Goal: Find specific page/section: Find specific page/section

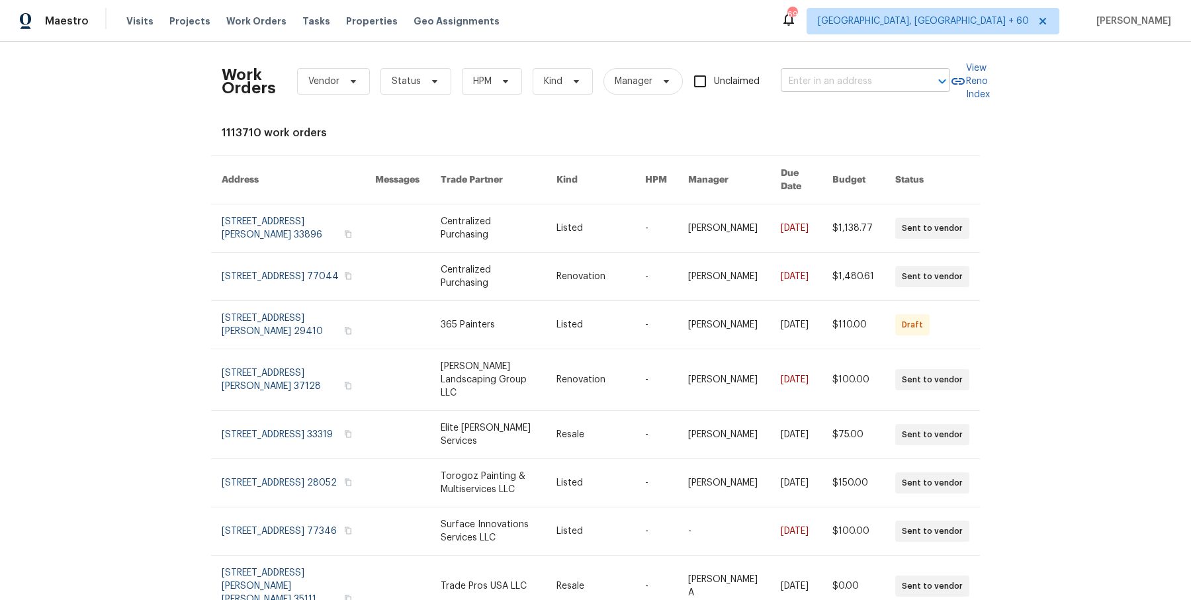
click at [825, 79] on input "text" at bounding box center [847, 81] width 132 height 21
paste input "[STREET_ADDRESS]"
type input "[STREET_ADDRESS]"
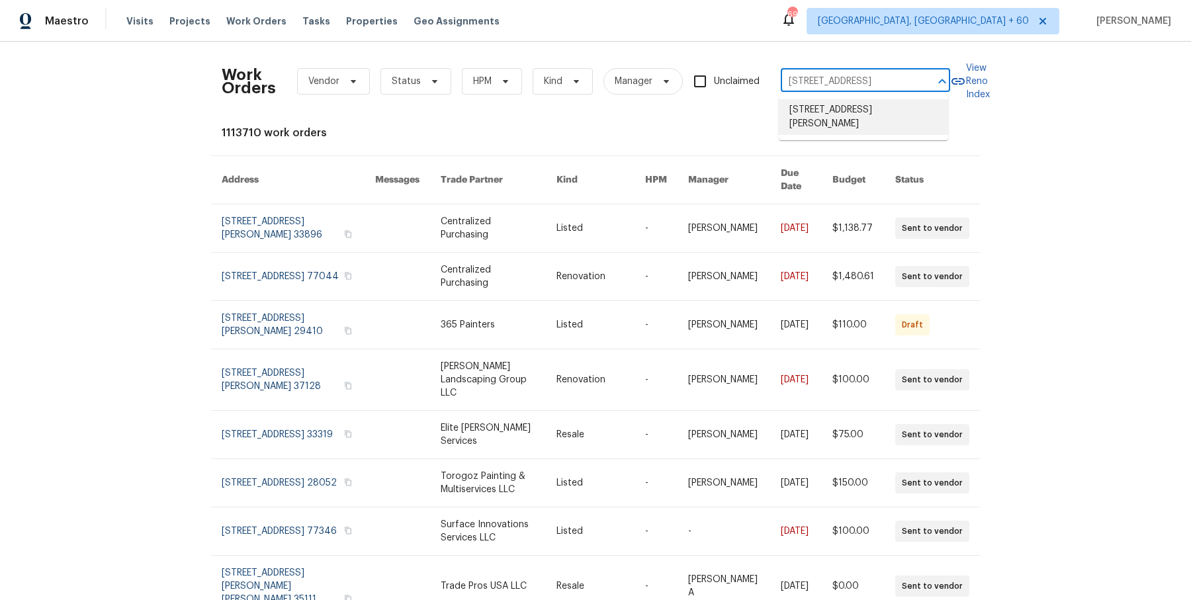
click at [827, 109] on li "[STREET_ADDRESS][PERSON_NAME]" at bounding box center [863, 117] width 169 height 36
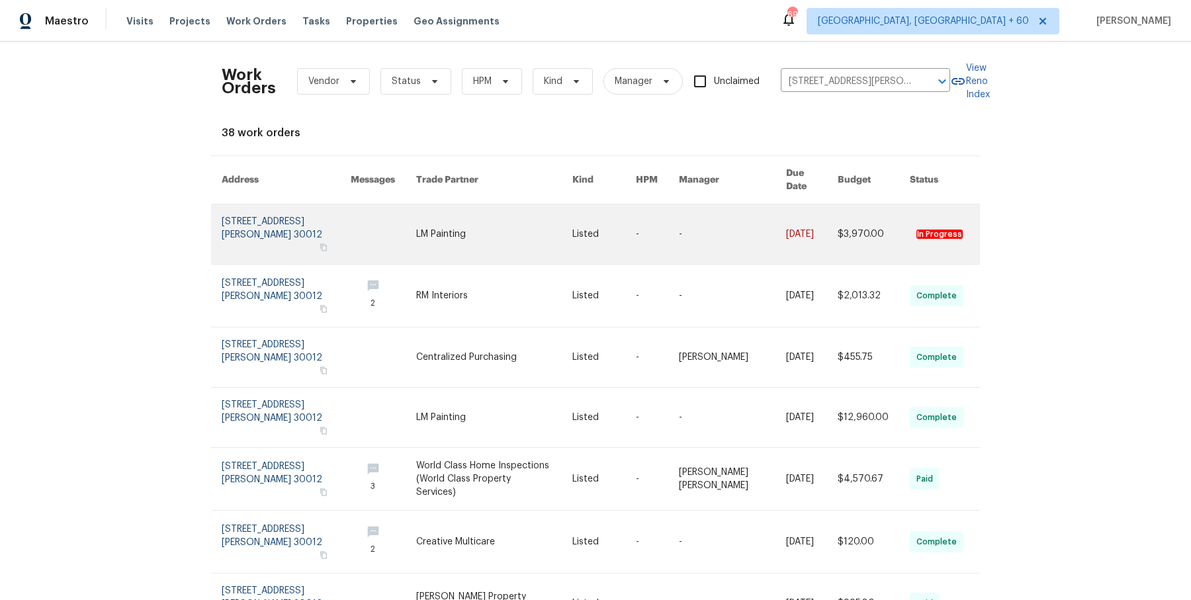
click at [631, 217] on td "-" at bounding box center [646, 235] width 43 height 60
click at [642, 217] on link at bounding box center [657, 235] width 43 height 60
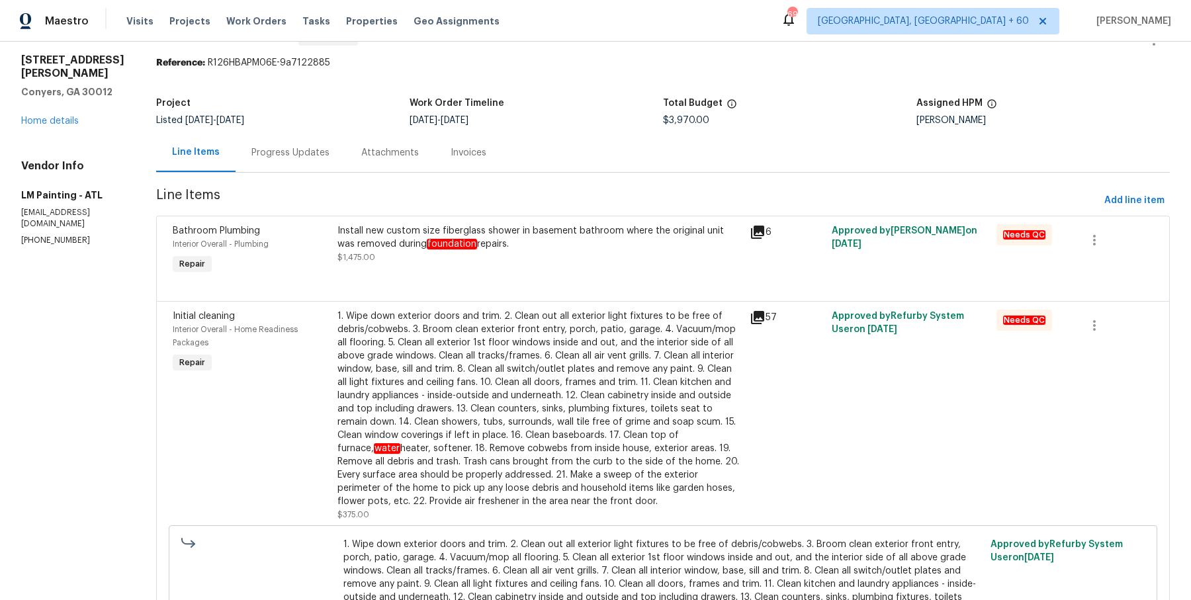
scroll to position [45, 0]
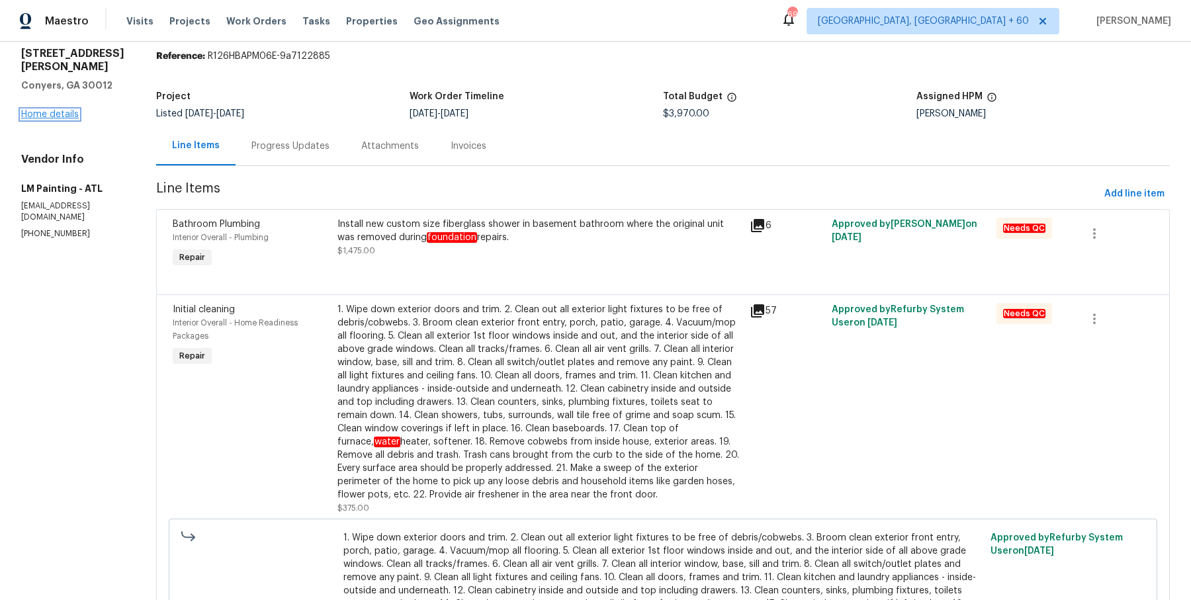
click at [69, 110] on link "Home details" at bounding box center [50, 114] width 58 height 9
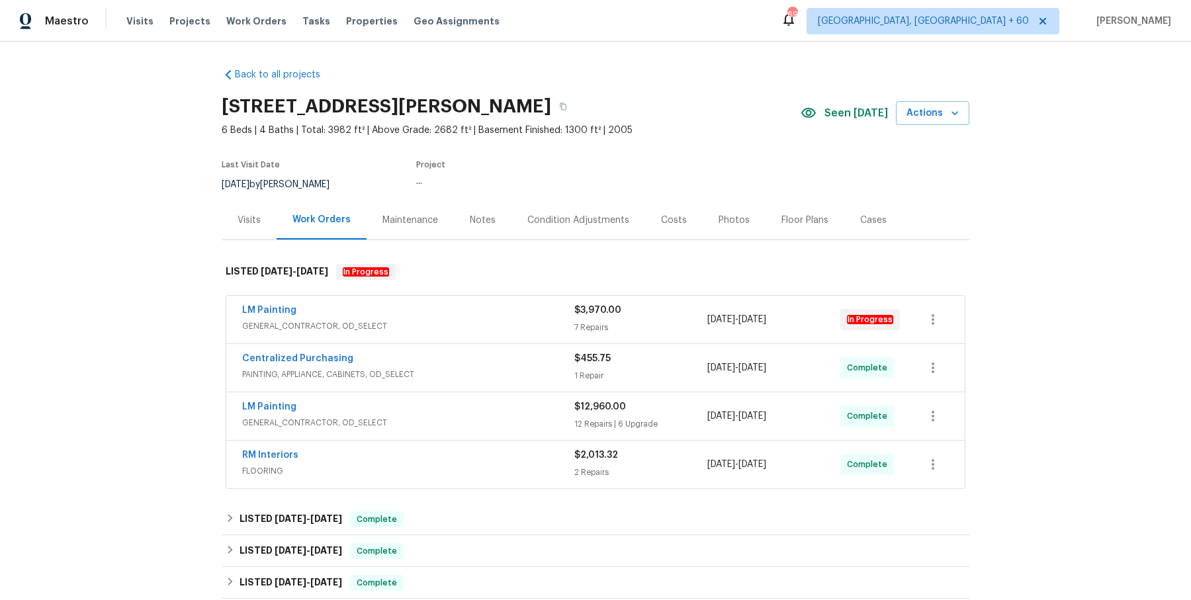
click at [356, 315] on div "LM Painting" at bounding box center [408, 312] width 332 height 16
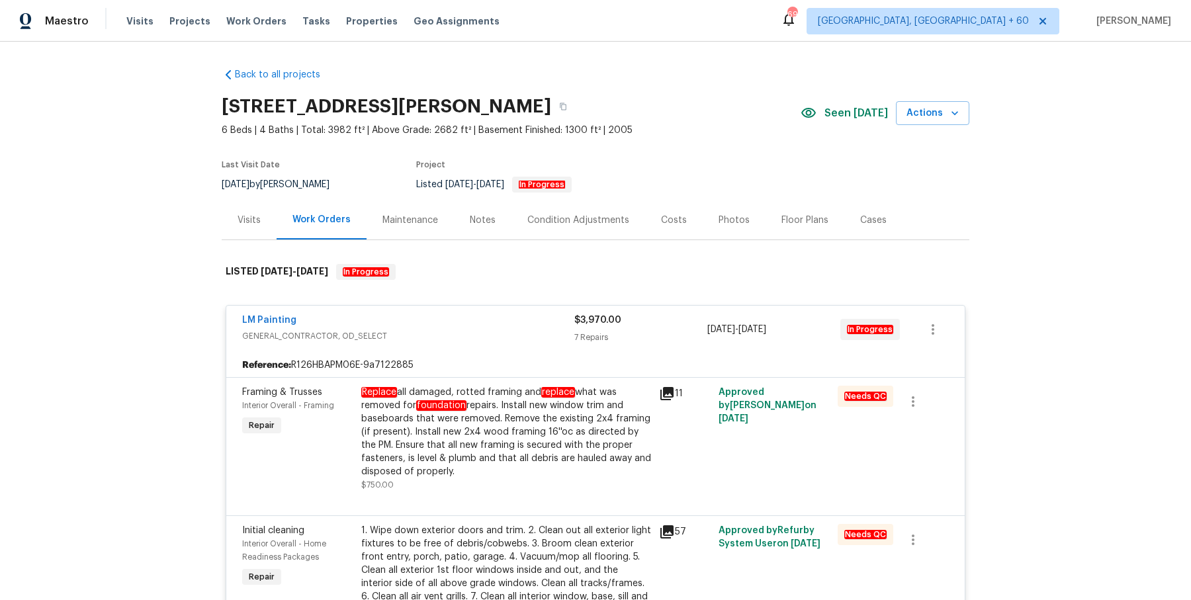
scroll to position [27, 0]
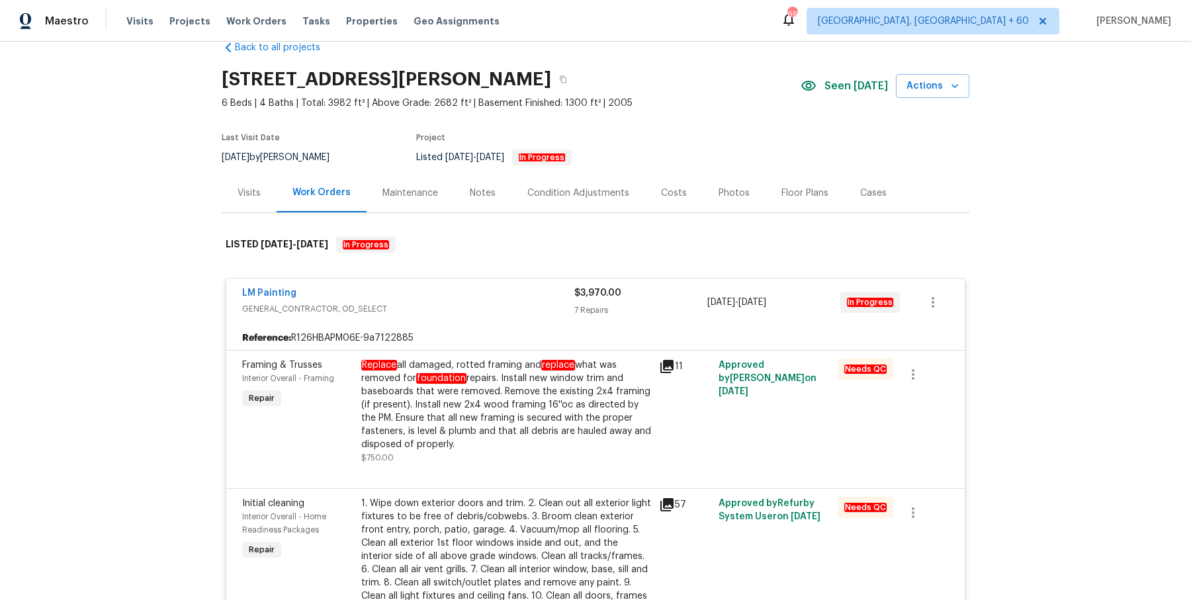
click at [457, 334] on div "Reference: R126HBAPM06E-9a7122885" at bounding box center [595, 338] width 739 height 24
click at [457, 373] on em "foundation" at bounding box center [441, 378] width 50 height 11
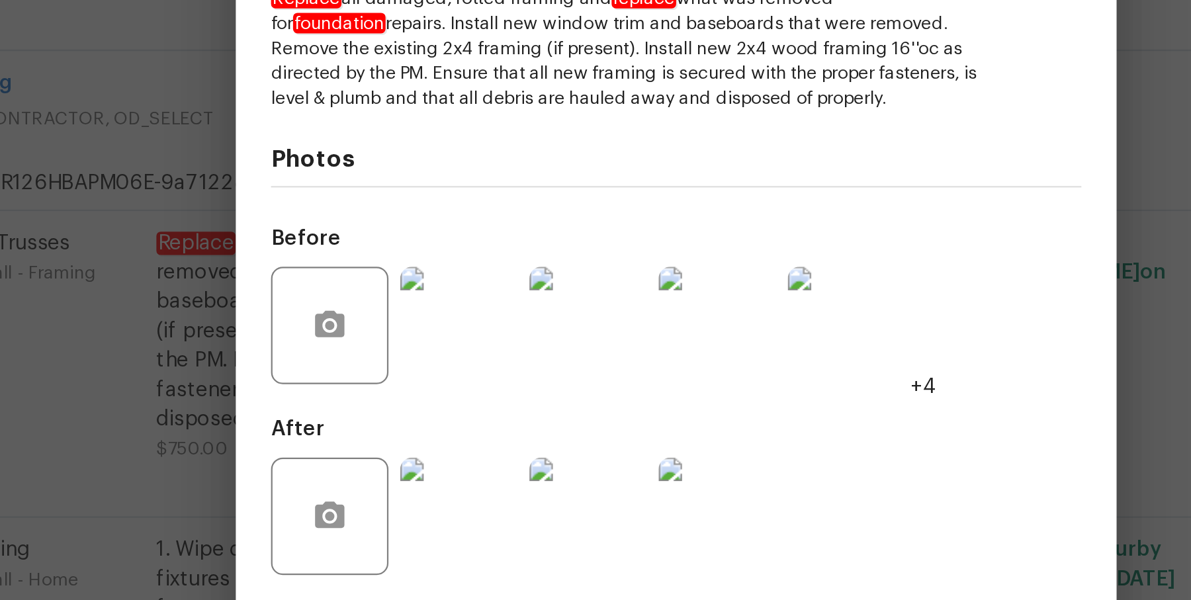
click at [517, 402] on img at bounding box center [497, 402] width 53 height 53
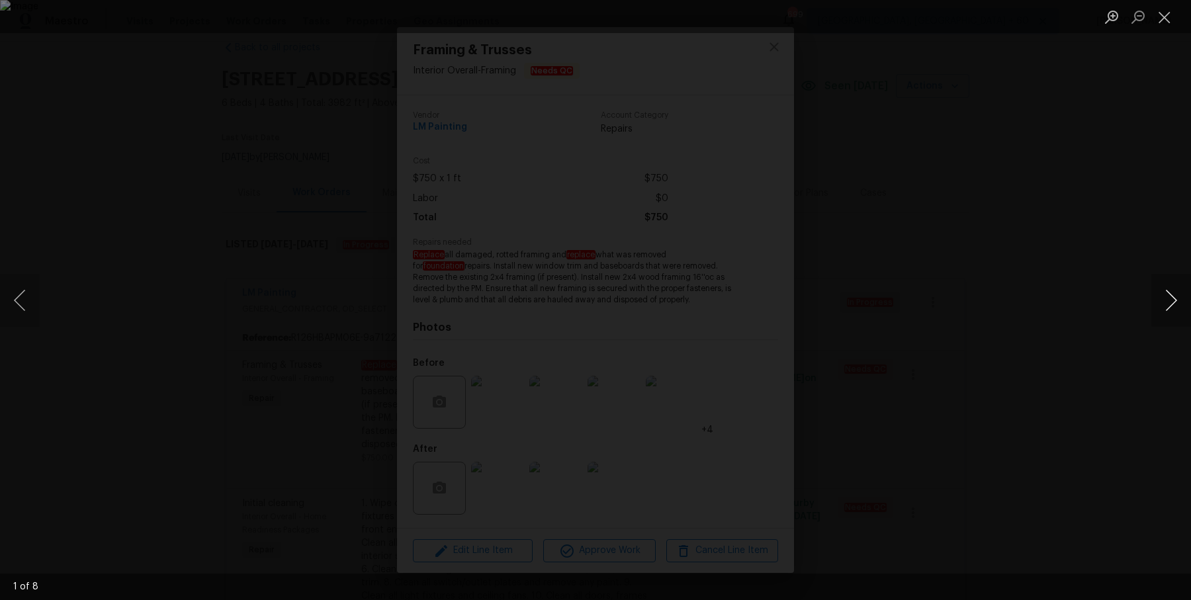
click at [1170, 312] on button "Next image" at bounding box center [1172, 300] width 40 height 53
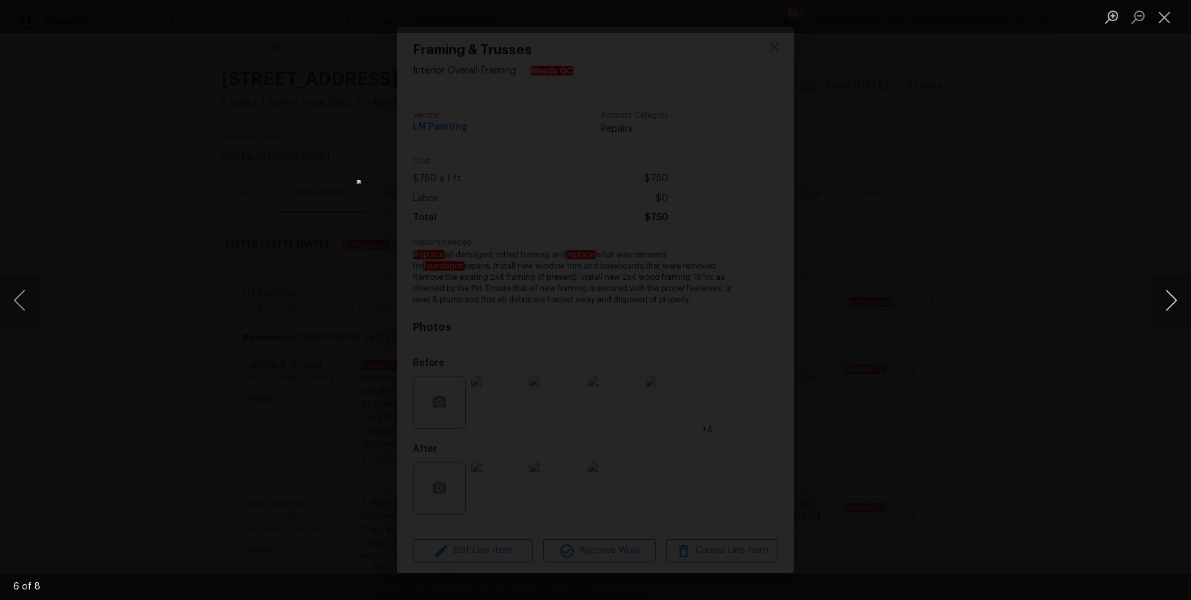
click at [1170, 312] on button "Next image" at bounding box center [1172, 300] width 40 height 53
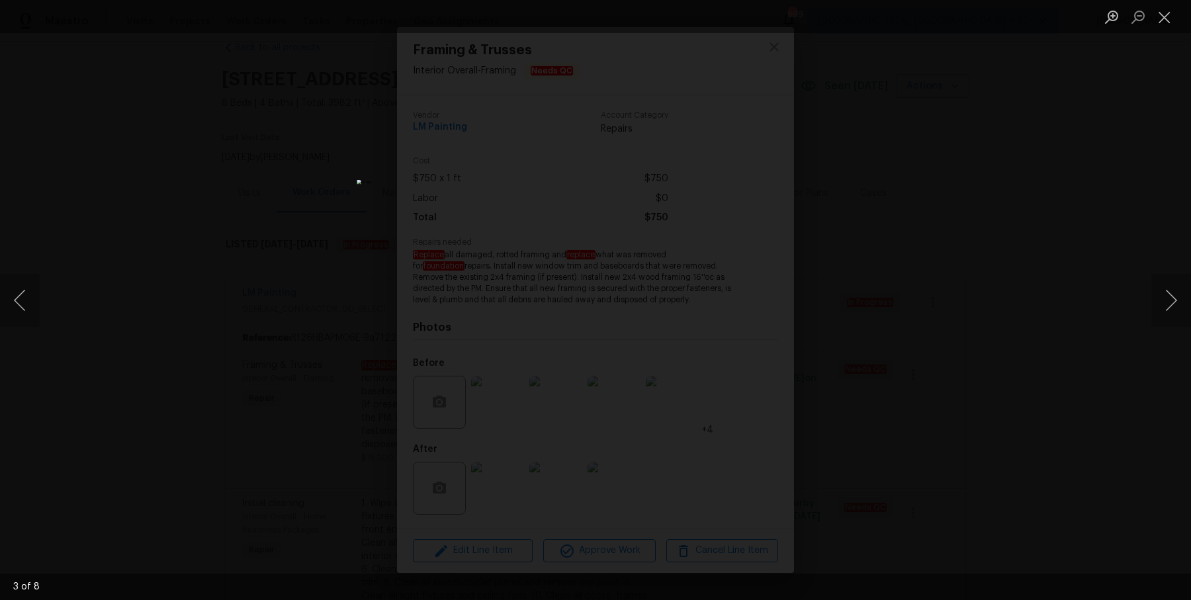
click at [1132, 255] on div "Lightbox" at bounding box center [595, 300] width 1191 height 600
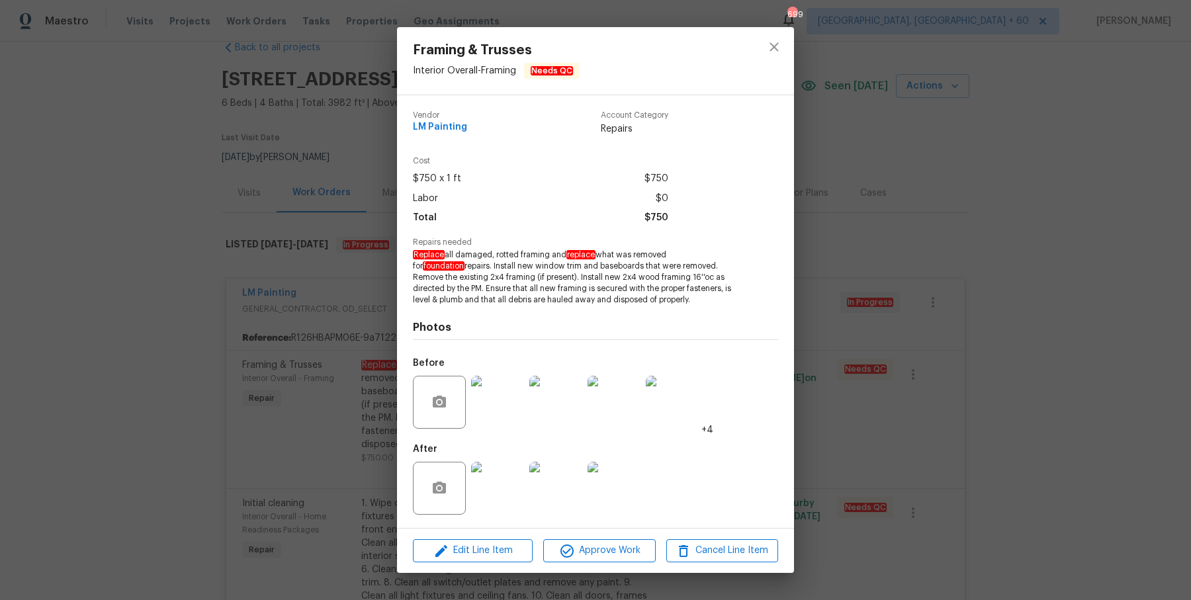
click at [817, 244] on div "Framing & Trusses Interior Overall - Framing Needs QC Vendor LM Painting Accoun…" at bounding box center [595, 300] width 1191 height 600
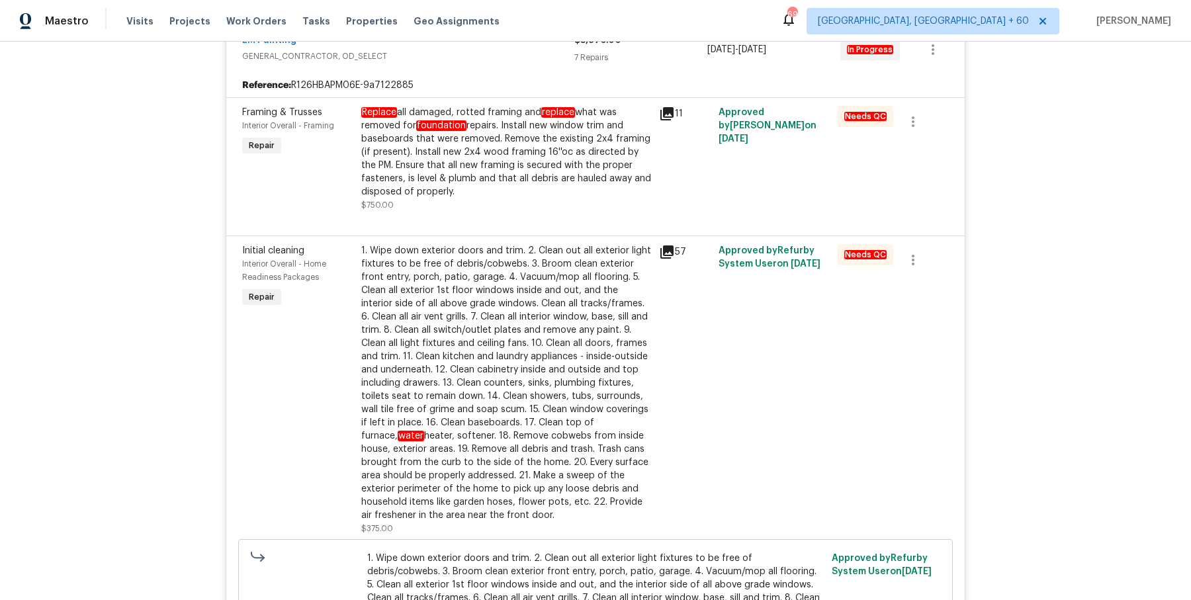
scroll to position [285, 0]
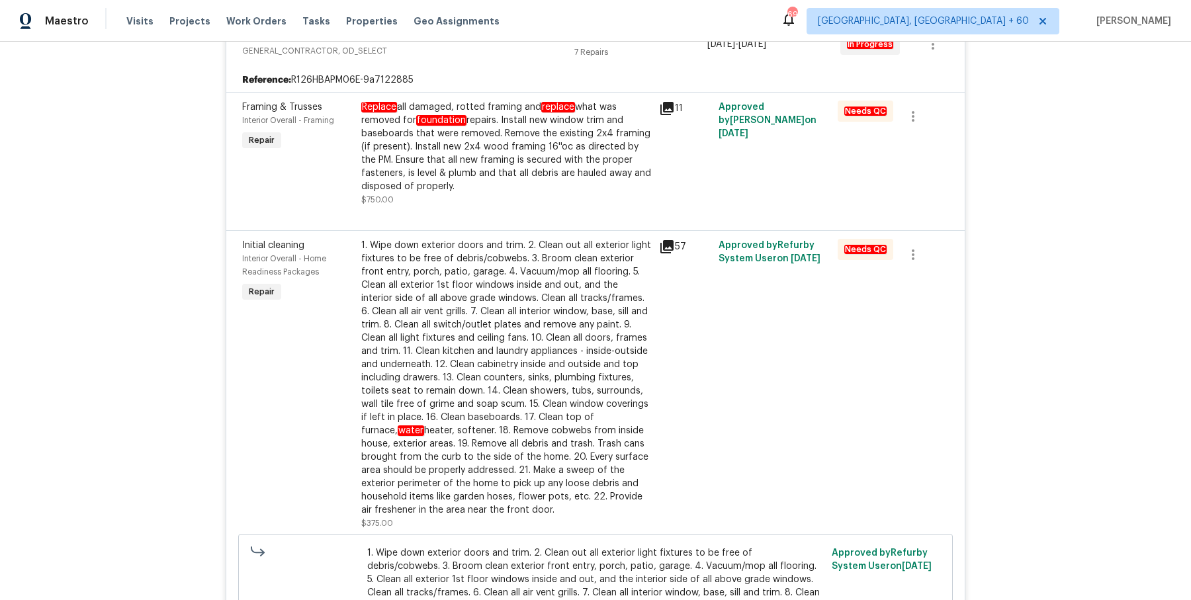
click at [560, 147] on div "Replace all damaged, rotted framing and replace what was removed for foundation…" at bounding box center [506, 147] width 290 height 93
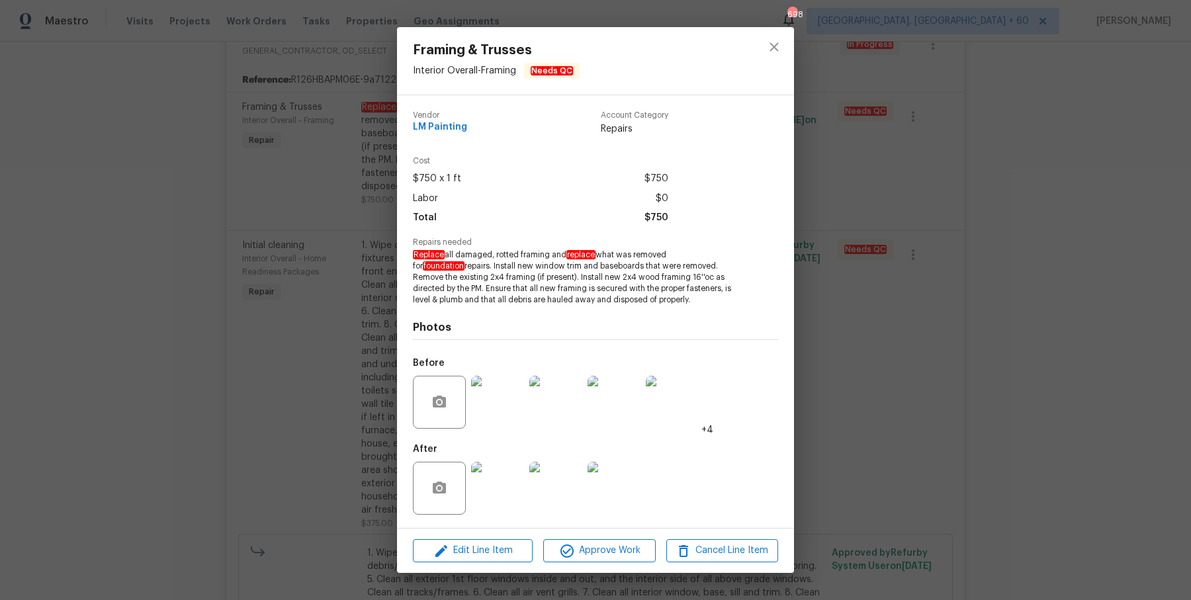
click at [853, 300] on div "Framing & Trusses Interior Overall - Framing Needs QC Vendor LM Painting Accoun…" at bounding box center [595, 300] width 1191 height 600
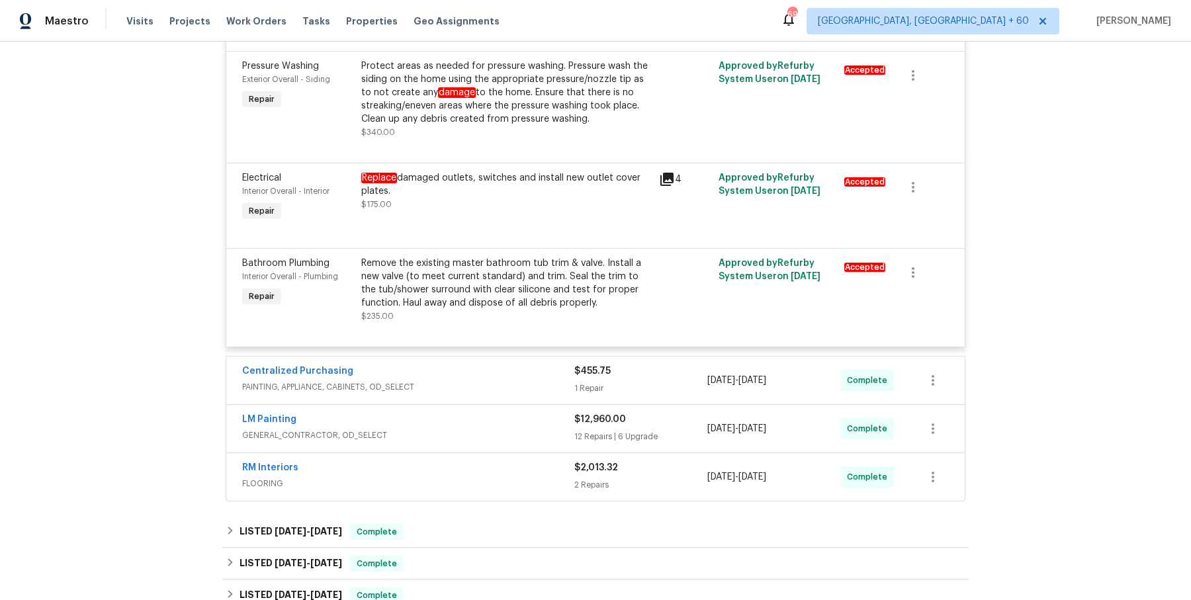
scroll to position [1202, 0]
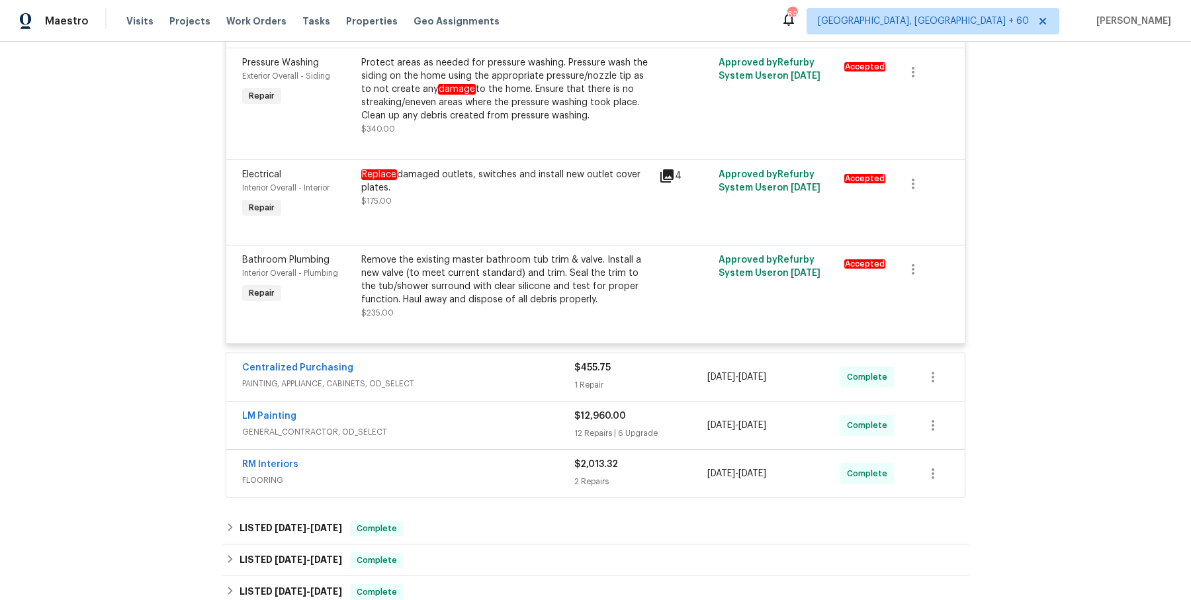
click at [551, 402] on div "LM Painting GENERAL_CONTRACTOR, OD_SELECT $12,960.00 12 Repairs | 6 Upgrade [DA…" at bounding box center [595, 426] width 739 height 48
click at [551, 386] on span "PAINTING, APPLIANCE, CABINETS, OD_SELECT" at bounding box center [408, 383] width 332 height 13
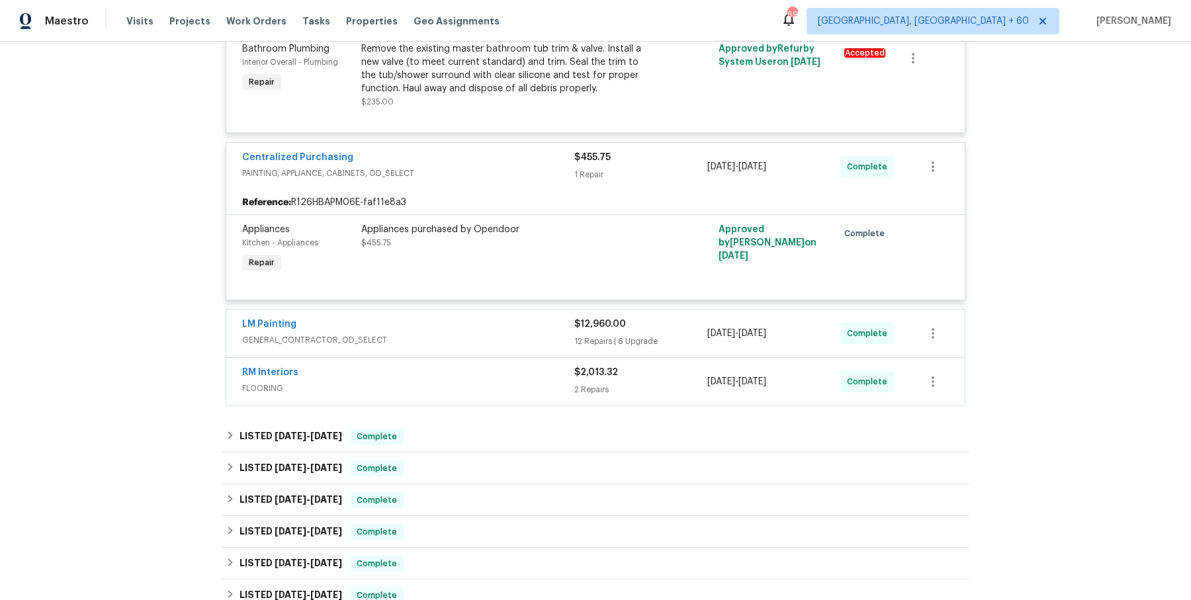
scroll to position [1435, 0]
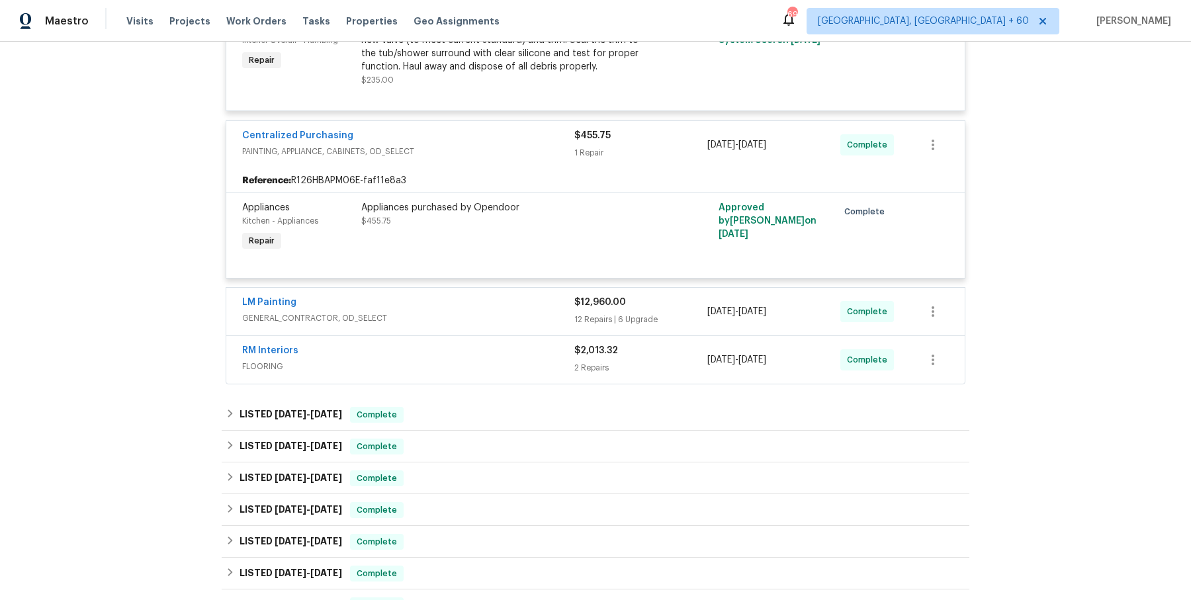
click at [536, 326] on div "LM Painting GENERAL_CONTRACTOR, OD_SELECT" at bounding box center [408, 312] width 332 height 32
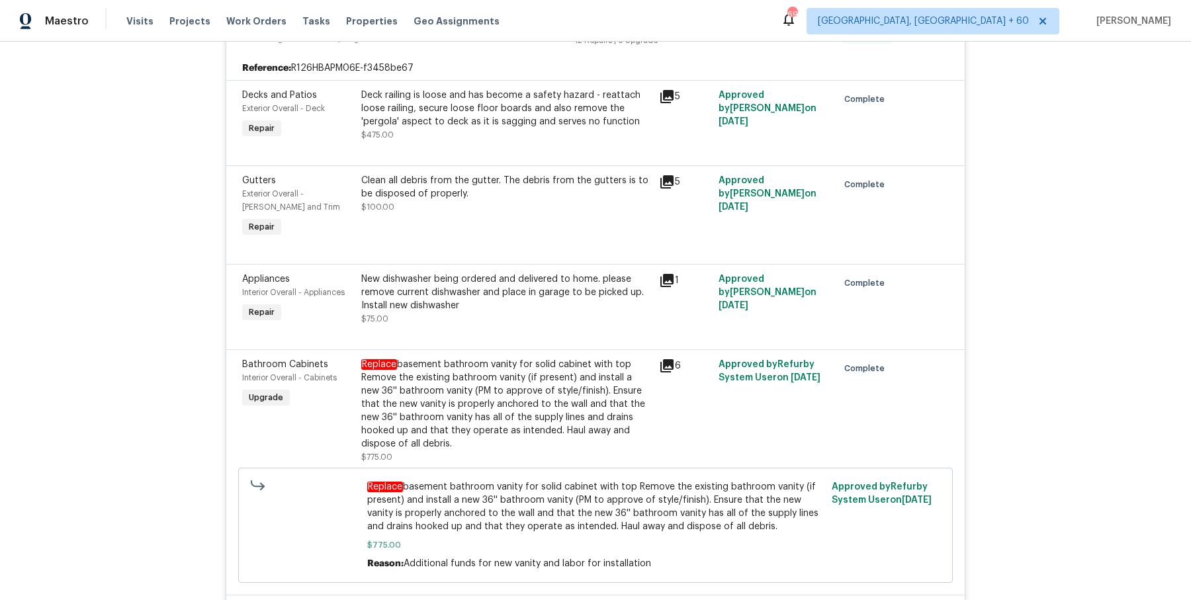
scroll to position [1839, 0]
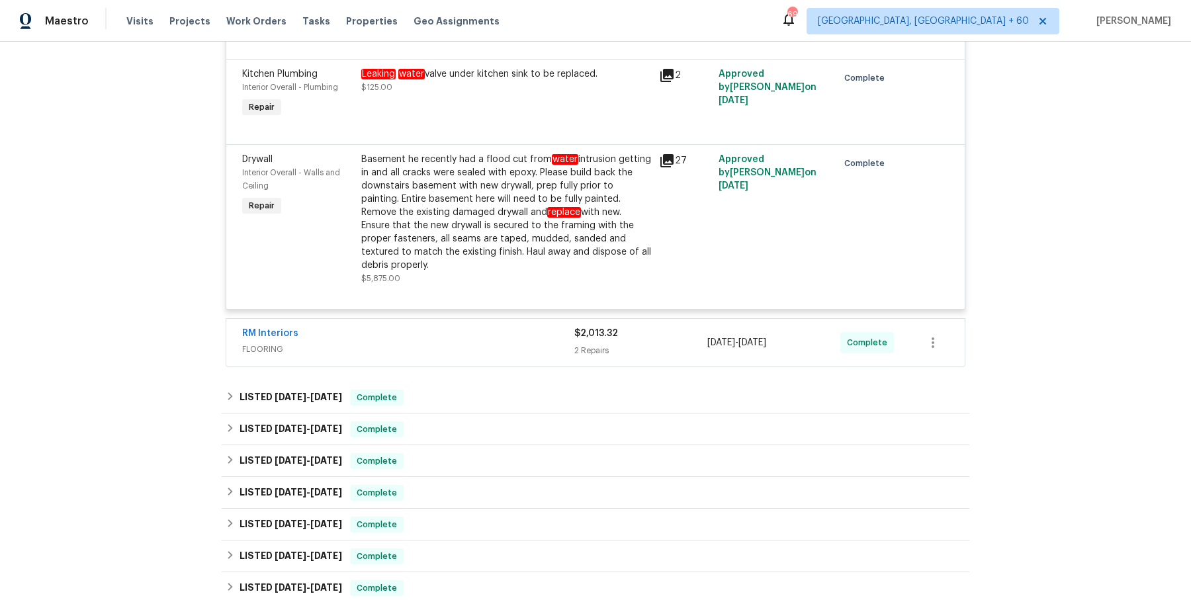
click at [525, 333] on div "RM Interiors" at bounding box center [408, 335] width 332 height 16
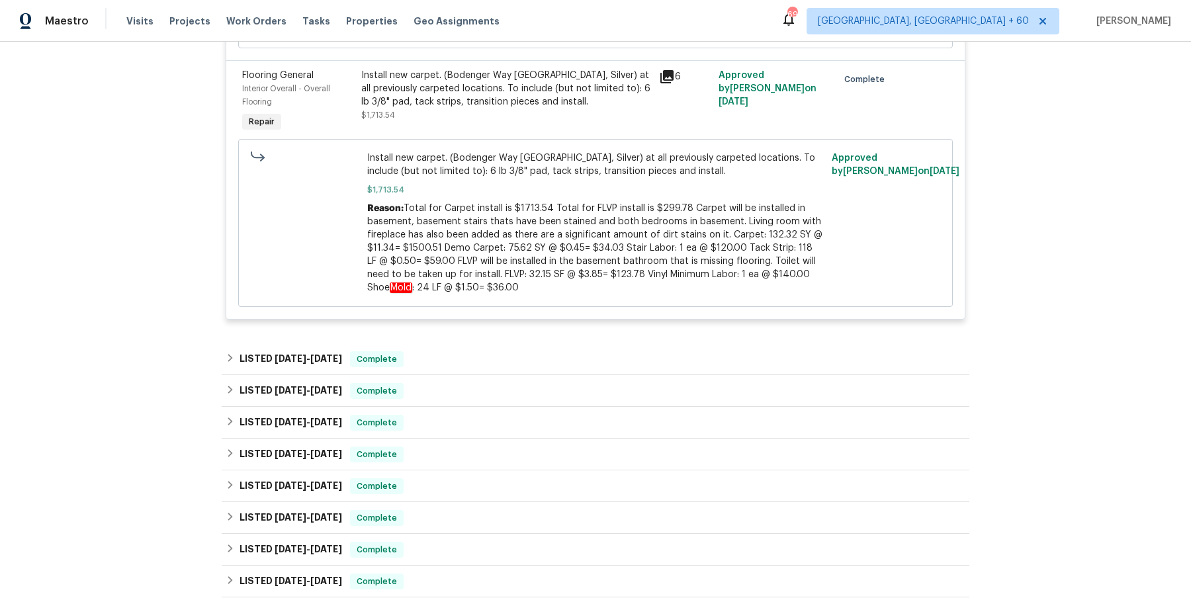
scroll to position [4469, 0]
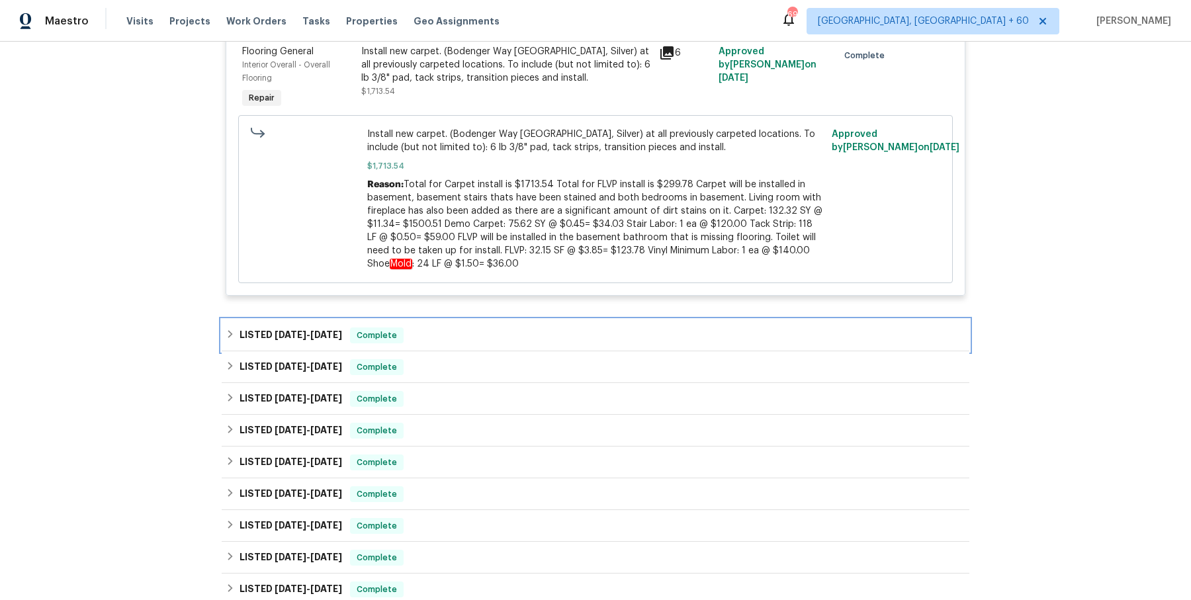
click at [528, 349] on div "LISTED [DATE] - [DATE] Complete" at bounding box center [596, 336] width 748 height 32
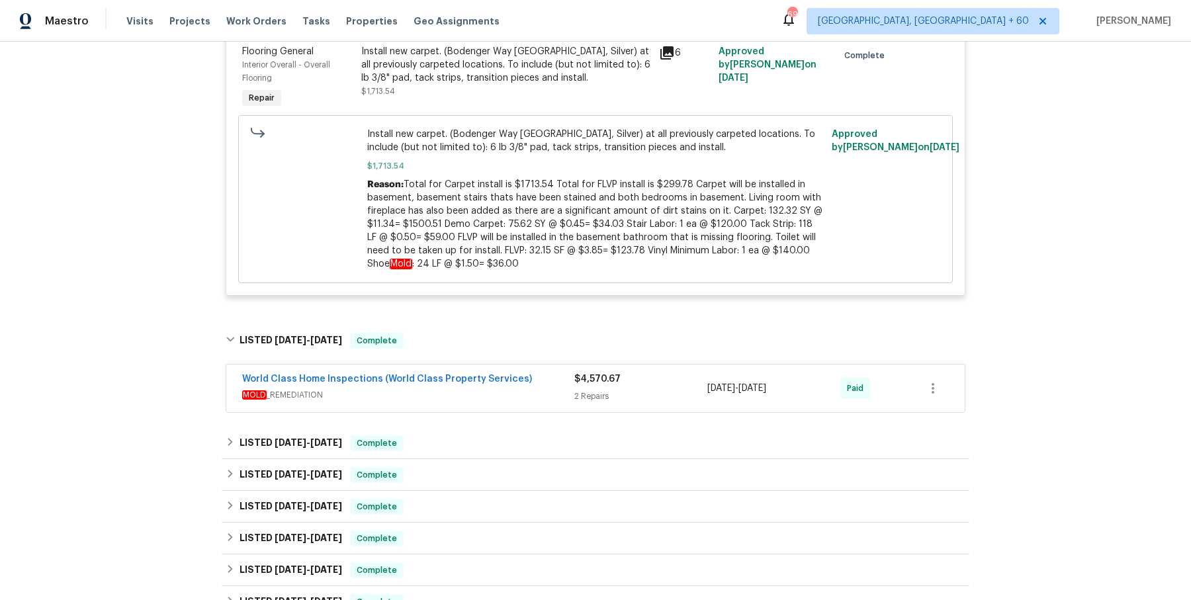
click at [549, 399] on span "MOLD _REMEDIATION" at bounding box center [408, 395] width 332 height 13
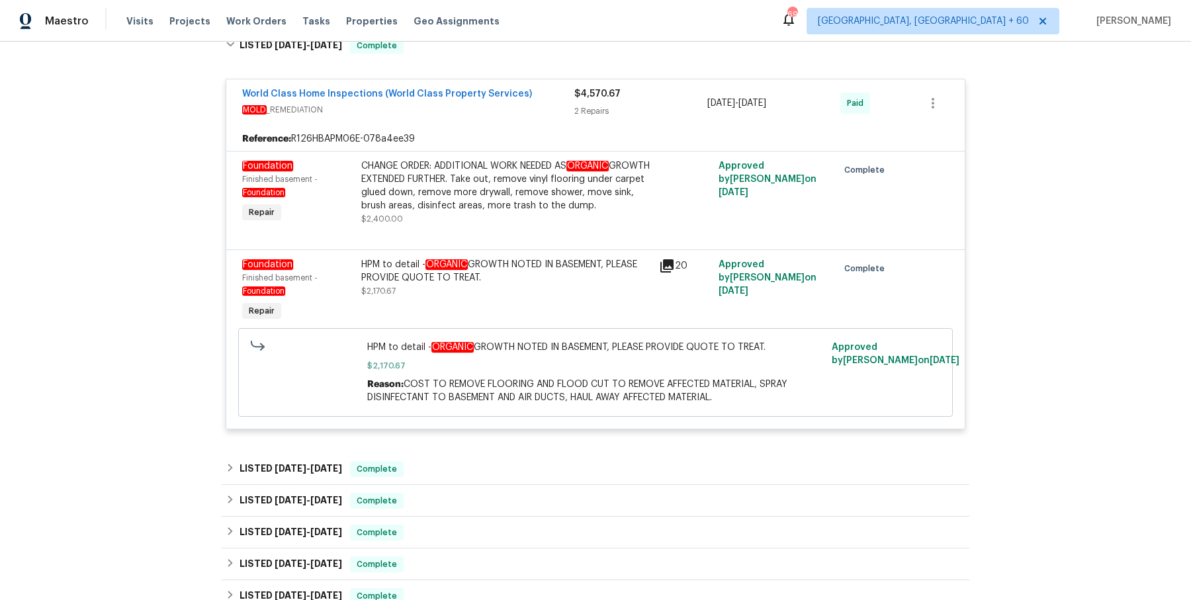
scroll to position [4767, 0]
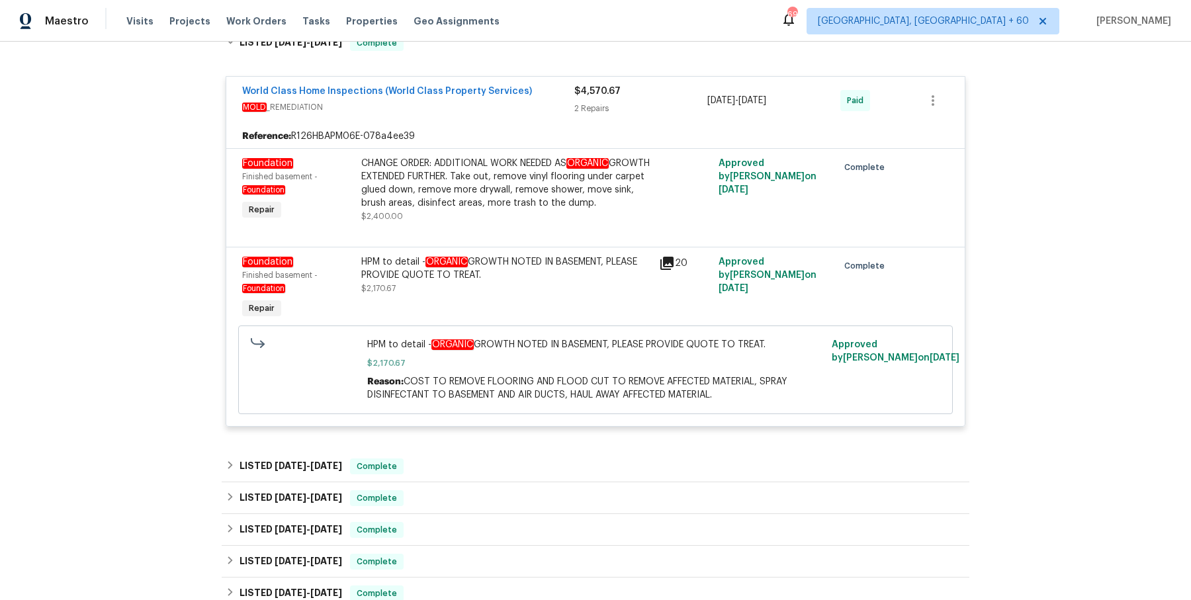
click at [498, 474] on div "LISTED [DATE] - [DATE] Complete" at bounding box center [596, 467] width 740 height 16
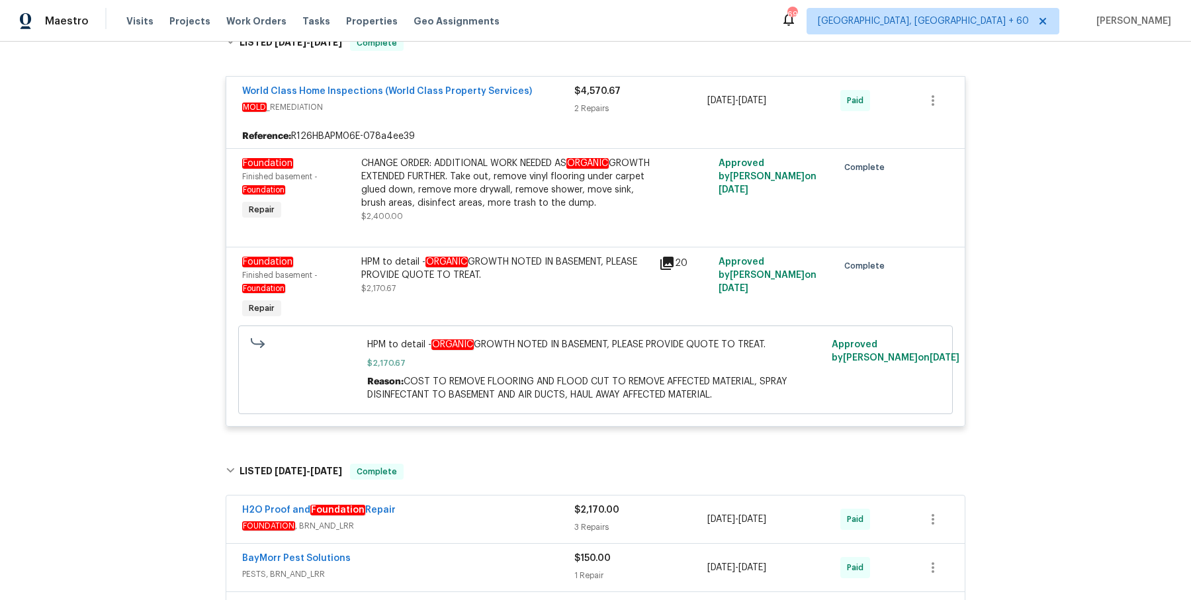
click at [484, 508] on div "H2O Proof and Foundation Repair" at bounding box center [408, 512] width 332 height 16
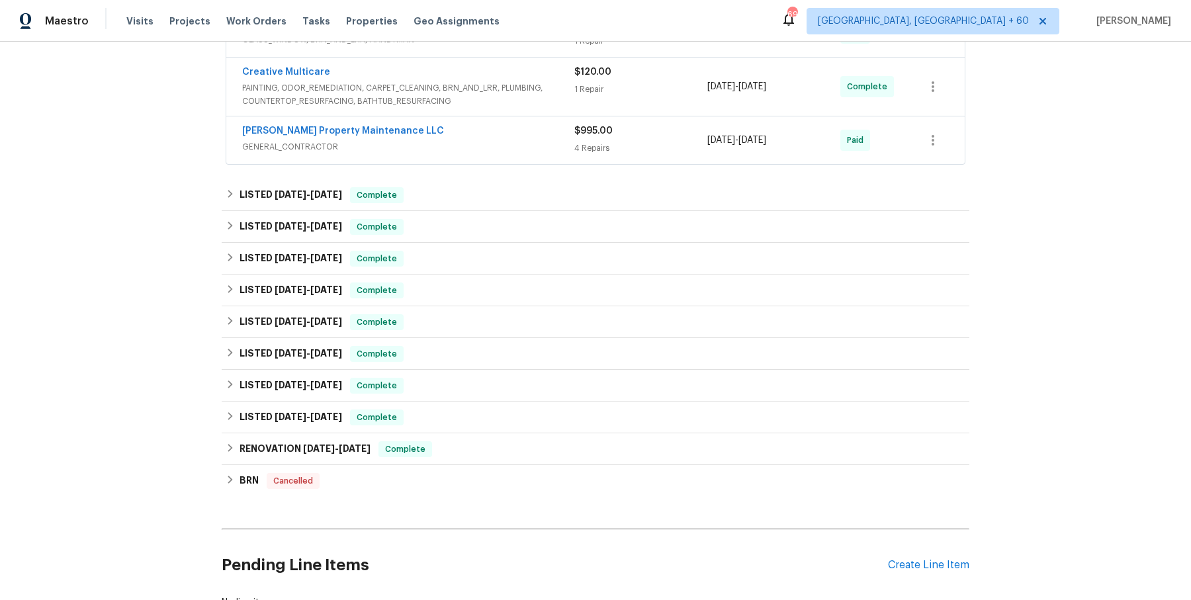
scroll to position [6094, 0]
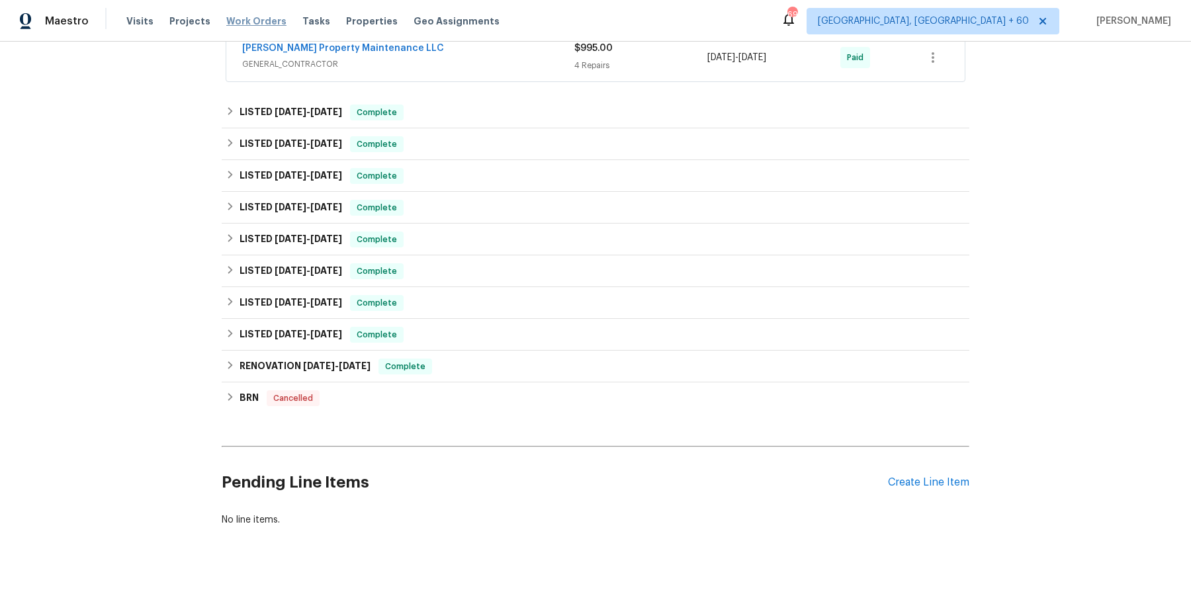
click at [267, 19] on span "Work Orders" at bounding box center [256, 21] width 60 height 13
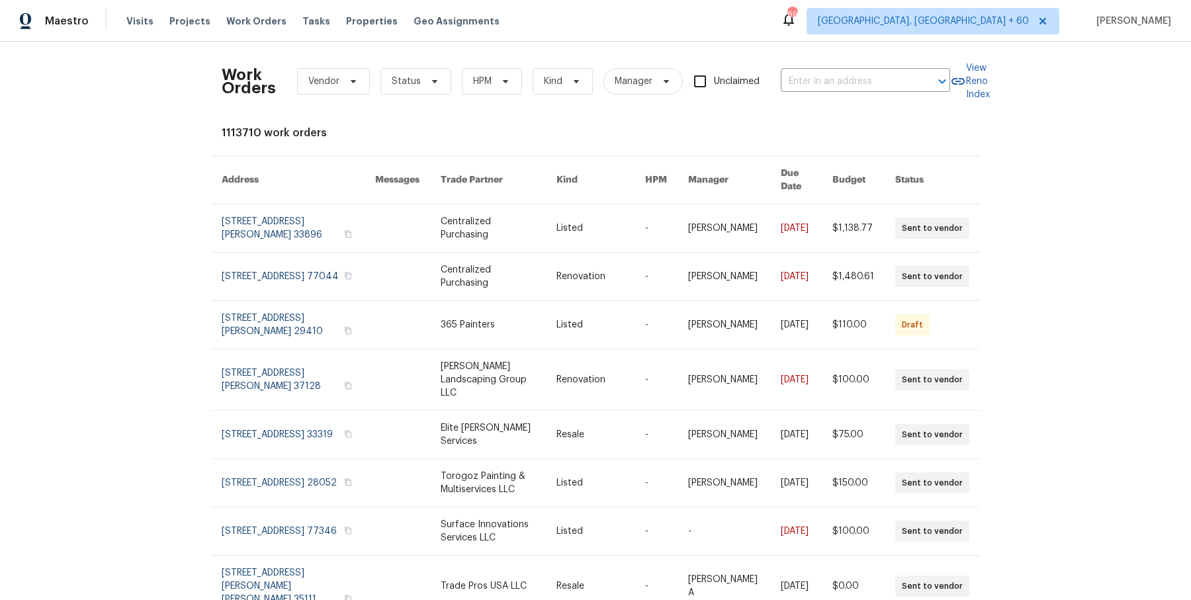
click at [829, 93] on div "Work Orders Vendor Status HPM Kind Manager Unclaimed ​" at bounding box center [586, 81] width 729 height 58
click at [830, 81] on input "text" at bounding box center [847, 81] width 132 height 21
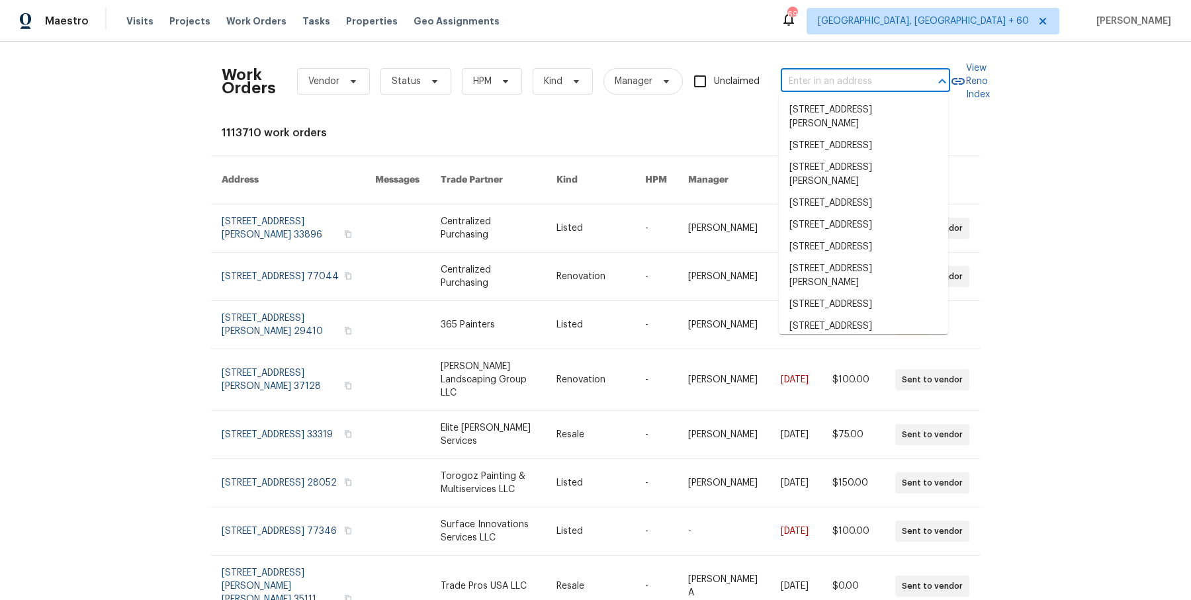
paste input "[STREET_ADDRESS]"
type input "[STREET_ADDRESS]"
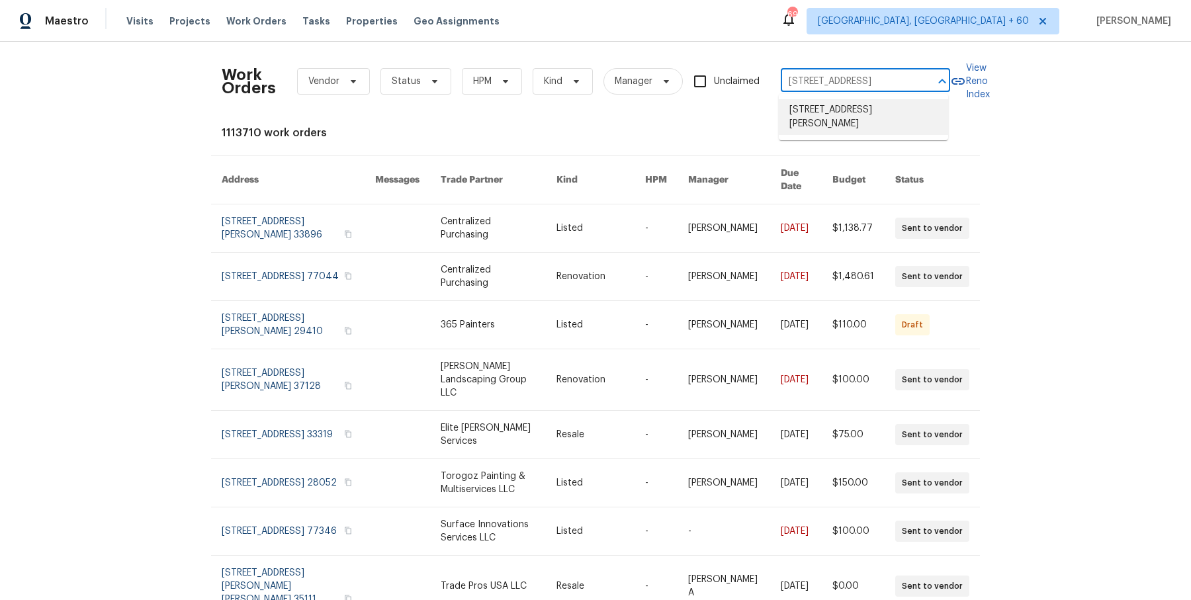
click at [831, 113] on li "[STREET_ADDRESS][PERSON_NAME]" at bounding box center [863, 117] width 169 height 36
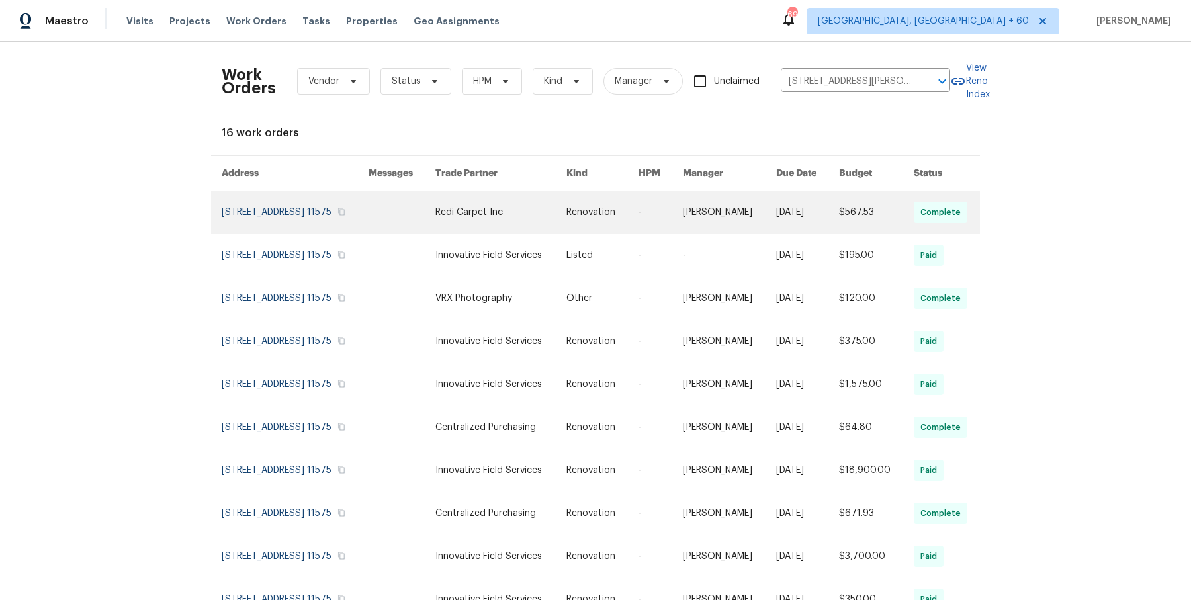
click at [707, 220] on link at bounding box center [729, 212] width 93 height 42
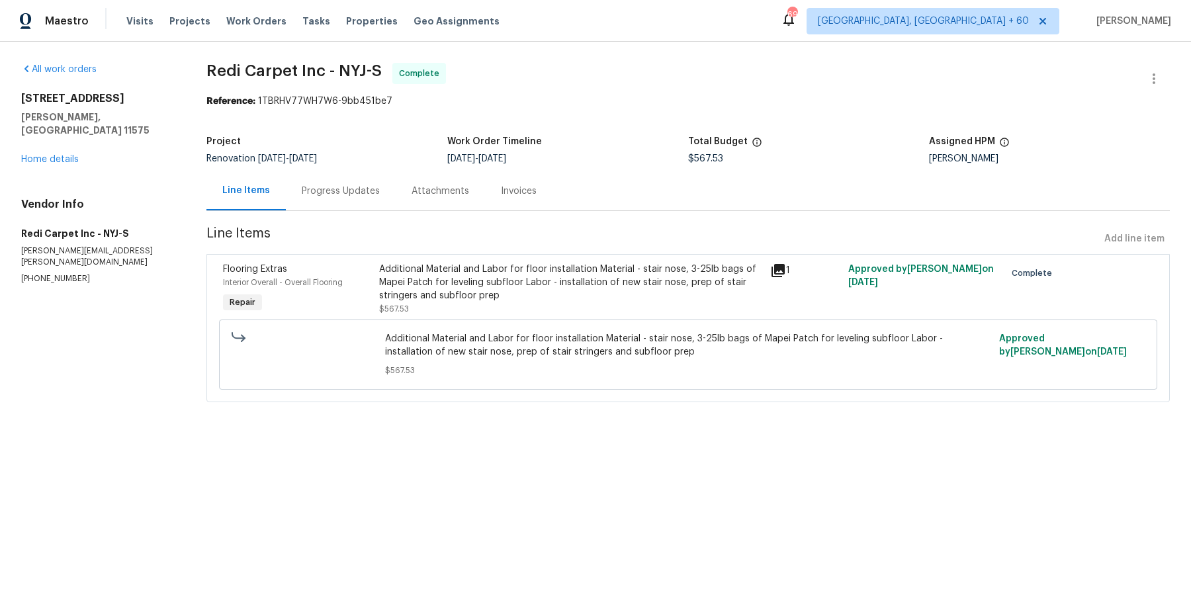
click at [73, 150] on div "[STREET_ADDRESS] Home details" at bounding box center [98, 129] width 154 height 74
click at [73, 155] on link "Home details" at bounding box center [50, 159] width 58 height 9
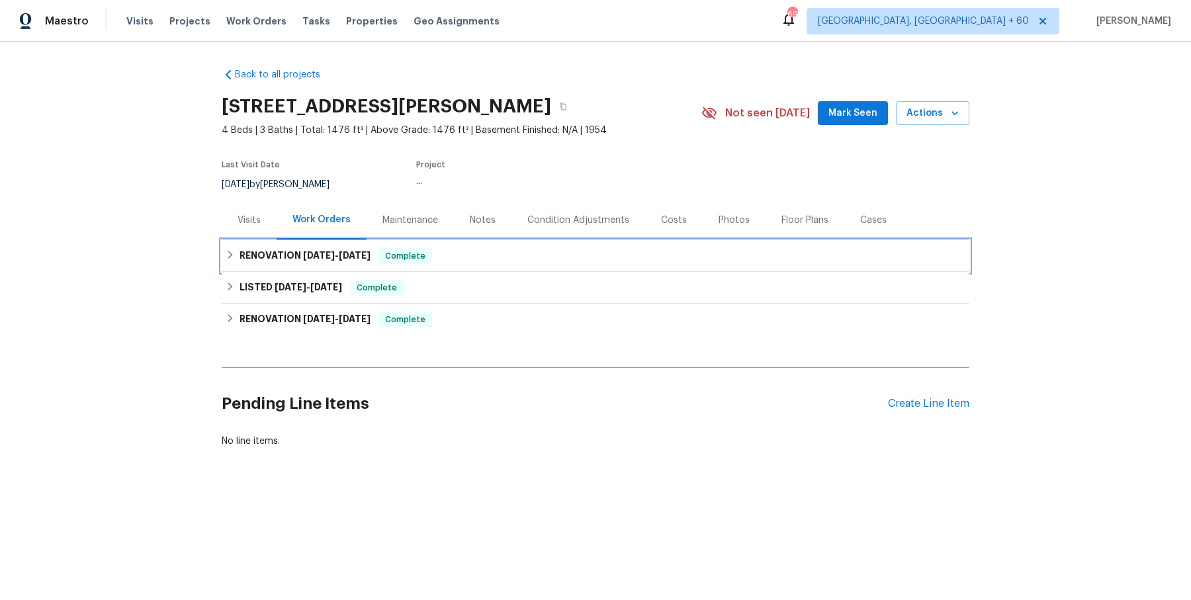
click at [483, 267] on div "RENOVATION [DATE] - [DATE] Complete" at bounding box center [596, 256] width 748 height 32
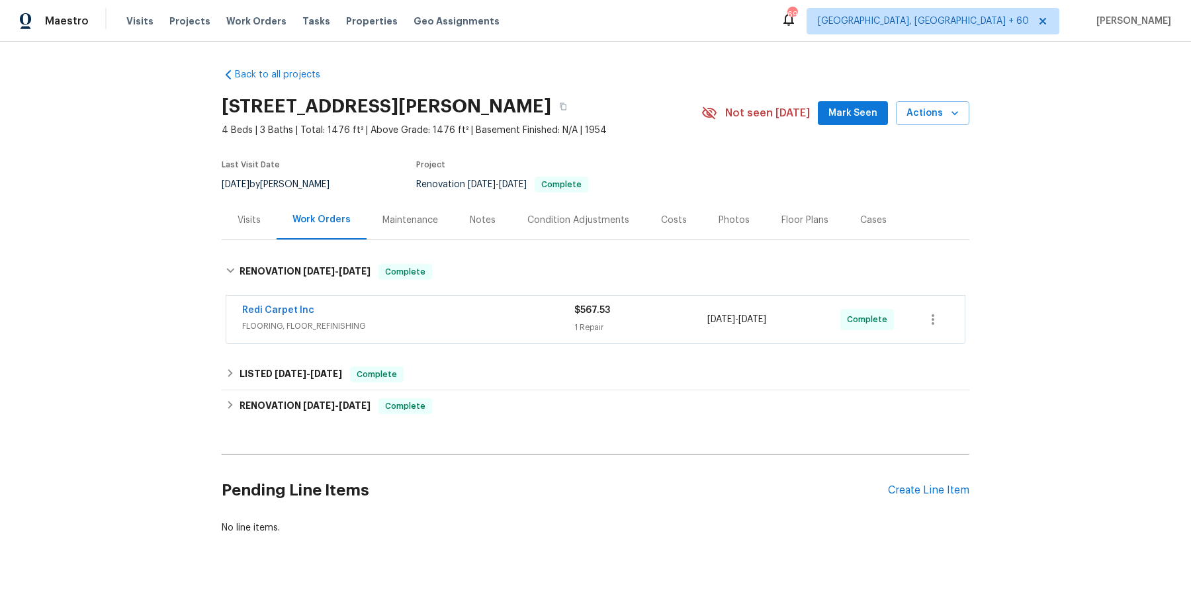
click at [469, 320] on span "FLOORING, FLOOR_REFINISHING" at bounding box center [408, 326] width 332 height 13
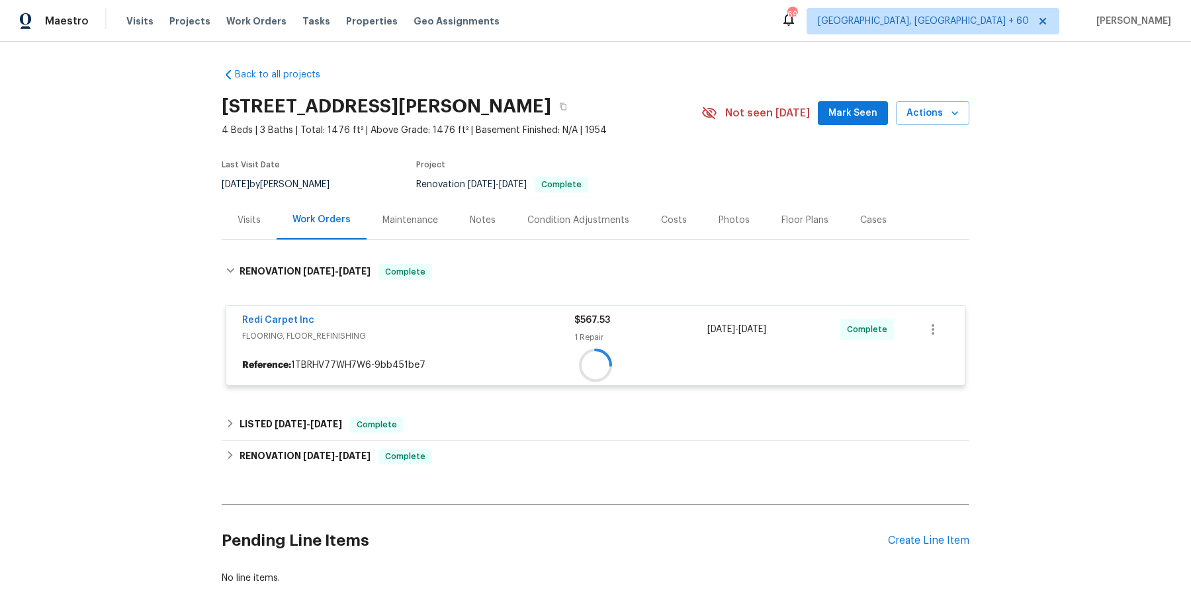
scroll to position [73, 0]
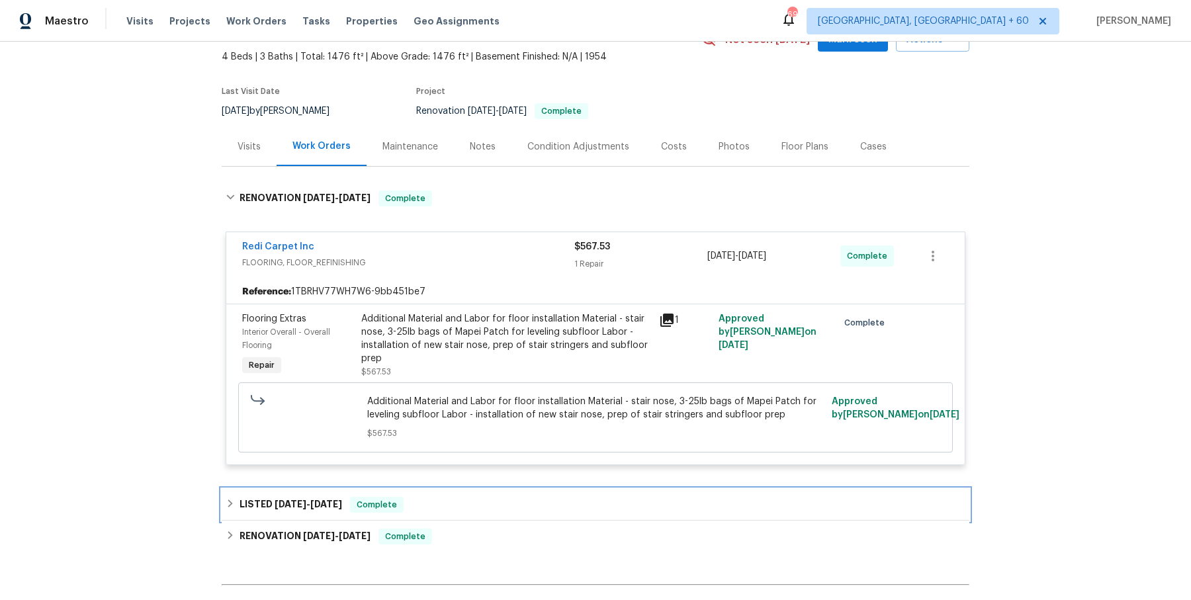
click at [448, 494] on div "LISTED [DATE] - [DATE] Complete" at bounding box center [596, 505] width 748 height 32
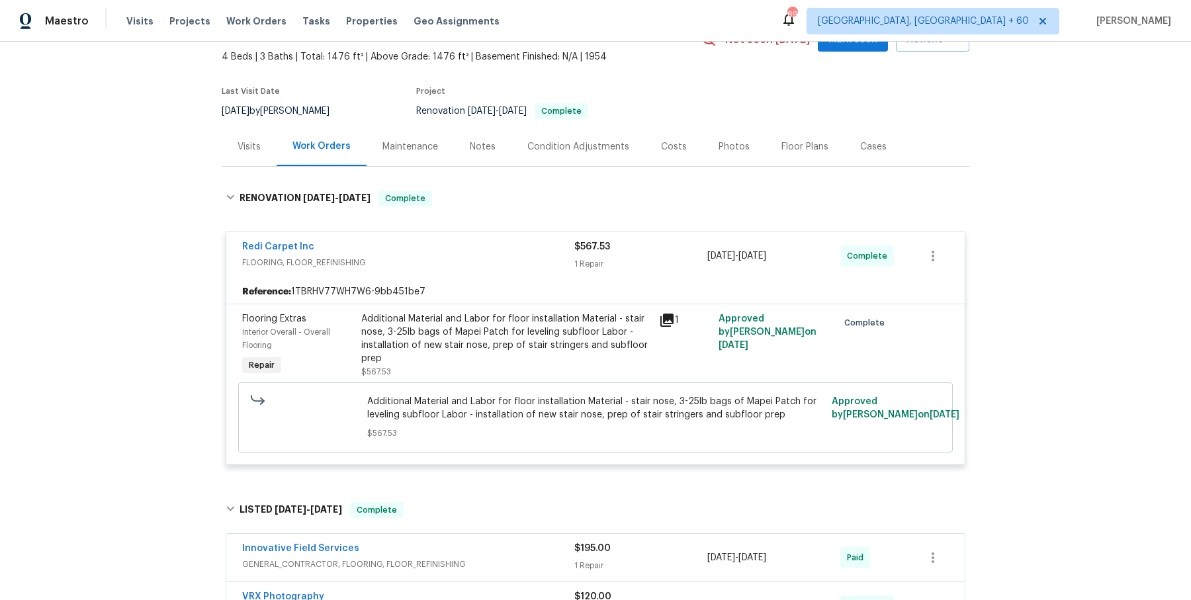
click at [450, 559] on span "GENERAL_CONTRACTOR, FLOORING, FLOOR_REFINISHING" at bounding box center [408, 564] width 332 height 13
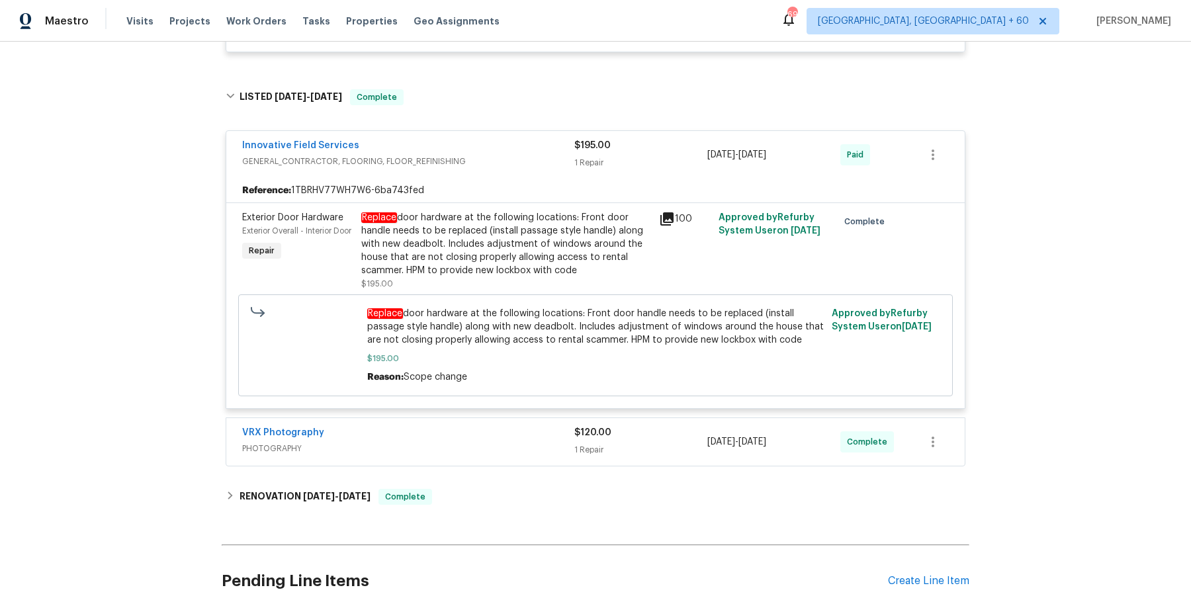
scroll to position [502, 0]
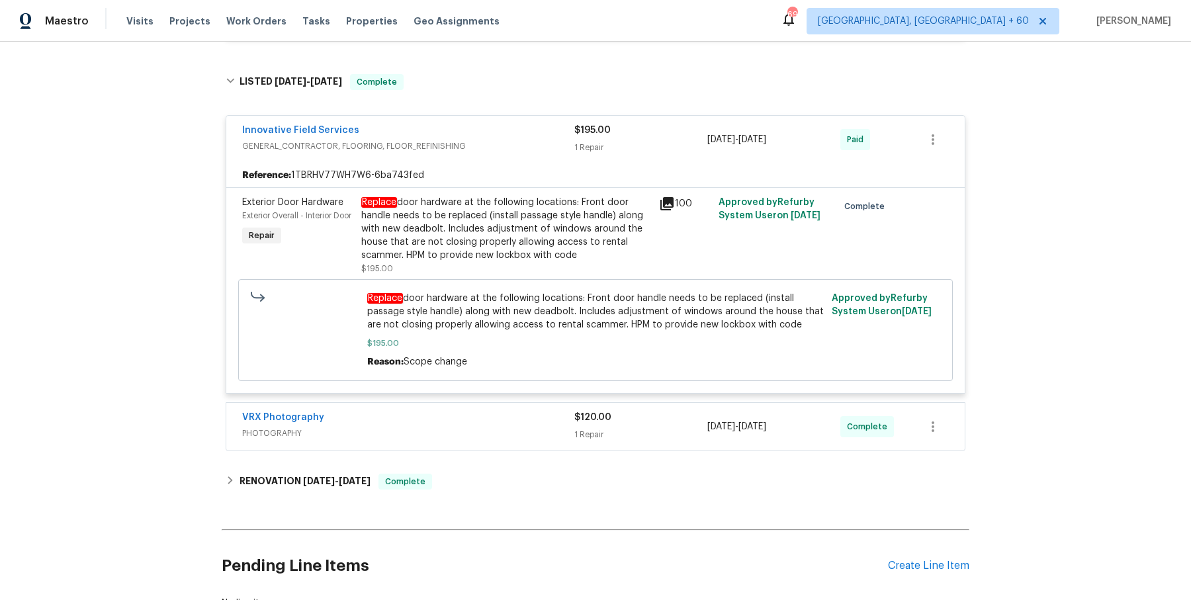
click at [510, 414] on div "VRX Photography" at bounding box center [408, 419] width 332 height 16
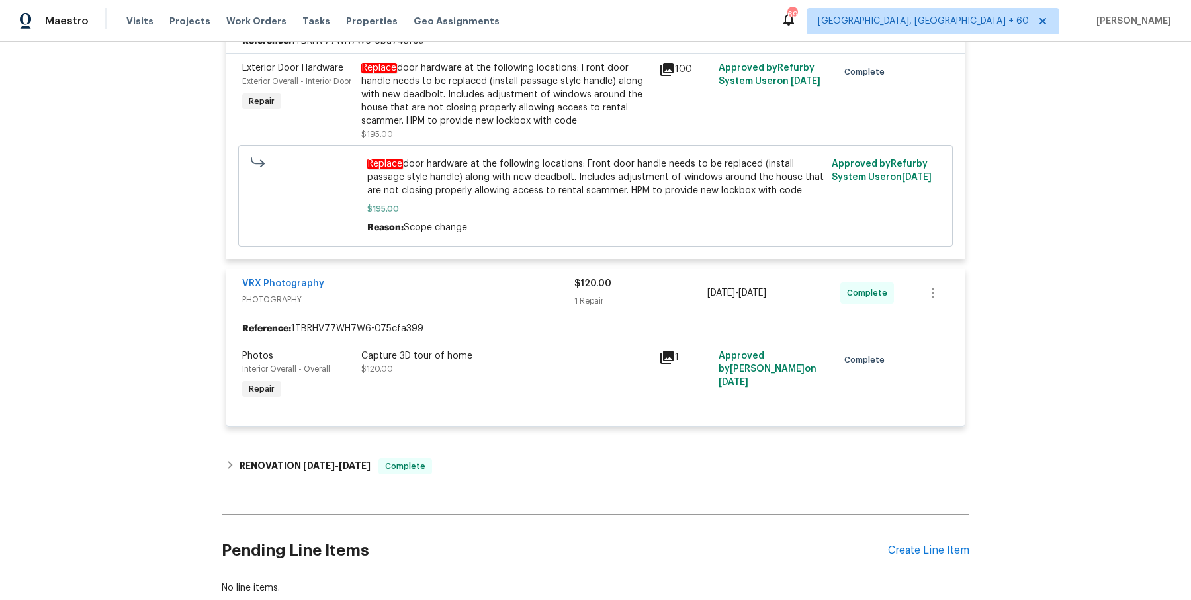
scroll to position [643, 0]
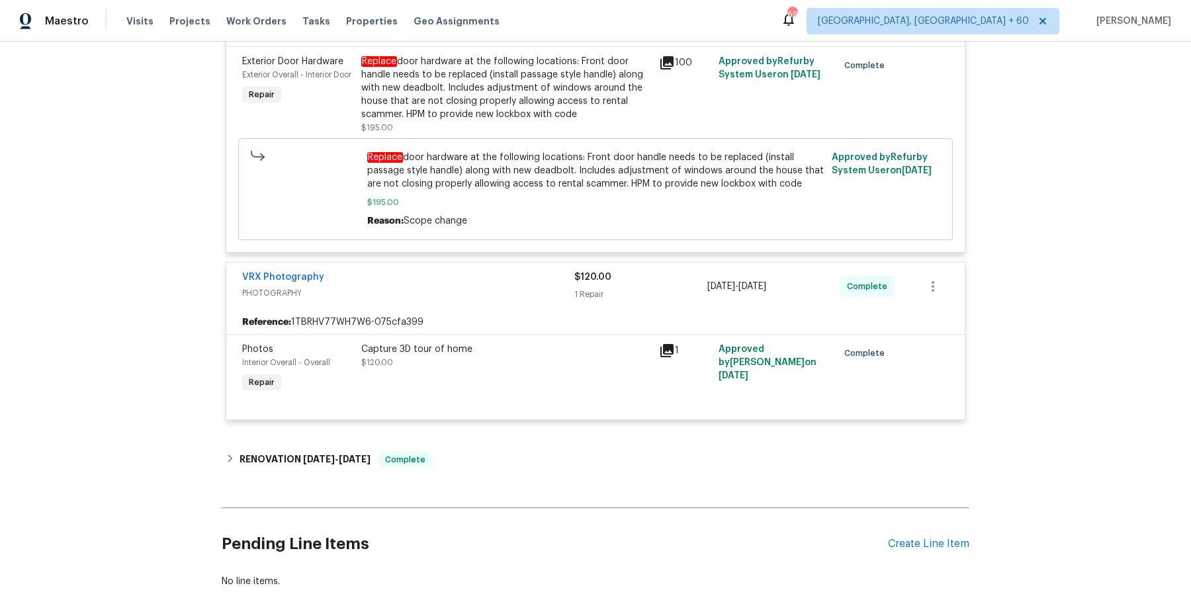
click at [512, 430] on div "Innovative Field Services GENERAL_CONTRACTOR, FLOORING, FLOOR_REFINISHING $195.…" at bounding box center [596, 197] width 748 height 471
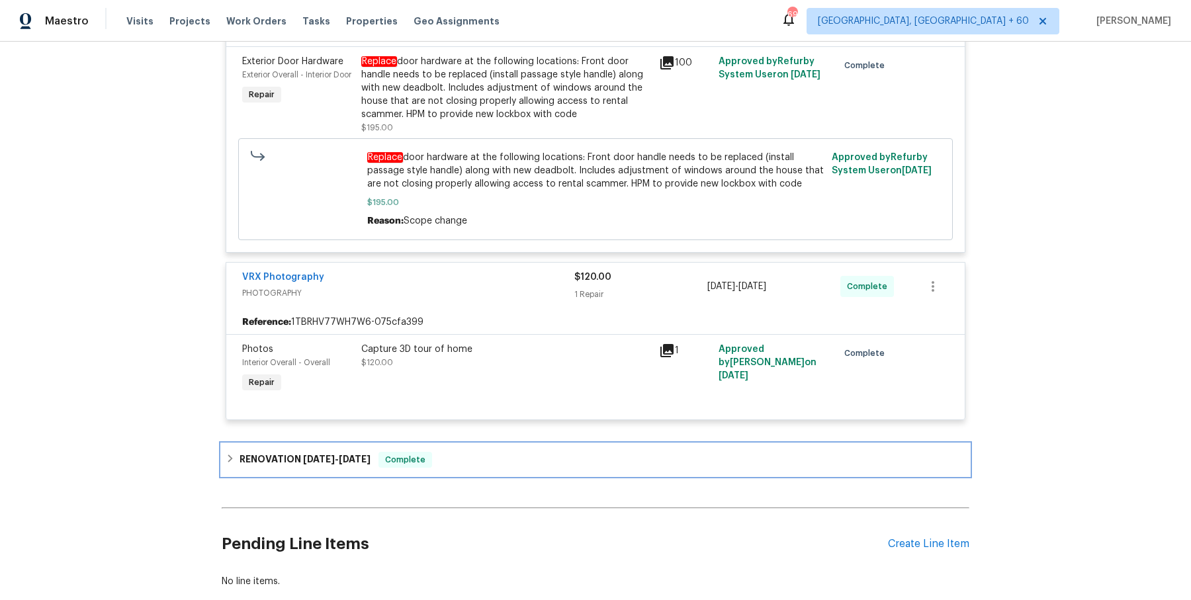
click at [511, 444] on div "RENOVATION [DATE] - [DATE] Complete" at bounding box center [596, 460] width 748 height 32
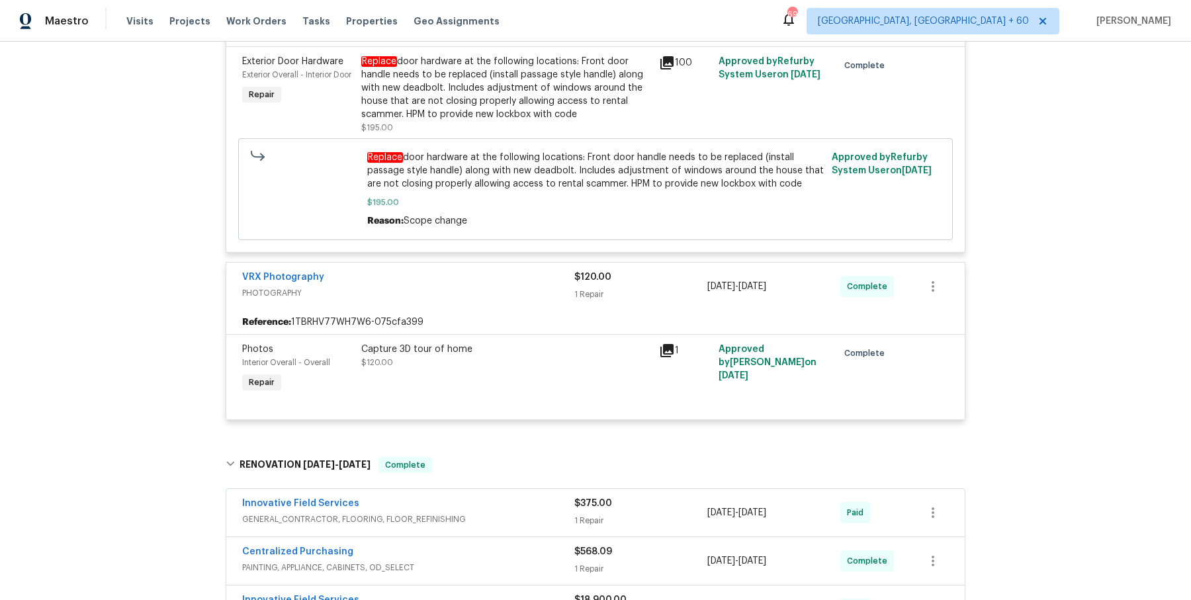
click at [513, 515] on span "GENERAL_CONTRACTOR, FLOORING, FLOOR_REFINISHING" at bounding box center [408, 519] width 332 height 13
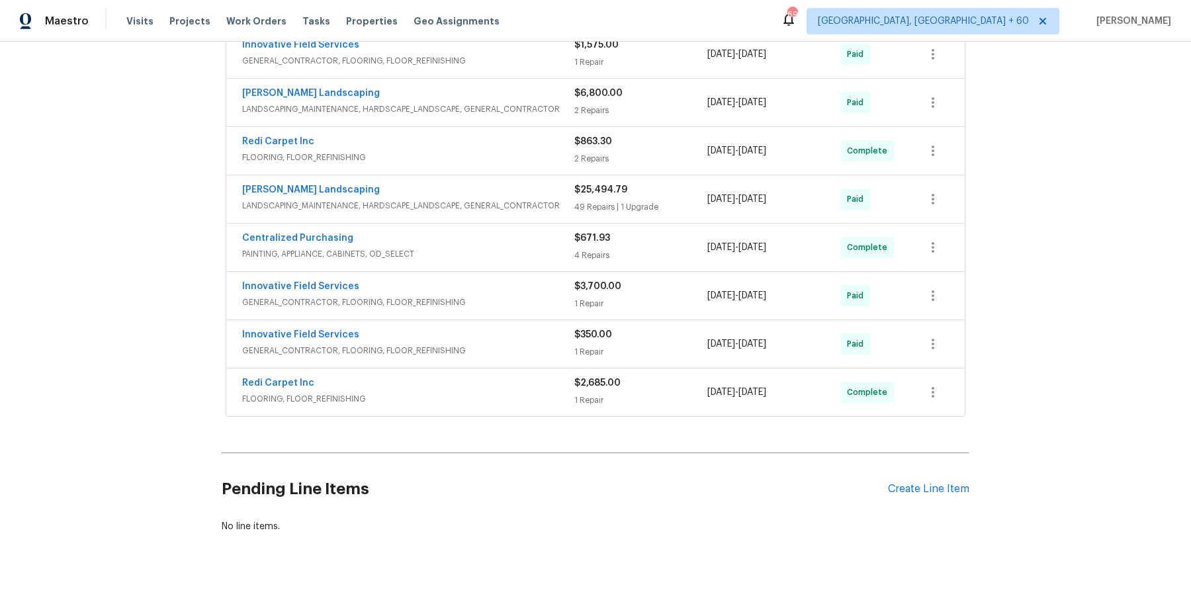
scroll to position [0, 0]
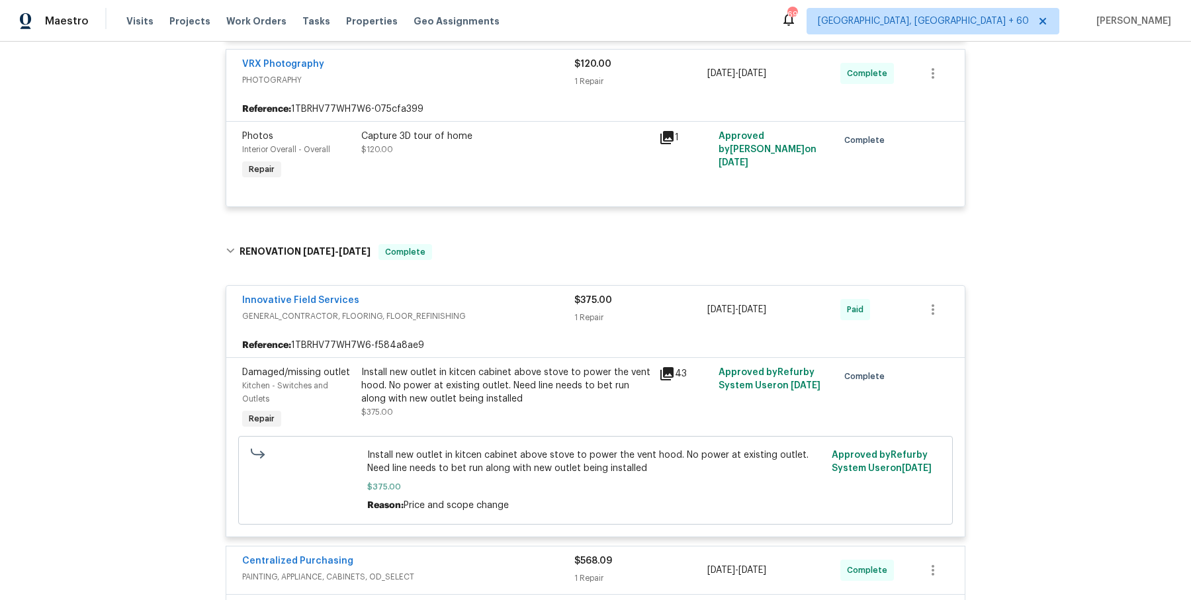
click at [571, 449] on span "Install new outlet in kitcen cabinet above stove to power the vent hood. No pow…" at bounding box center [595, 462] width 457 height 26
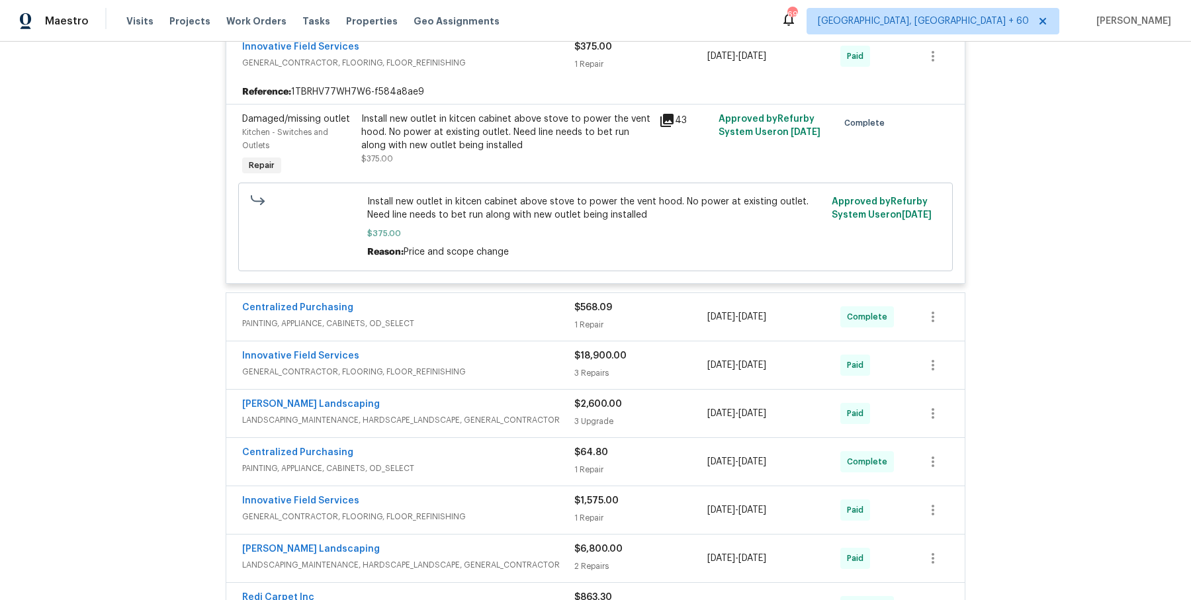
scroll to position [1129, 0]
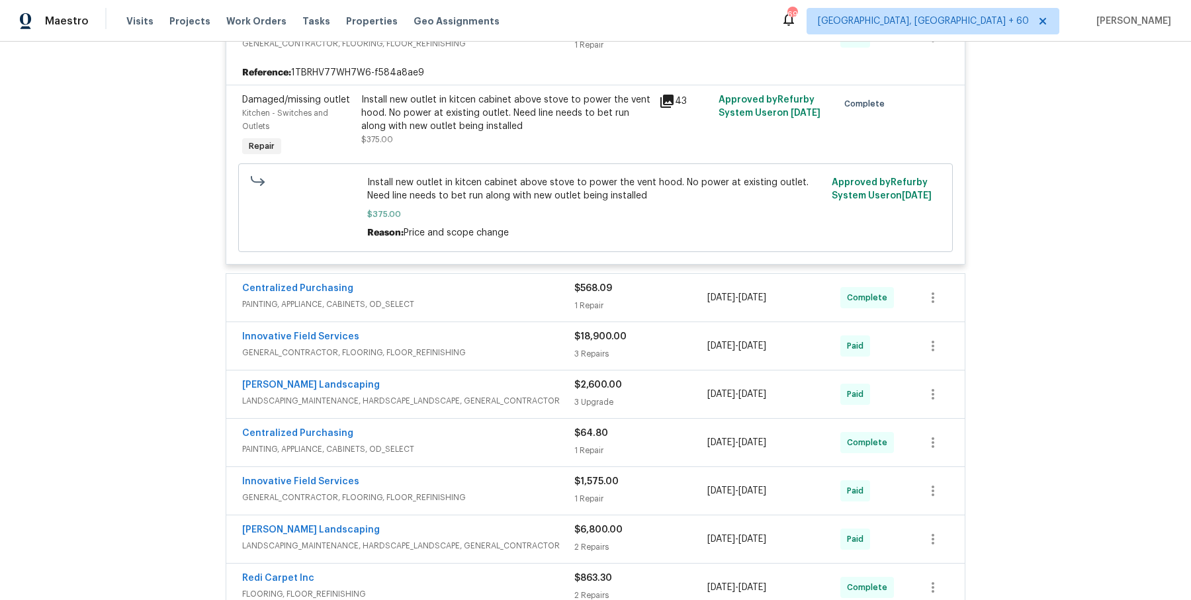
click at [553, 316] on div "Centralized Purchasing PAINTING, APPLIANCE, CABINETS, OD_SELECT $568.09 1 Repai…" at bounding box center [595, 298] width 739 height 48
click at [553, 299] on span "PAINTING, APPLIANCE, CABINETS, OD_SELECT" at bounding box center [408, 304] width 332 height 13
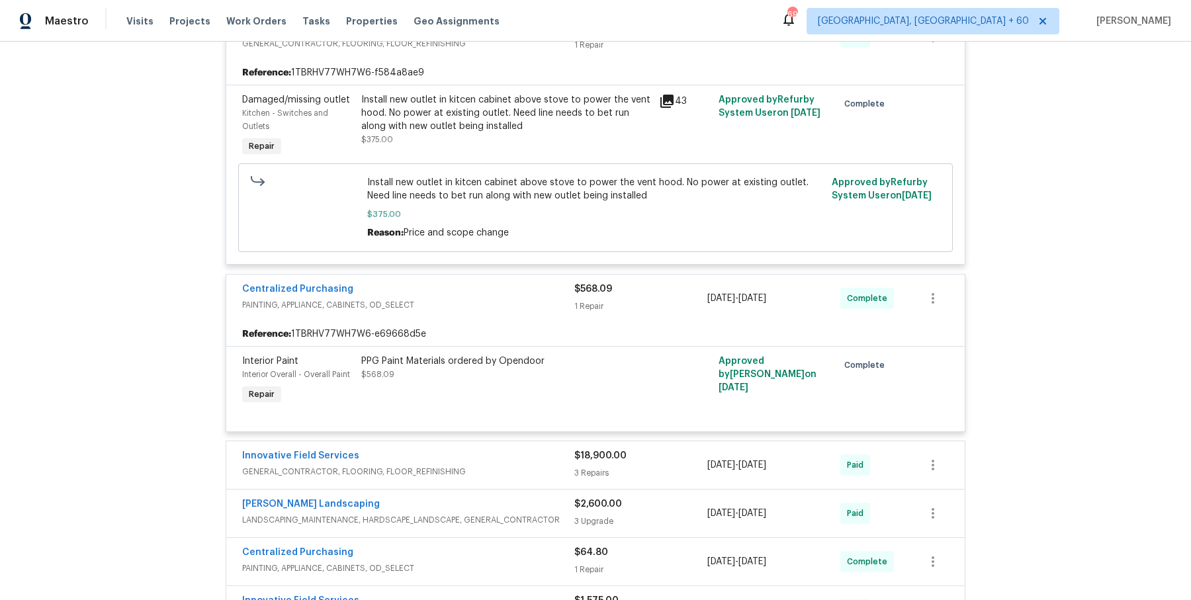
click at [536, 457] on div "Innovative Field Services" at bounding box center [408, 457] width 332 height 16
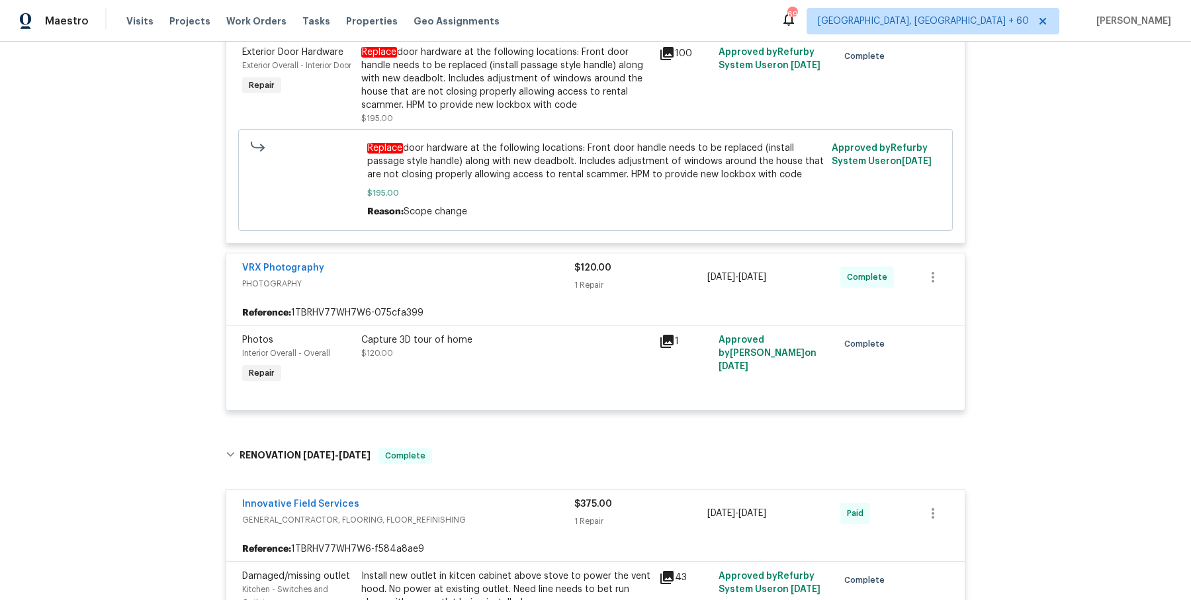
scroll to position [0, 0]
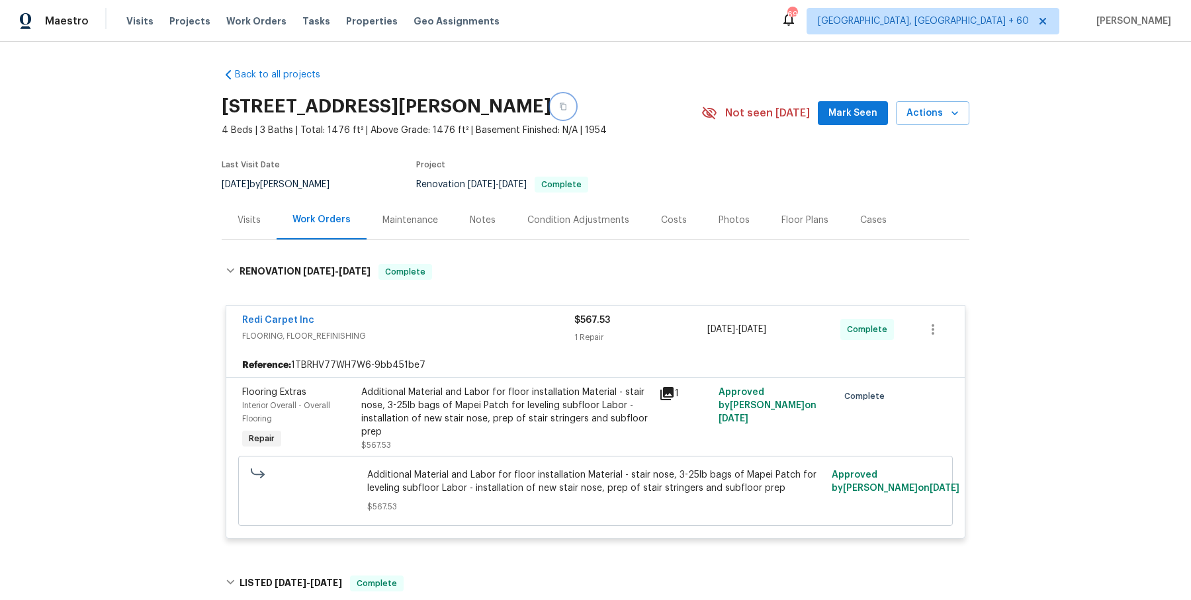
click at [551, 103] on button "button" at bounding box center [563, 107] width 24 height 24
click at [260, 24] on span "Work Orders" at bounding box center [256, 21] width 60 height 13
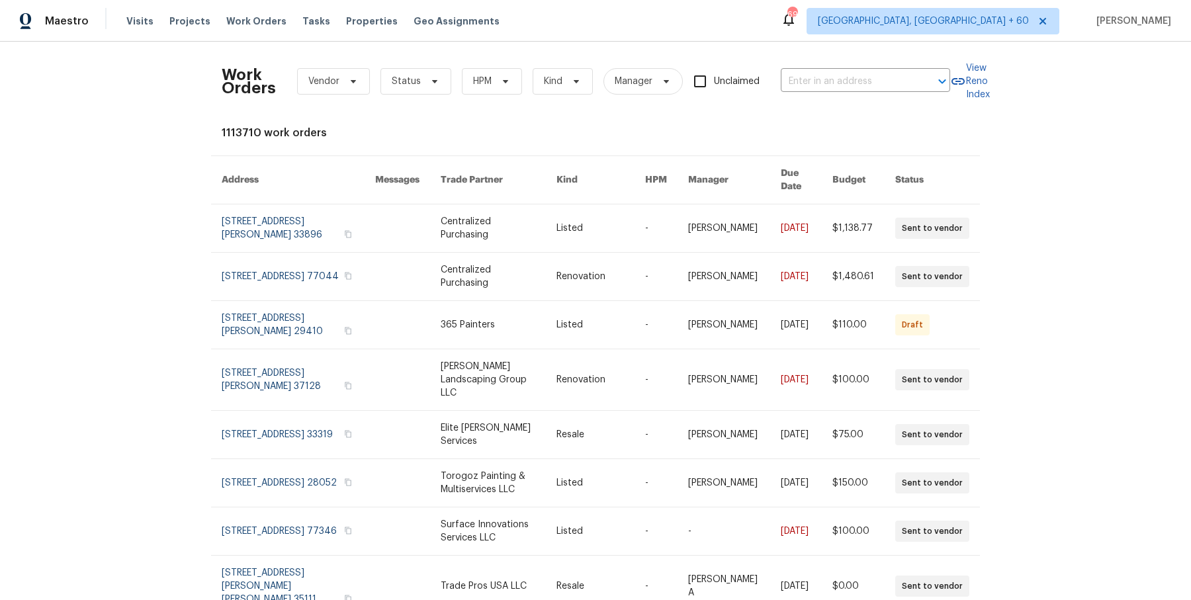
click at [879, 101] on div "Work Orders Vendor Status HPM Kind Manager Unclaimed ​" at bounding box center [586, 81] width 729 height 58
click at [879, 85] on input "text" at bounding box center [847, 81] width 132 height 21
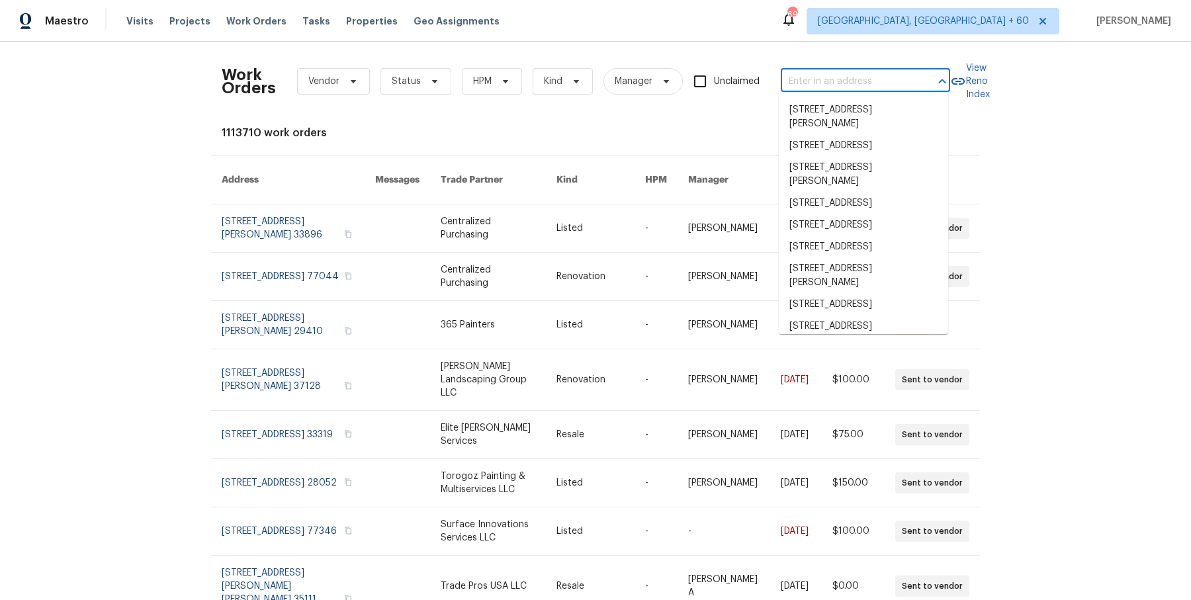
paste input "9078 [PERSON_NAME][GEOGRAPHIC_DATA], [GEOGRAPHIC_DATA] 20110"
type input "9078 [PERSON_NAME][GEOGRAPHIC_DATA], [GEOGRAPHIC_DATA] 20110"
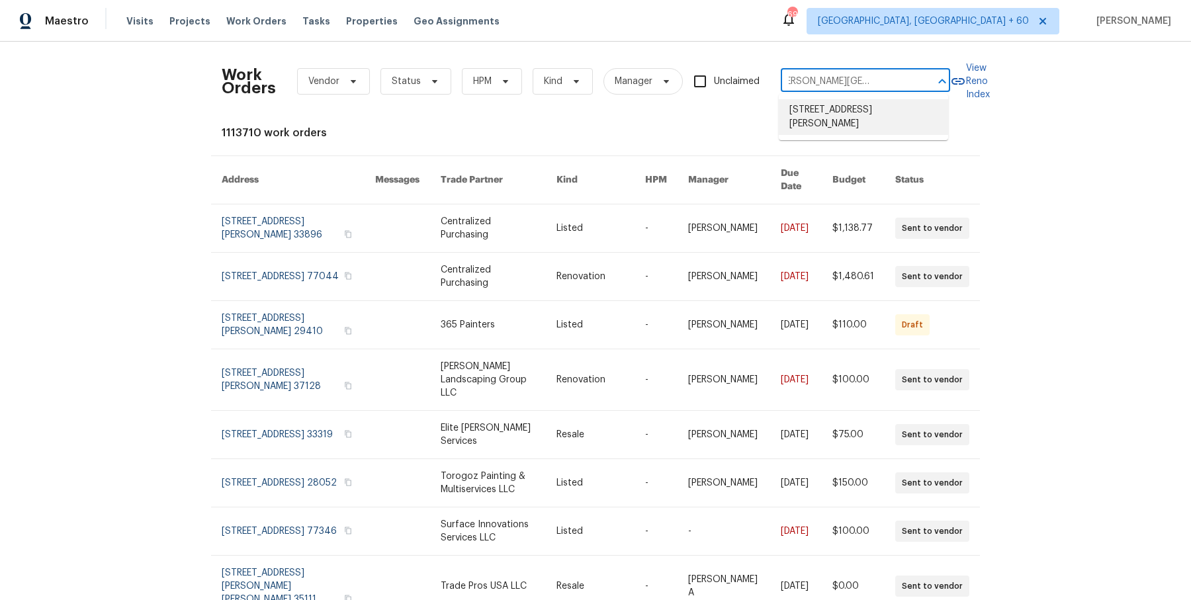
click at [864, 105] on li "[STREET_ADDRESS][PERSON_NAME]" at bounding box center [863, 117] width 169 height 36
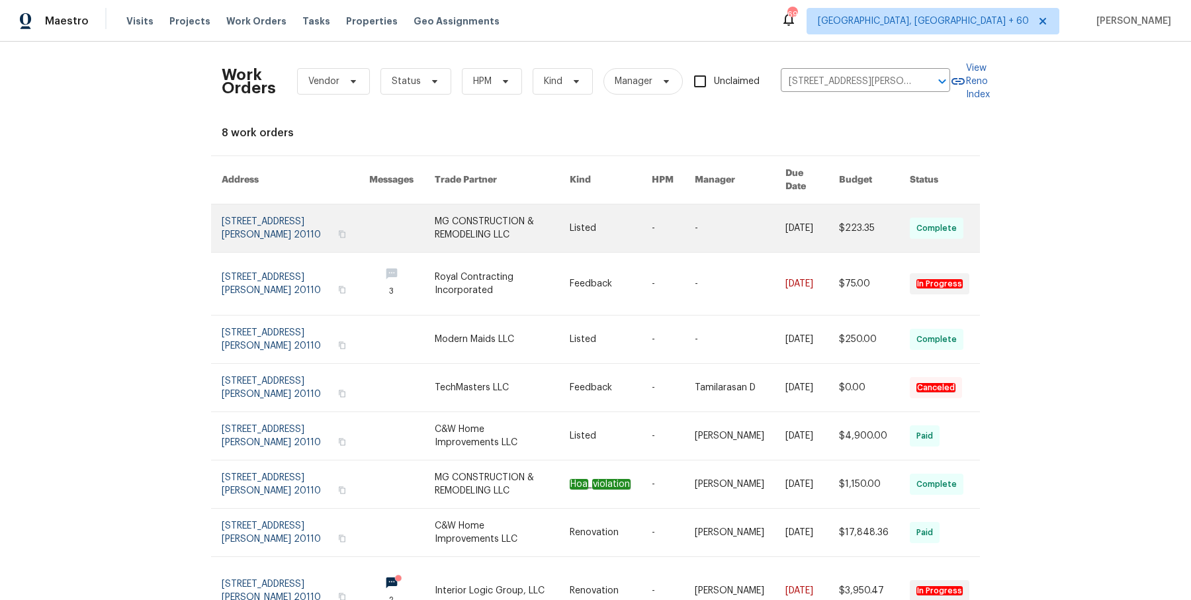
click at [446, 211] on link at bounding box center [502, 229] width 135 height 48
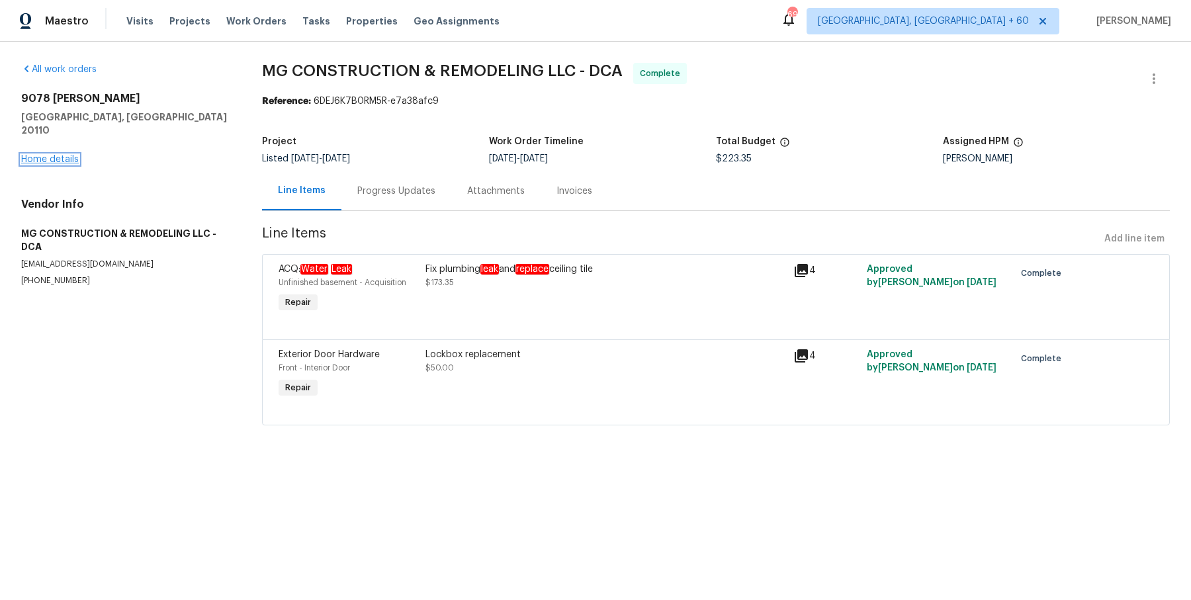
click at [48, 155] on link "Home details" at bounding box center [50, 159] width 58 height 9
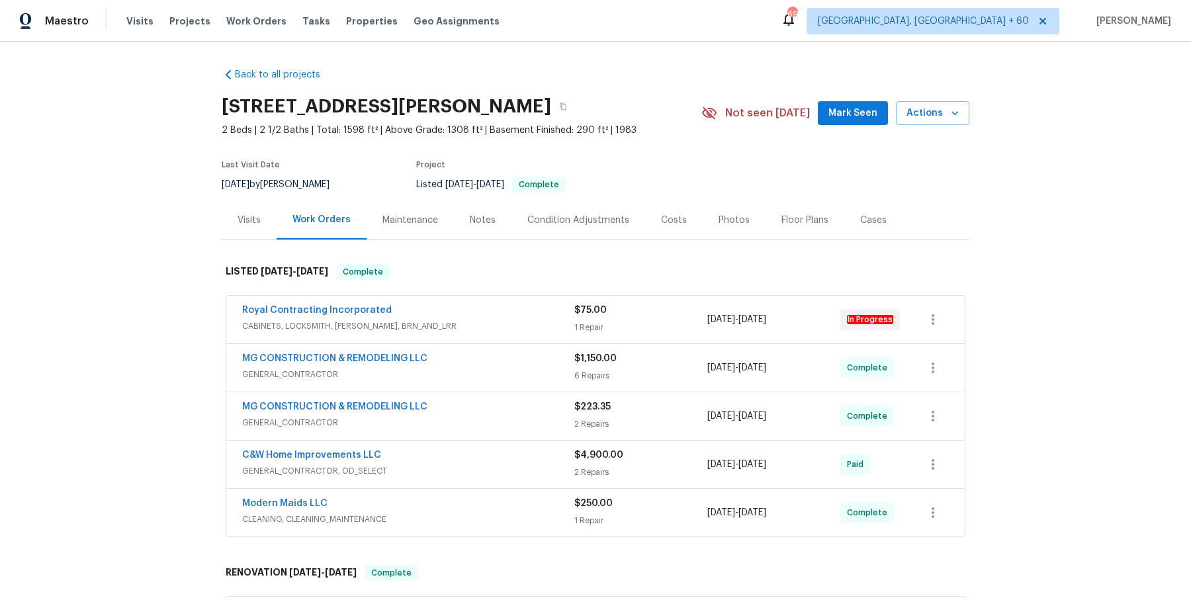
click at [440, 308] on div "Royal Contracting Incorporated" at bounding box center [408, 312] width 332 height 16
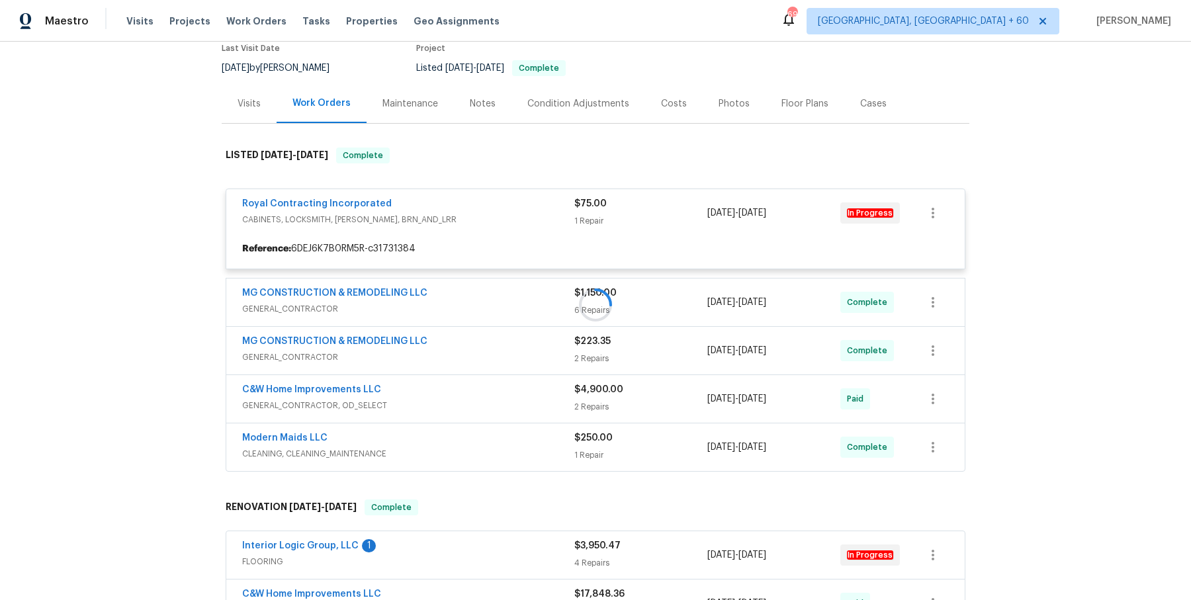
scroll to position [143, 0]
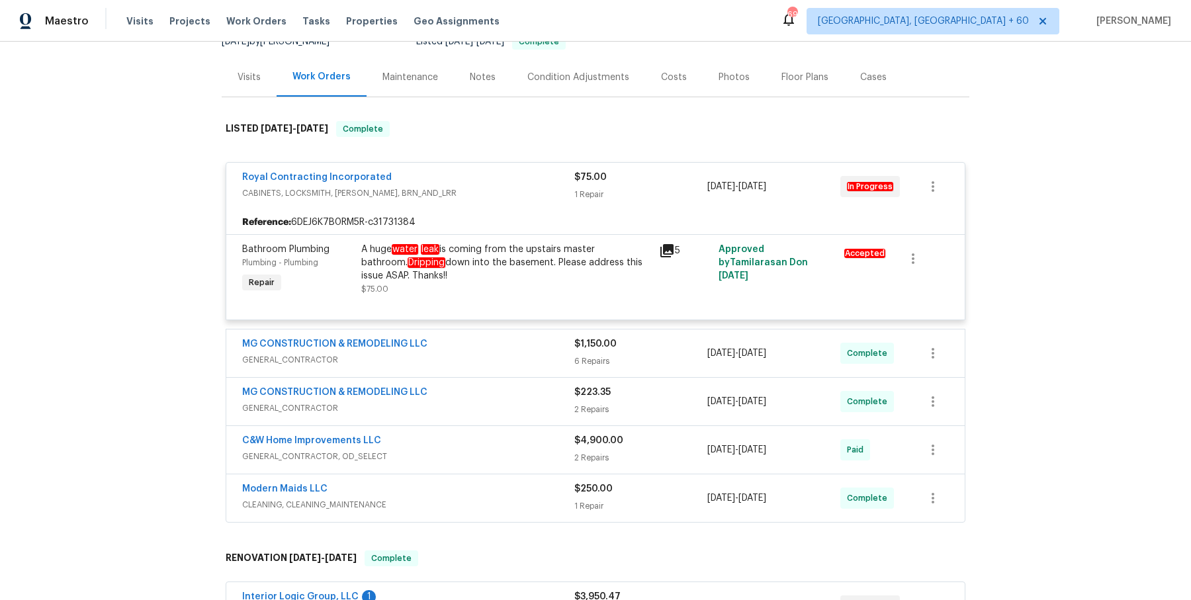
click at [484, 355] on span "GENERAL_CONTRACTOR" at bounding box center [408, 359] width 332 height 13
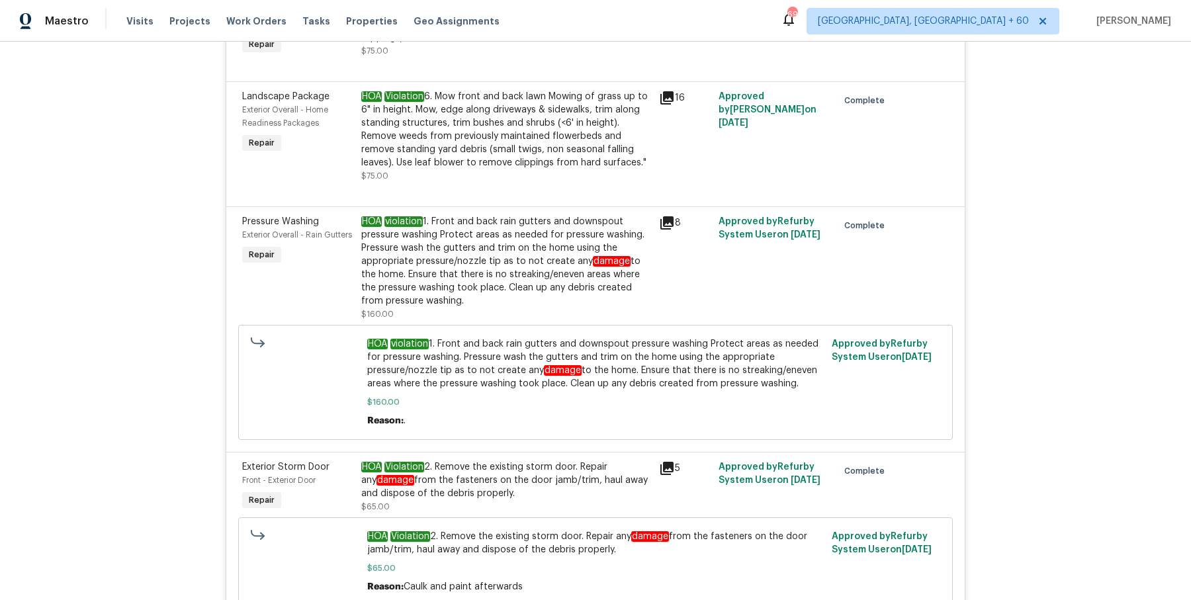
scroll to position [829, 0]
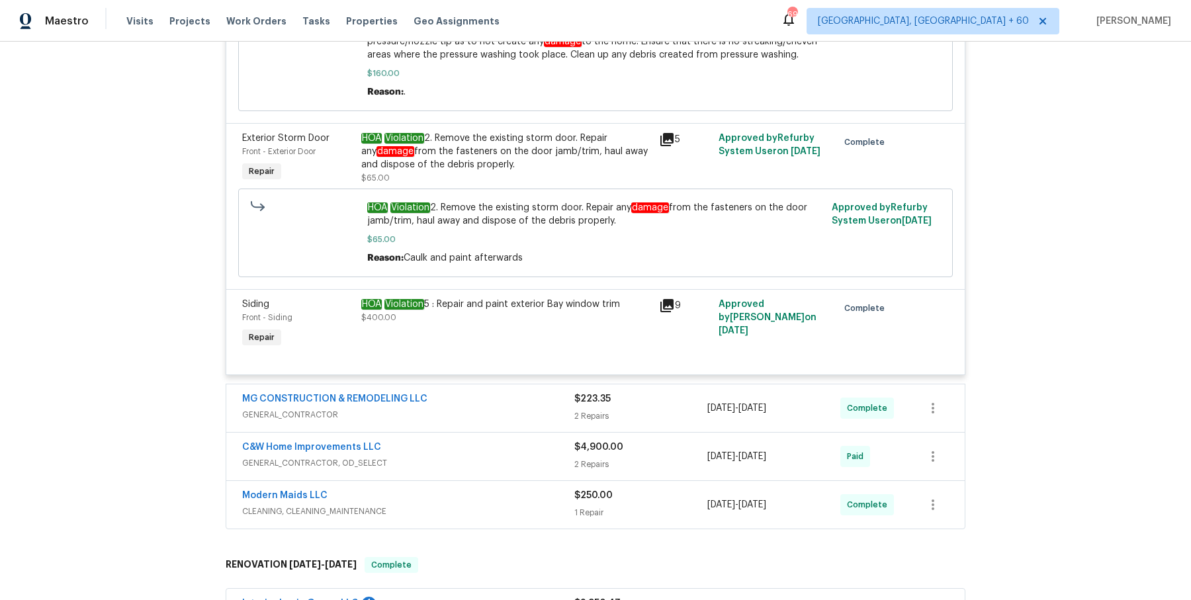
click at [461, 414] on span "GENERAL_CONTRACTOR" at bounding box center [408, 414] width 332 height 13
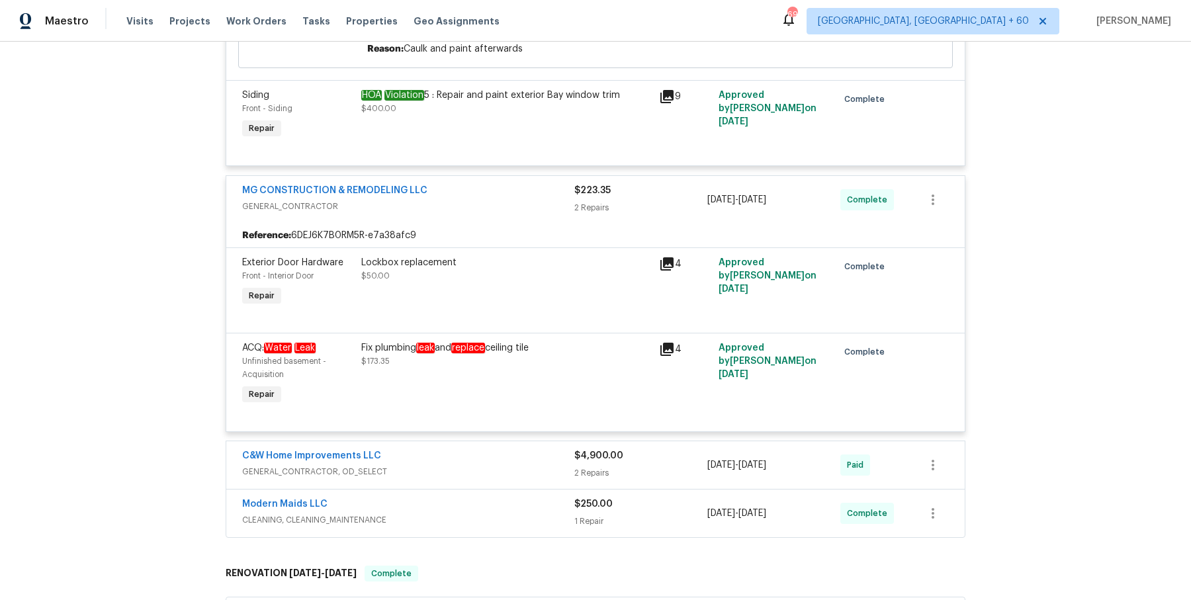
scroll to position [1189, 0]
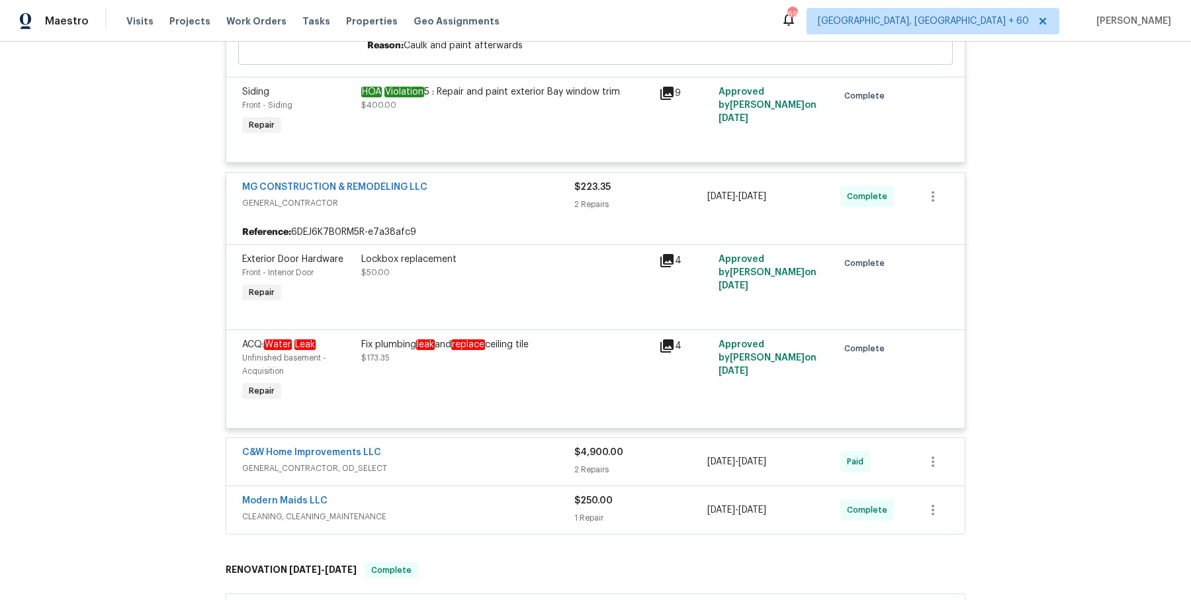
click at [447, 447] on div "C&W Home Improvements LLC" at bounding box center [408, 454] width 332 height 16
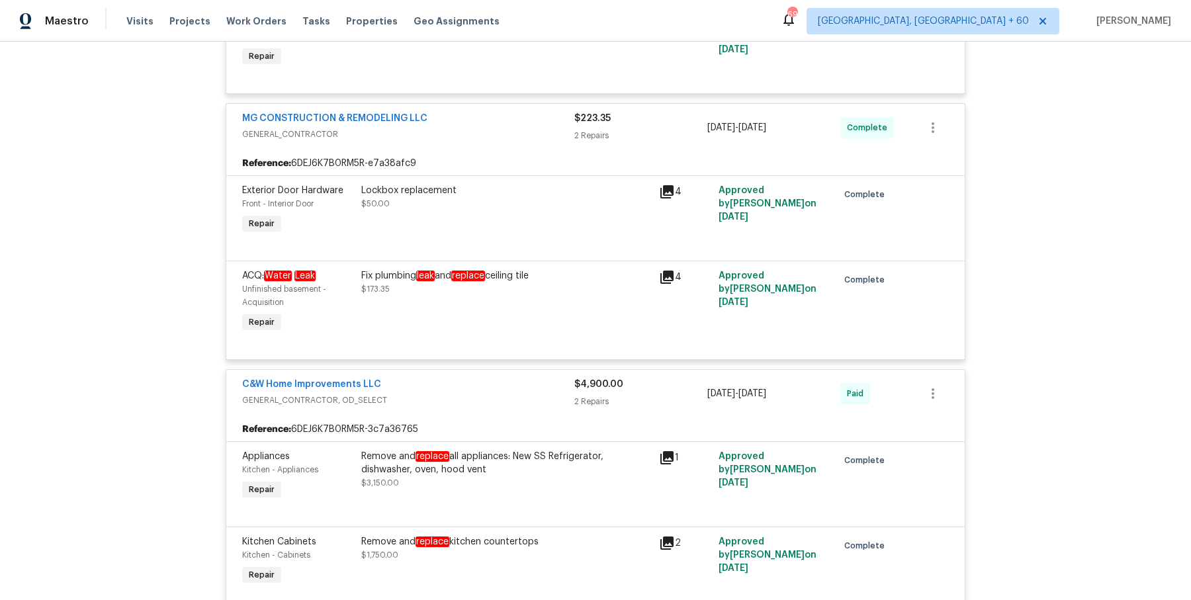
scroll to position [1259, 0]
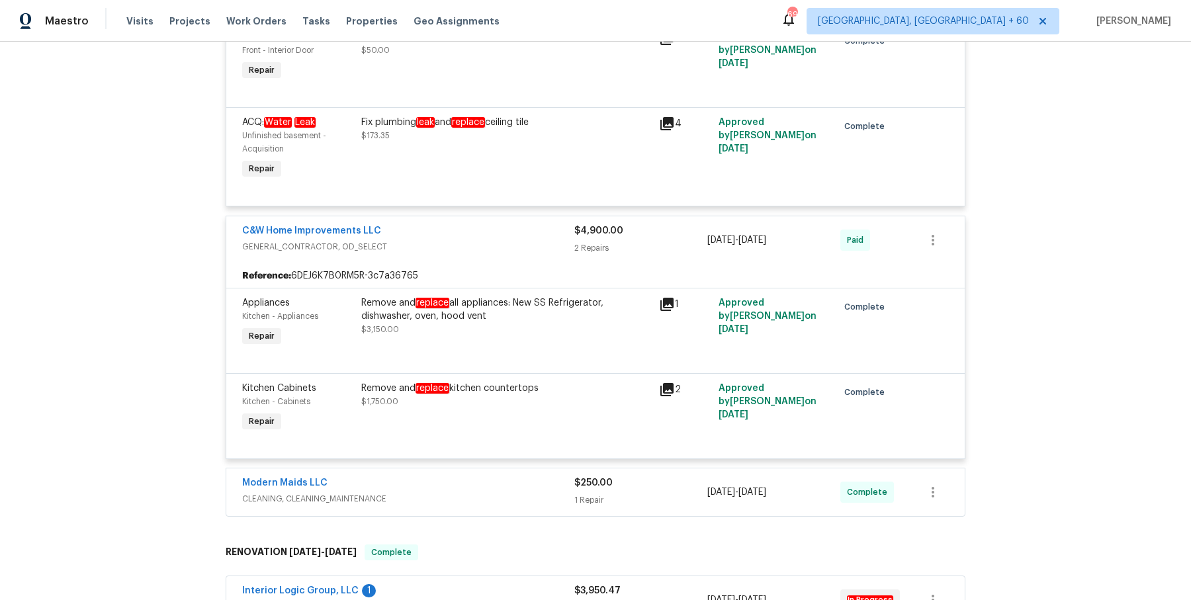
click at [446, 496] on span "CLEANING, CLEANING_MAINTENANCE" at bounding box center [408, 498] width 332 height 13
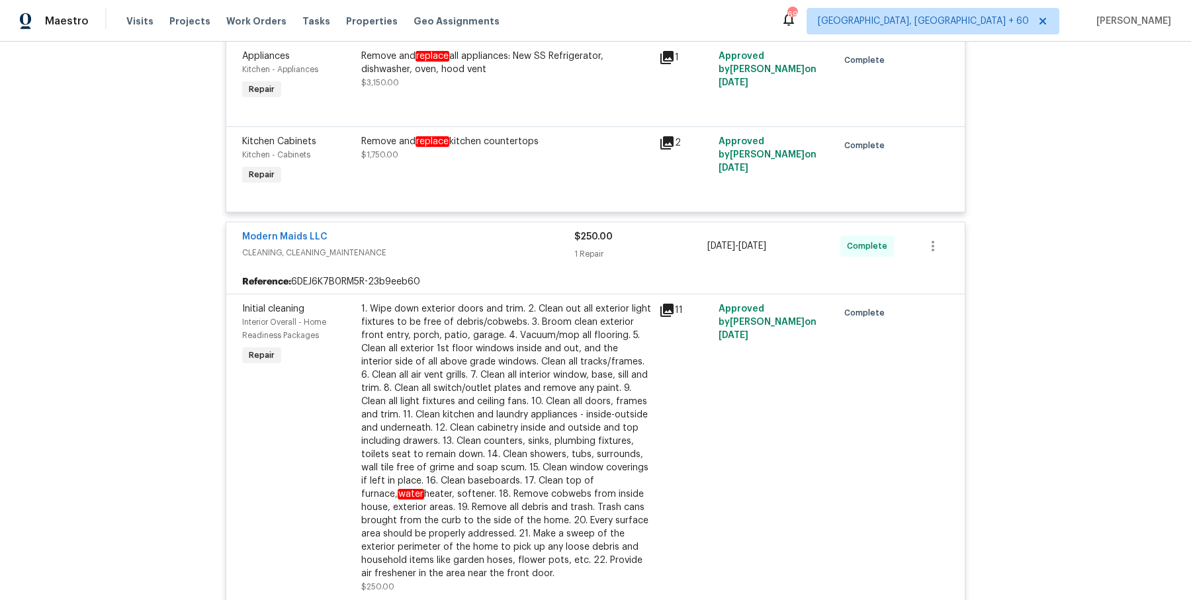
scroll to position [2045, 0]
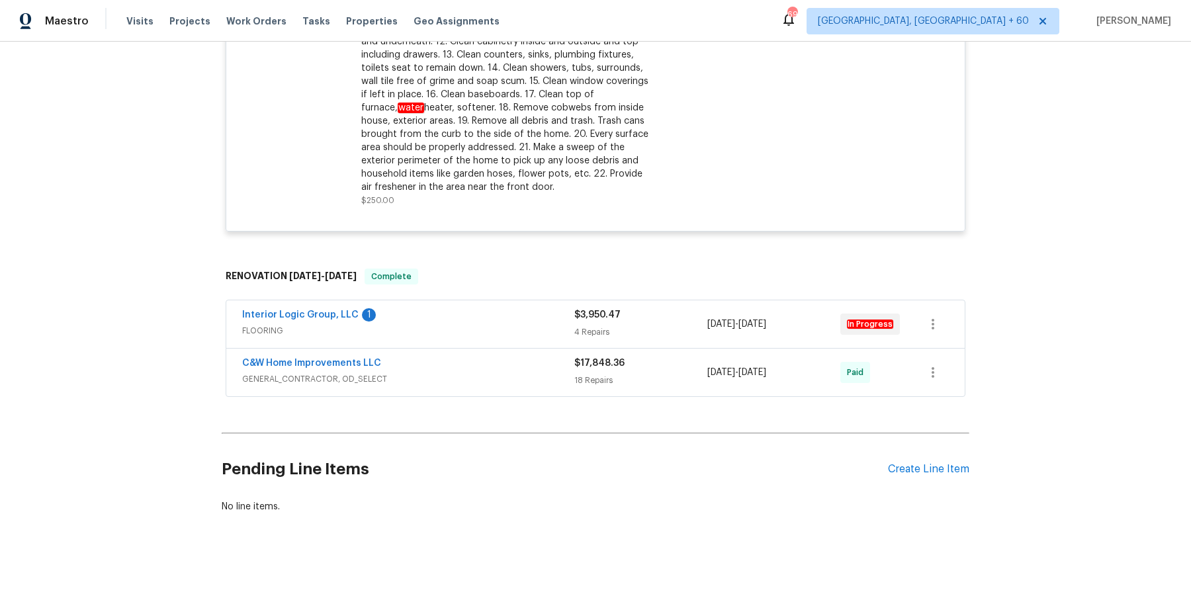
click at [499, 326] on span "FLOORING" at bounding box center [408, 330] width 332 height 13
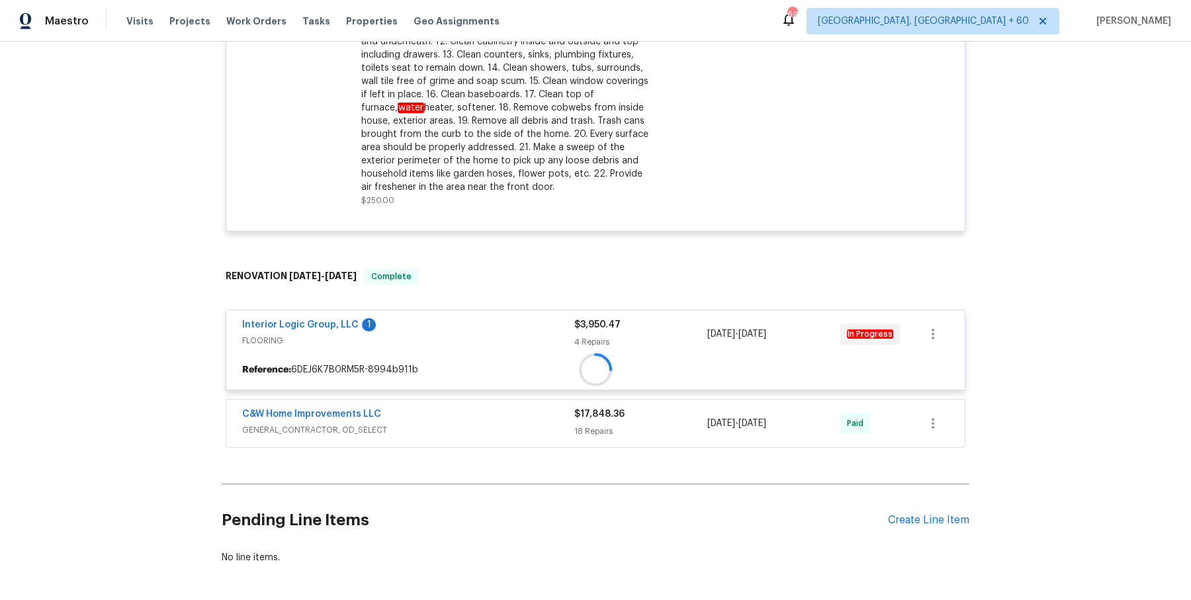
scroll to position [2096, 0]
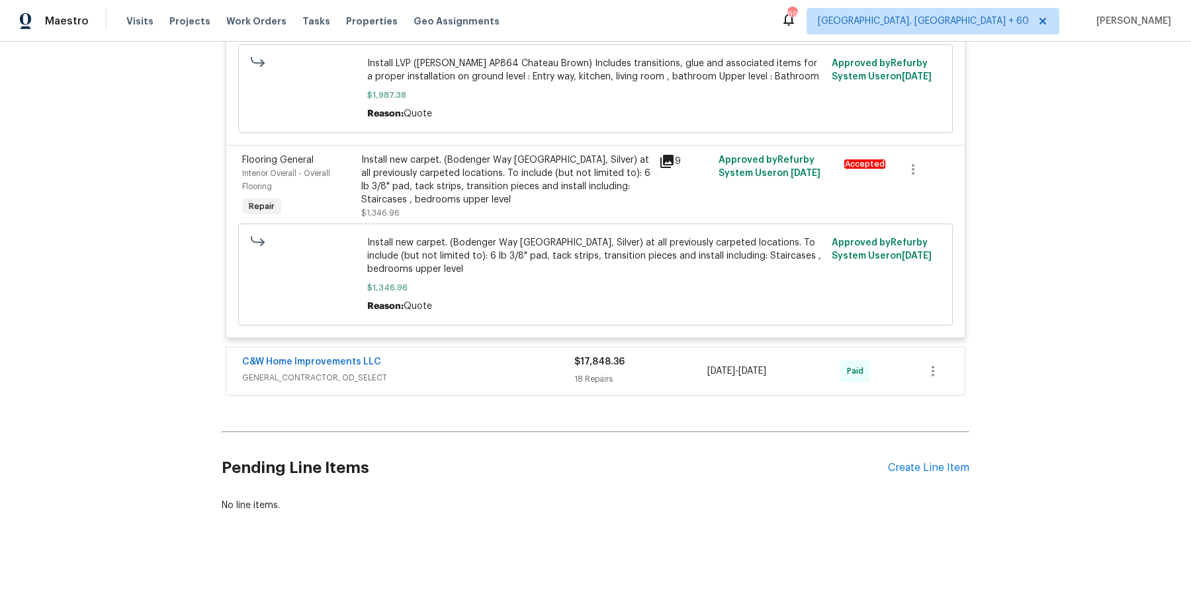
click at [546, 365] on div "C&W Home Improvements LLC" at bounding box center [408, 363] width 332 height 16
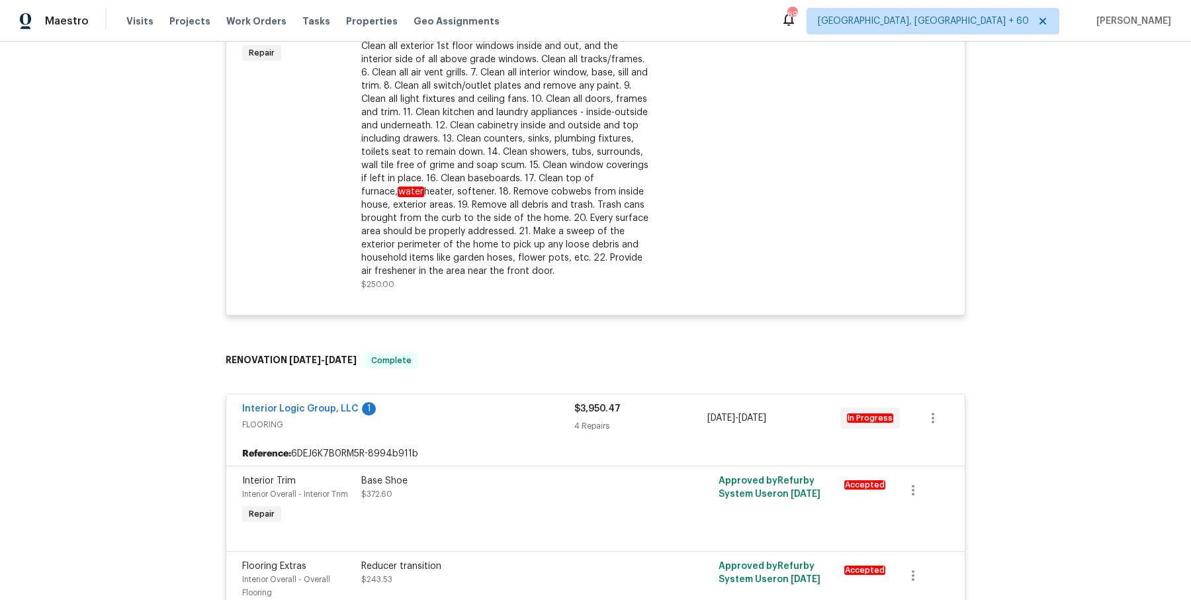
scroll to position [0, 0]
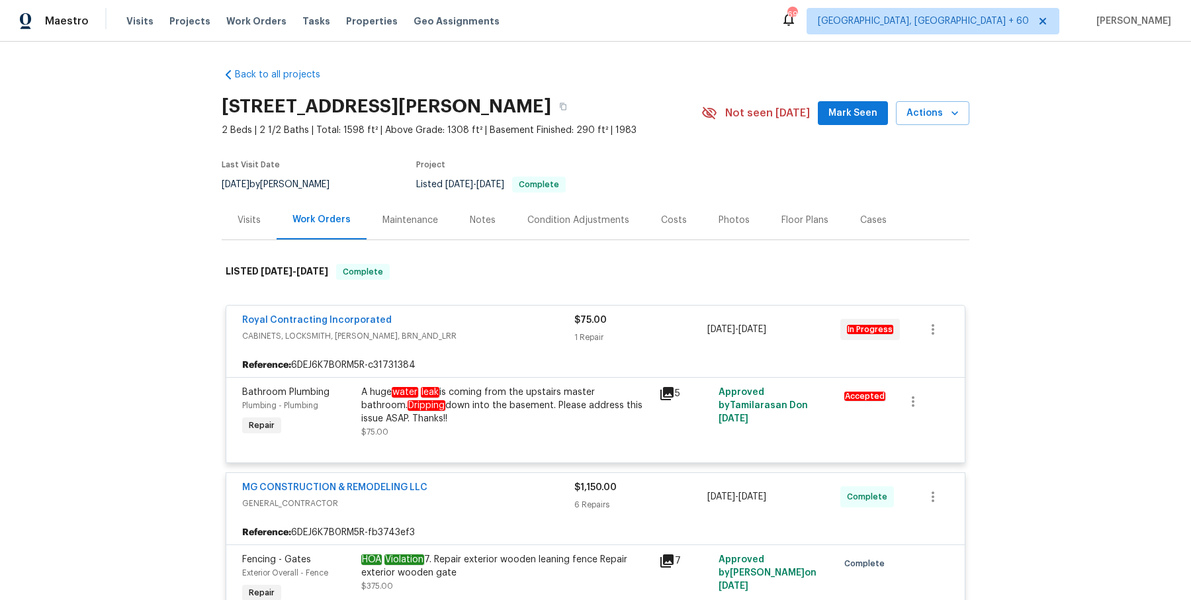
click at [585, 94] on div "[STREET_ADDRESS][PERSON_NAME]" at bounding box center [462, 106] width 480 height 34
click at [575, 103] on button "button" at bounding box center [563, 107] width 24 height 24
click at [269, 19] on span "Work Orders" at bounding box center [256, 21] width 60 height 13
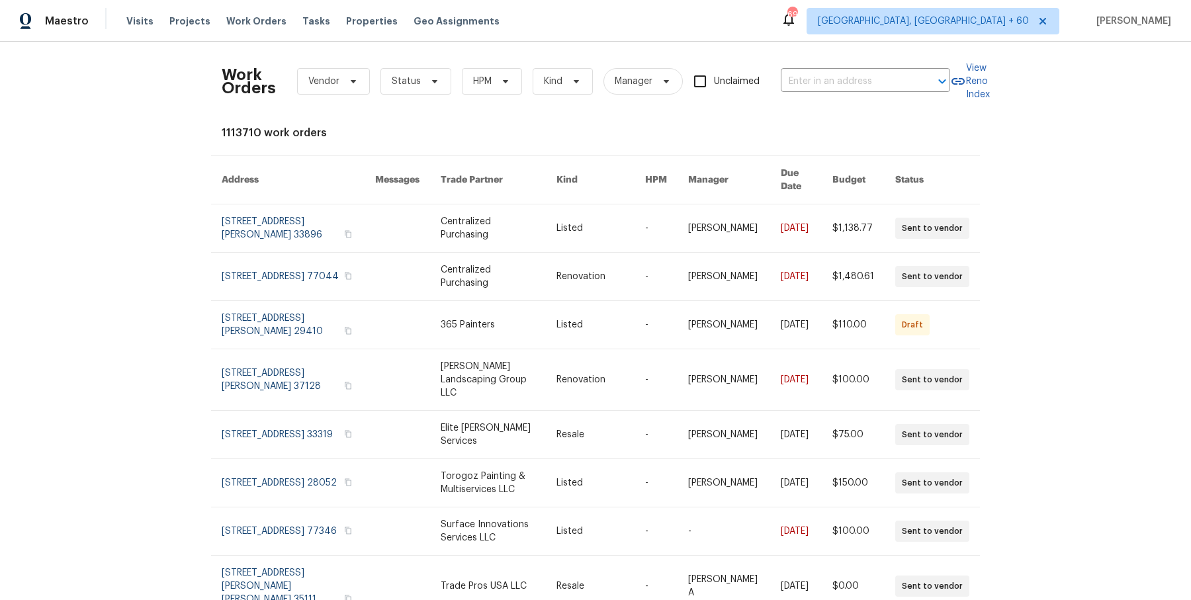
click at [871, 94] on div "Work Orders Vendor Status HPM Kind Manager Unclaimed ​" at bounding box center [586, 81] width 729 height 58
click at [877, 74] on input "text" at bounding box center [847, 81] width 132 height 21
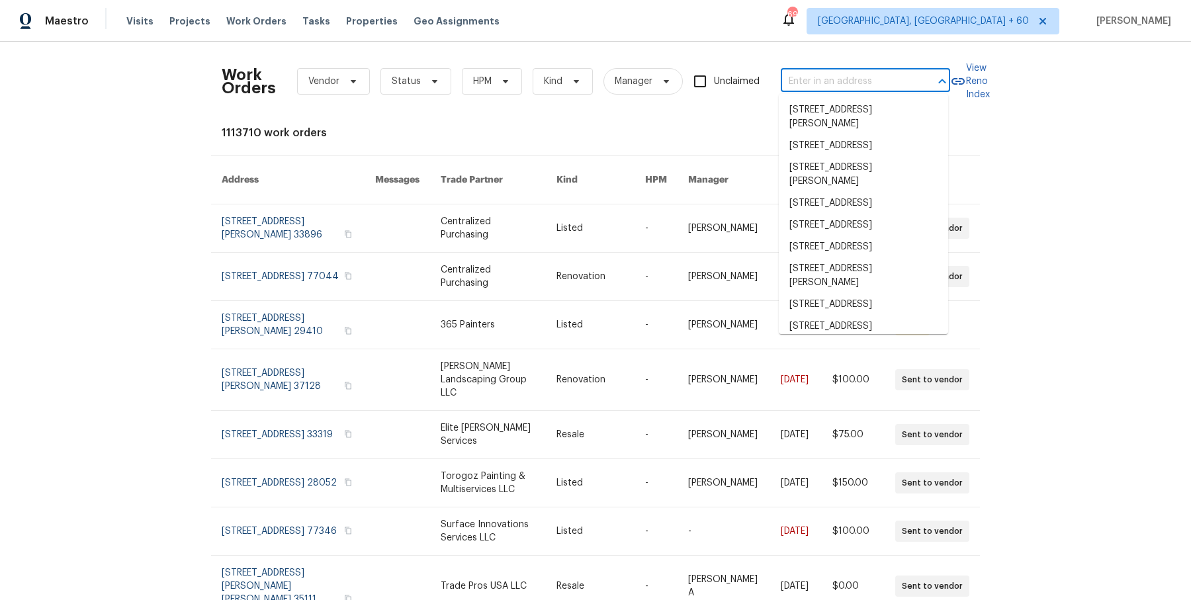
paste input "[STREET_ADDRESS]"
type input "[STREET_ADDRESS]"
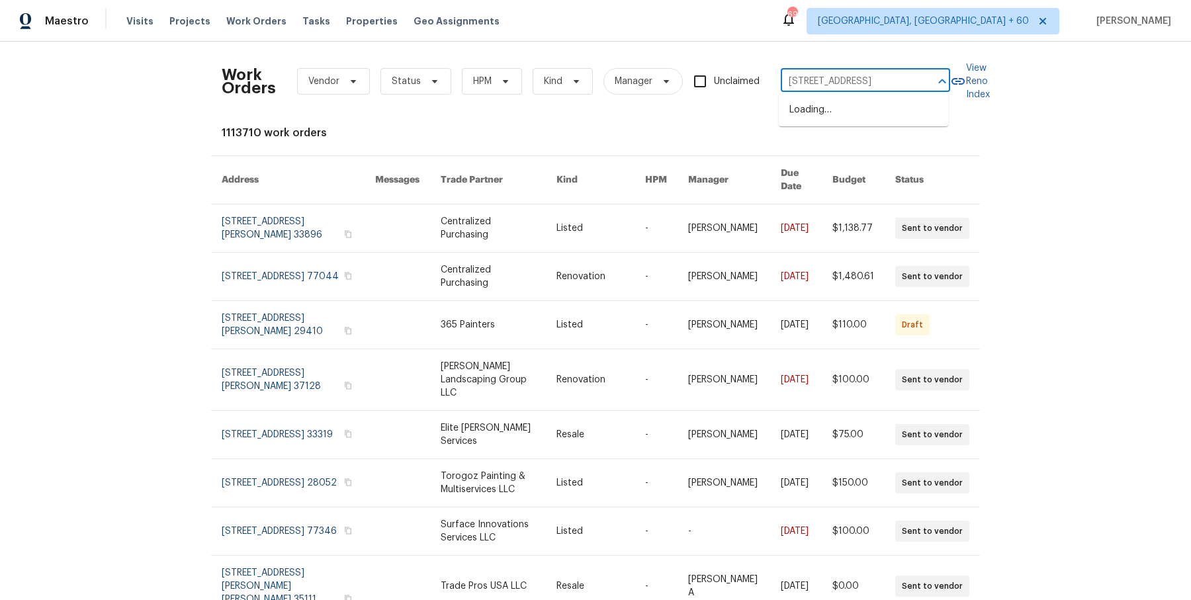
scroll to position [0, 29]
click at [860, 109] on li "[STREET_ADDRESS]" at bounding box center [863, 110] width 169 height 22
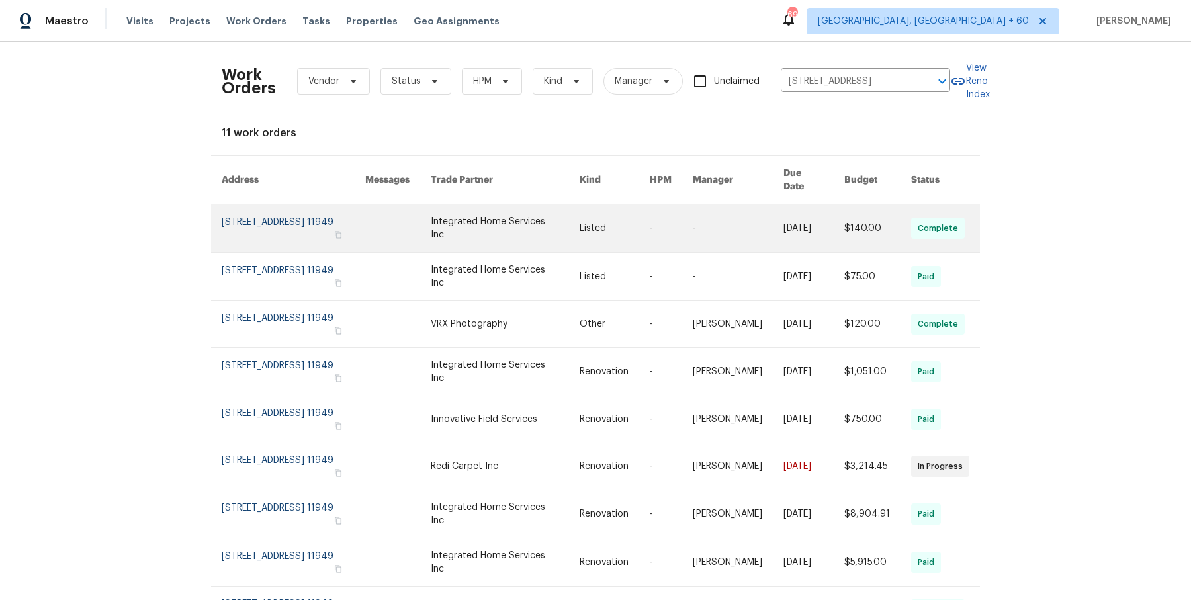
click at [622, 216] on link at bounding box center [615, 229] width 70 height 48
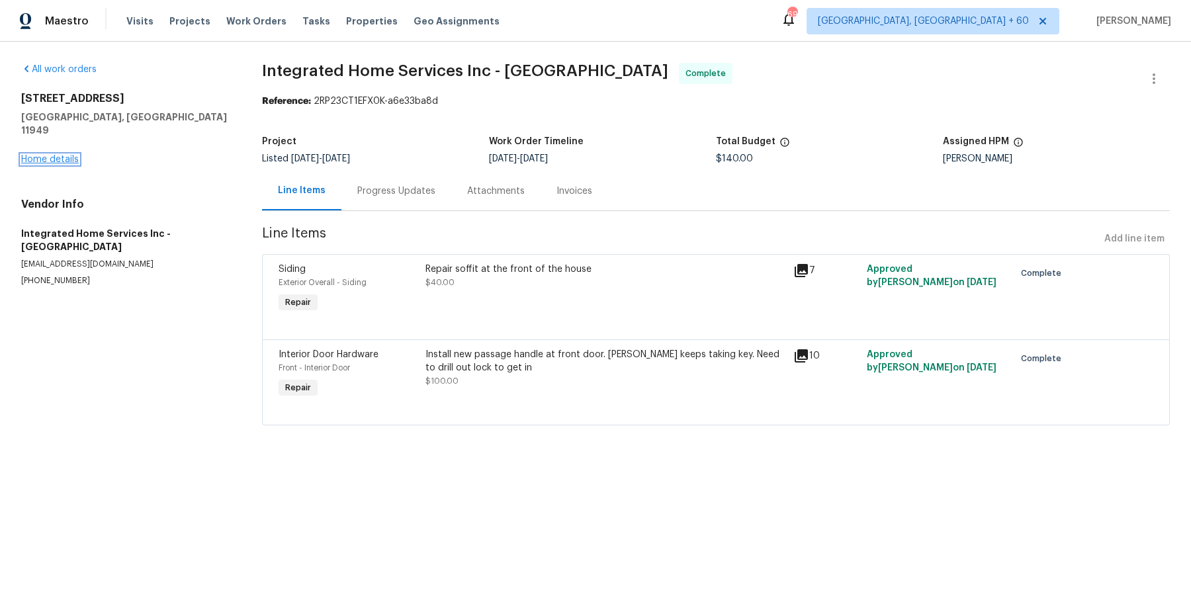
click at [53, 155] on link "Home details" at bounding box center [50, 159] width 58 height 9
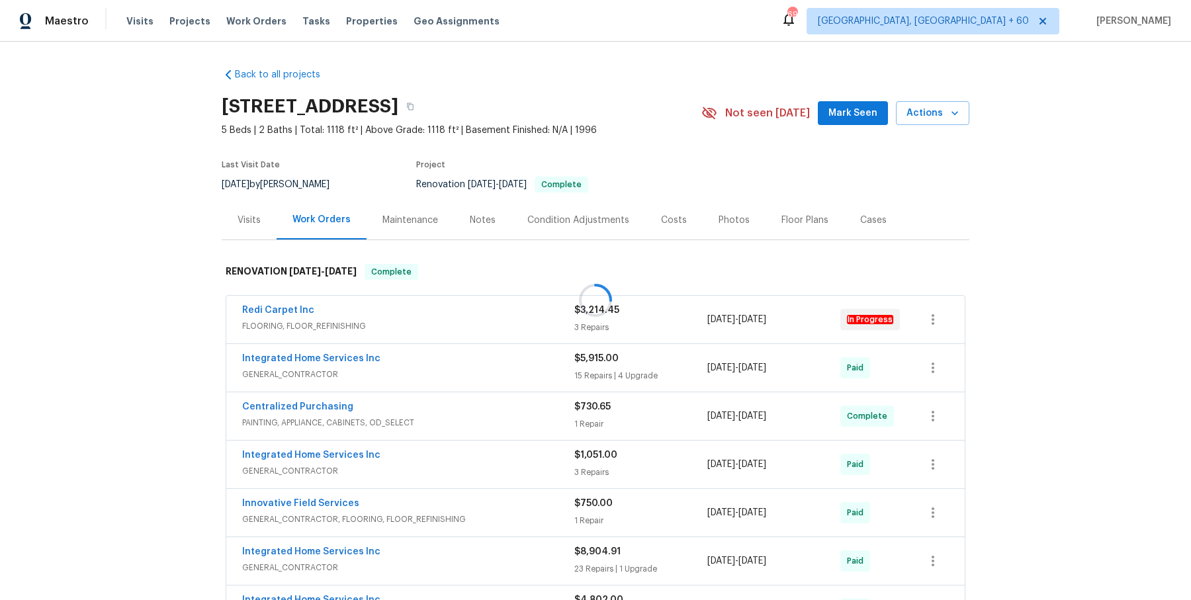
click at [355, 313] on div "Redi Carpet Inc" at bounding box center [408, 312] width 332 height 16
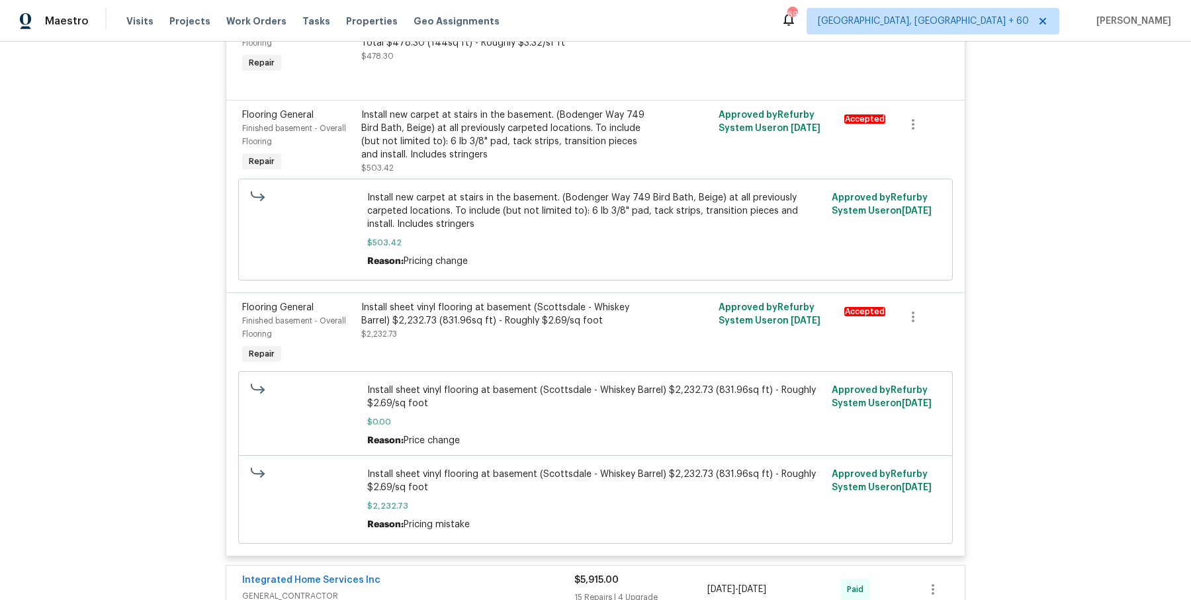
scroll to position [612, 0]
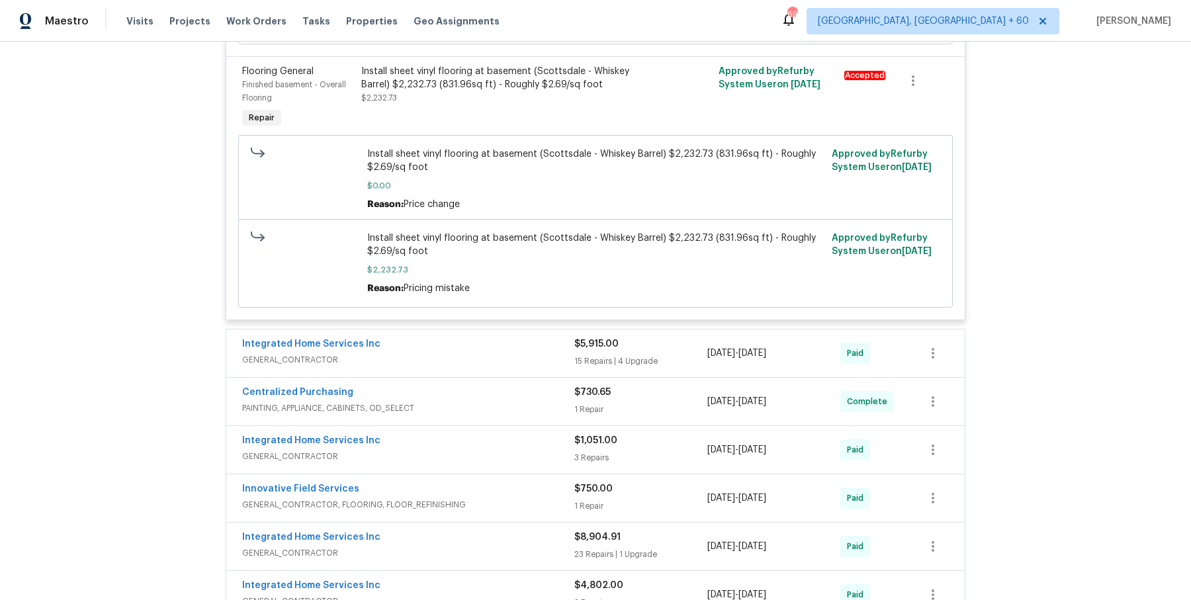
click at [464, 344] on div "Integrated Home Services Inc" at bounding box center [408, 346] width 332 height 16
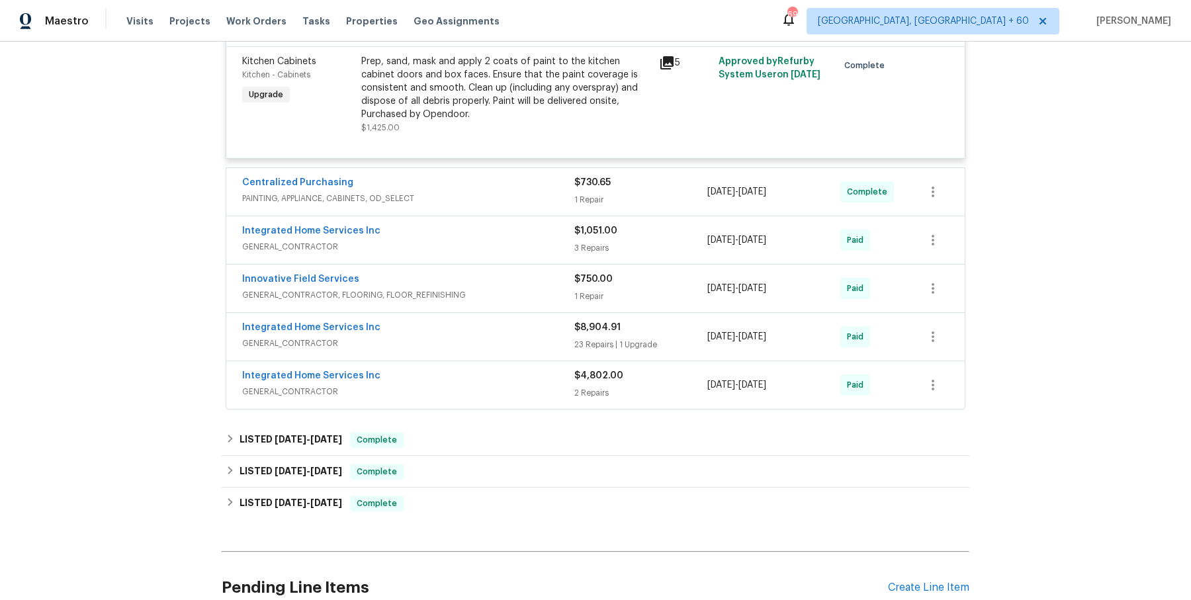
scroll to position [2735, 0]
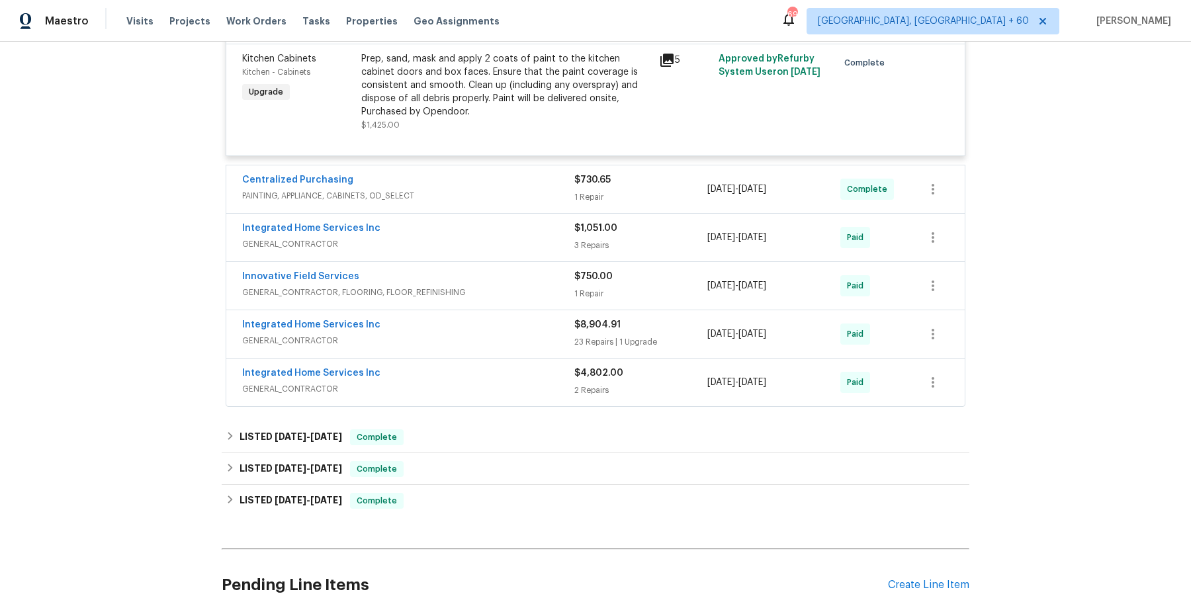
click at [559, 201] on span "PAINTING, APPLIANCE, CABINETS, OD_SELECT" at bounding box center [408, 195] width 332 height 13
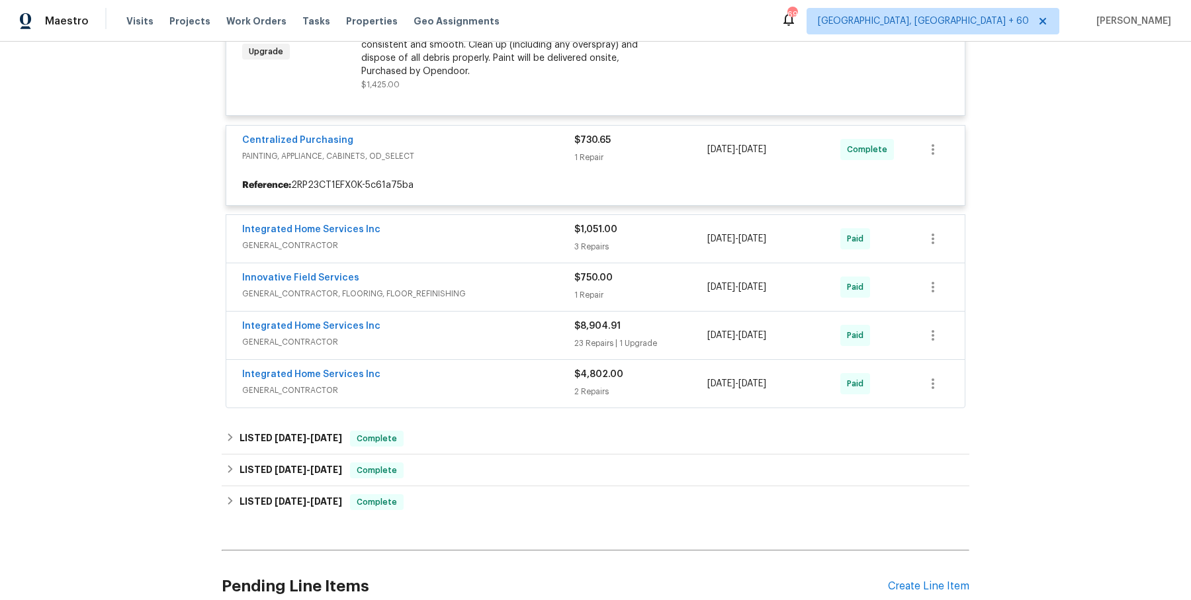
scroll to position [2785, 0]
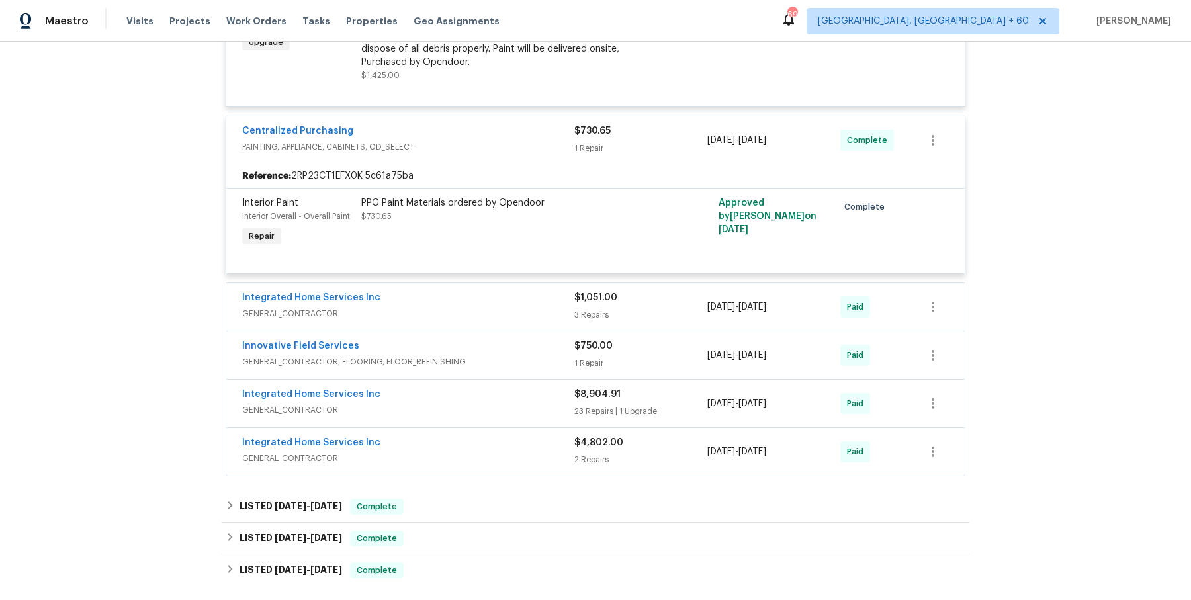
click at [525, 293] on div "Integrated Home Services Inc GENERAL_CONTRACTOR $1,051.00 3 Repairs [DATE] - [D…" at bounding box center [595, 307] width 739 height 48
click at [520, 320] on span "GENERAL_CONTRACTOR" at bounding box center [408, 313] width 332 height 13
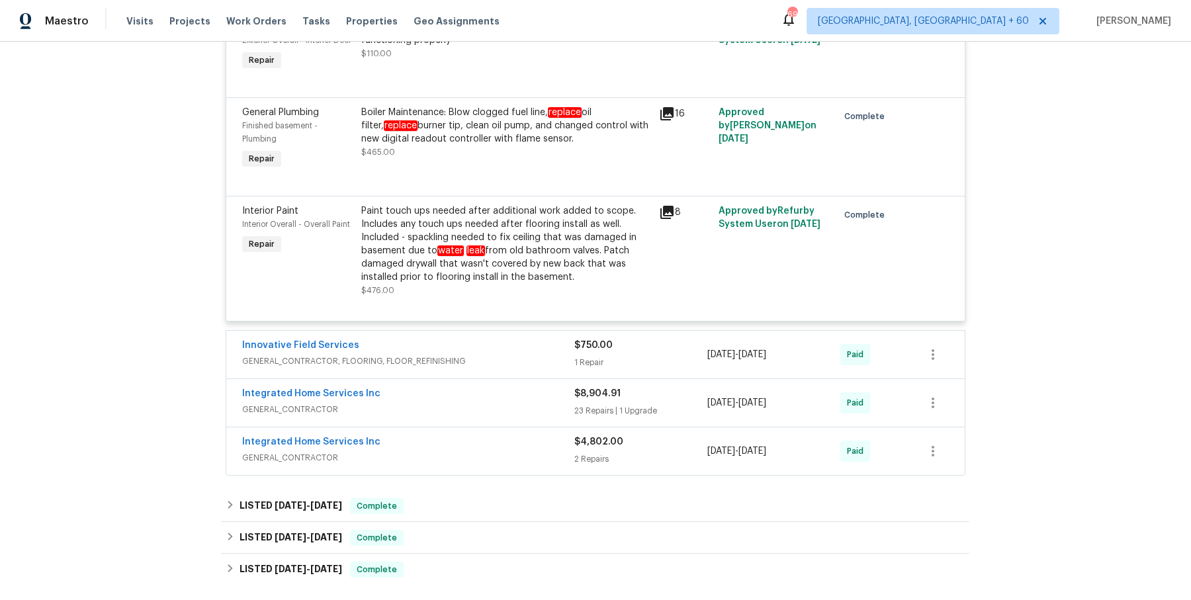
scroll to position [3131, 0]
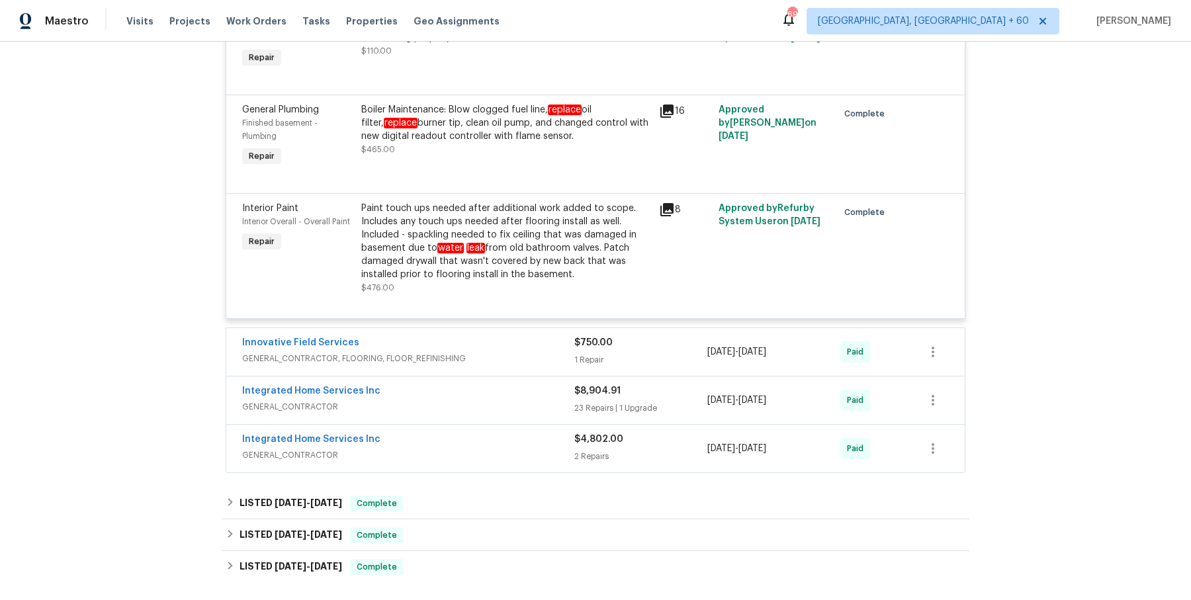
click at [521, 365] on span "GENERAL_CONTRACTOR, FLOORING, FLOOR_REFINISHING" at bounding box center [408, 358] width 332 height 13
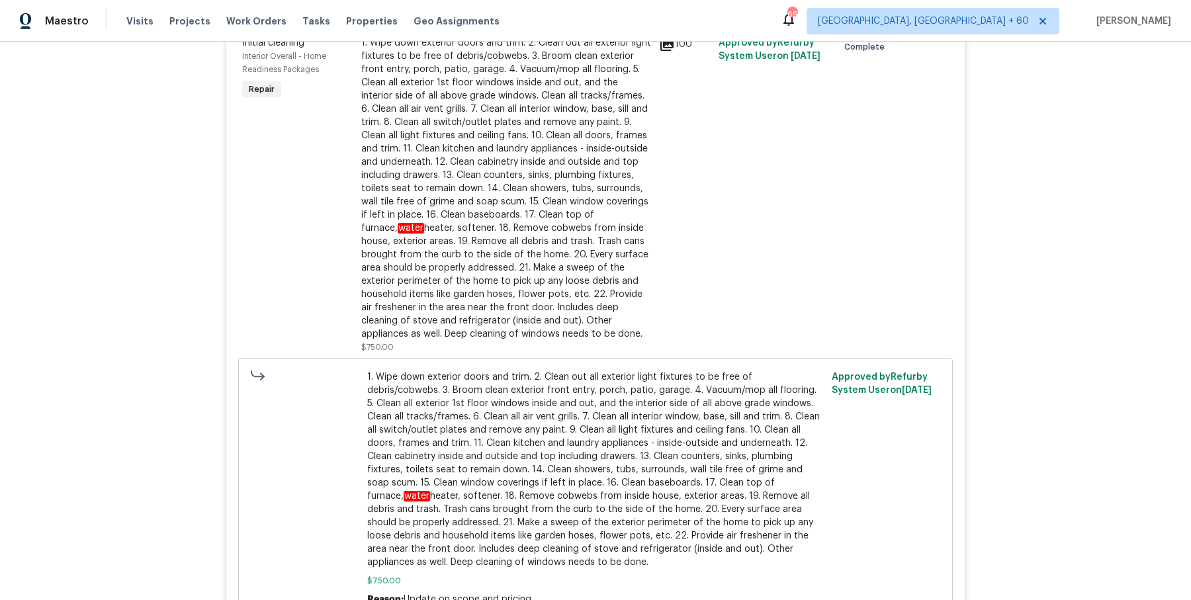
scroll to position [3787, 0]
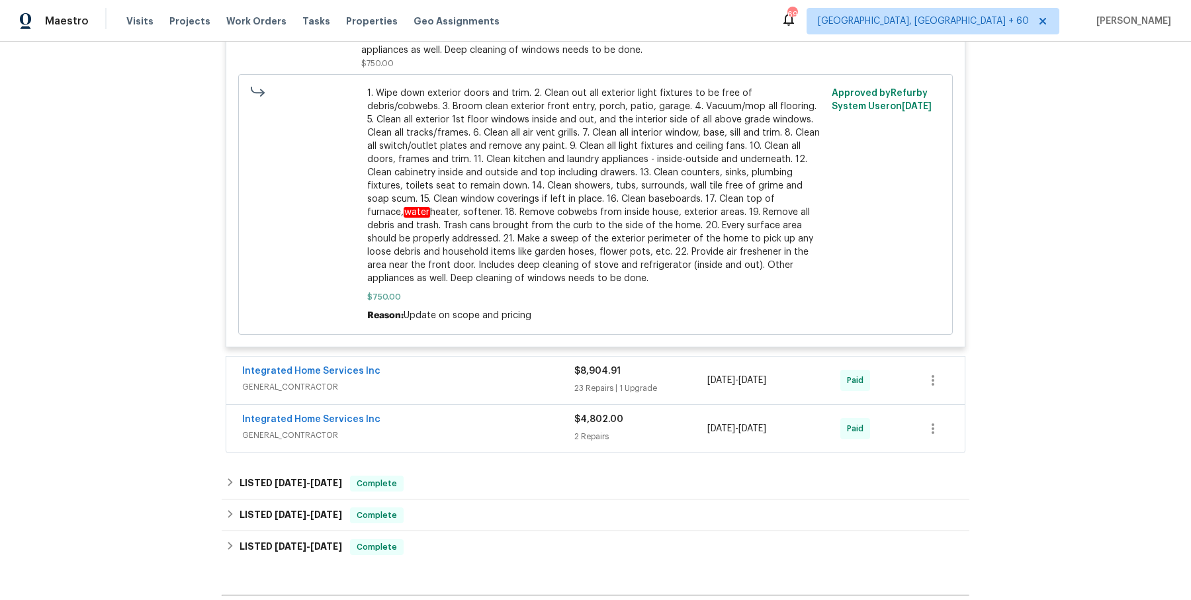
click at [456, 381] on div "Integrated Home Services Inc" at bounding box center [408, 373] width 332 height 16
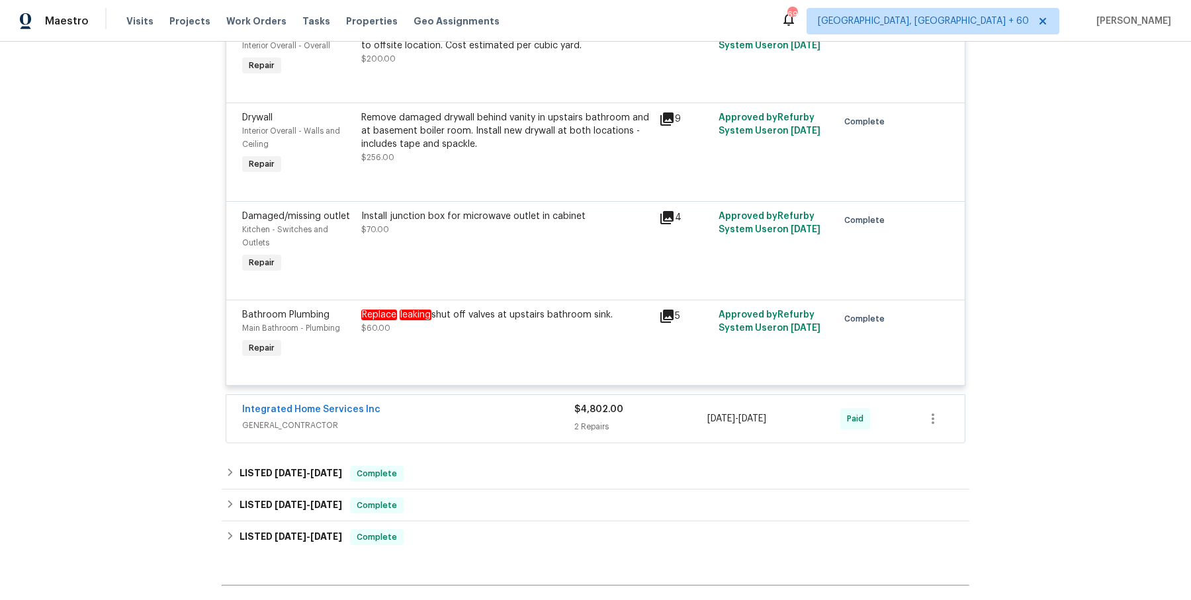
scroll to position [6395, 0]
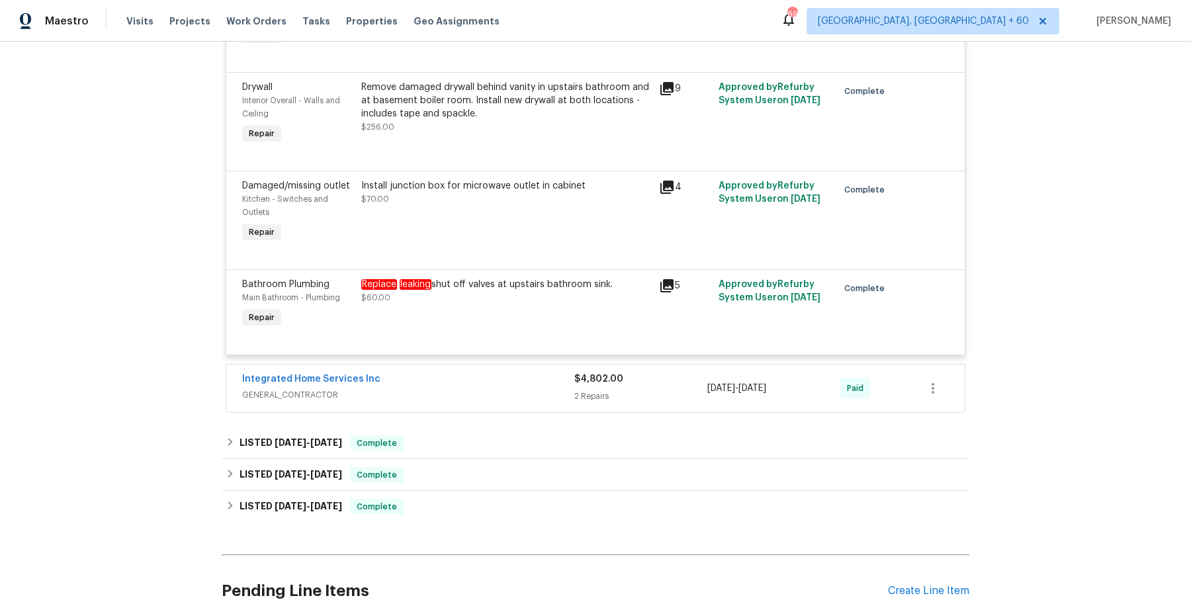
click at [449, 400] on span "GENERAL_CONTRACTOR" at bounding box center [408, 395] width 332 height 13
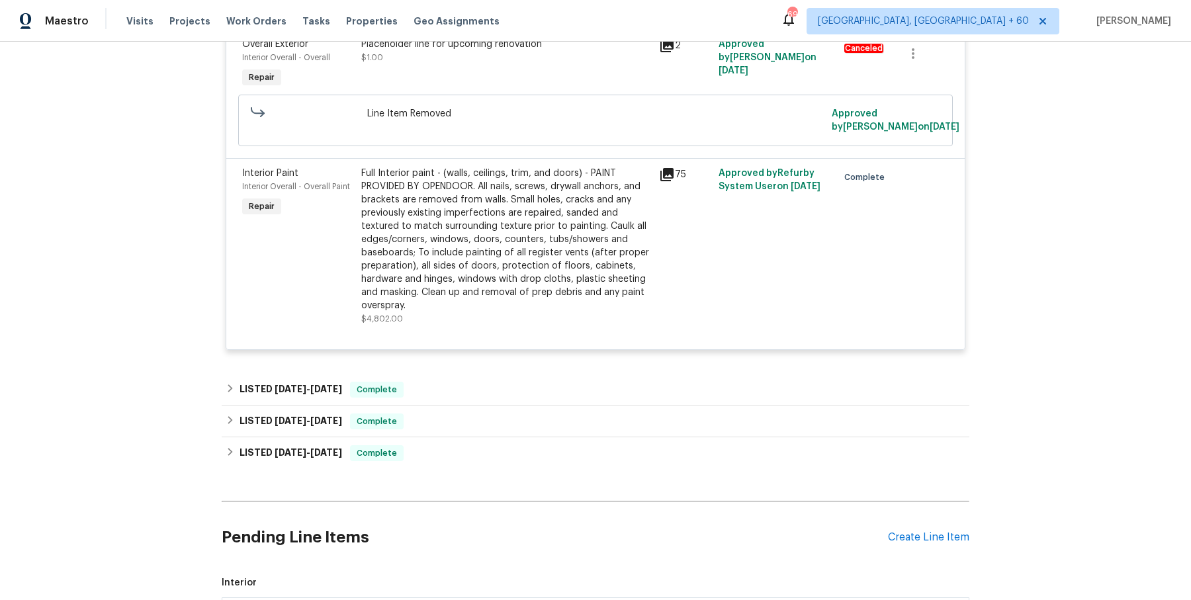
scroll to position [6816, 0]
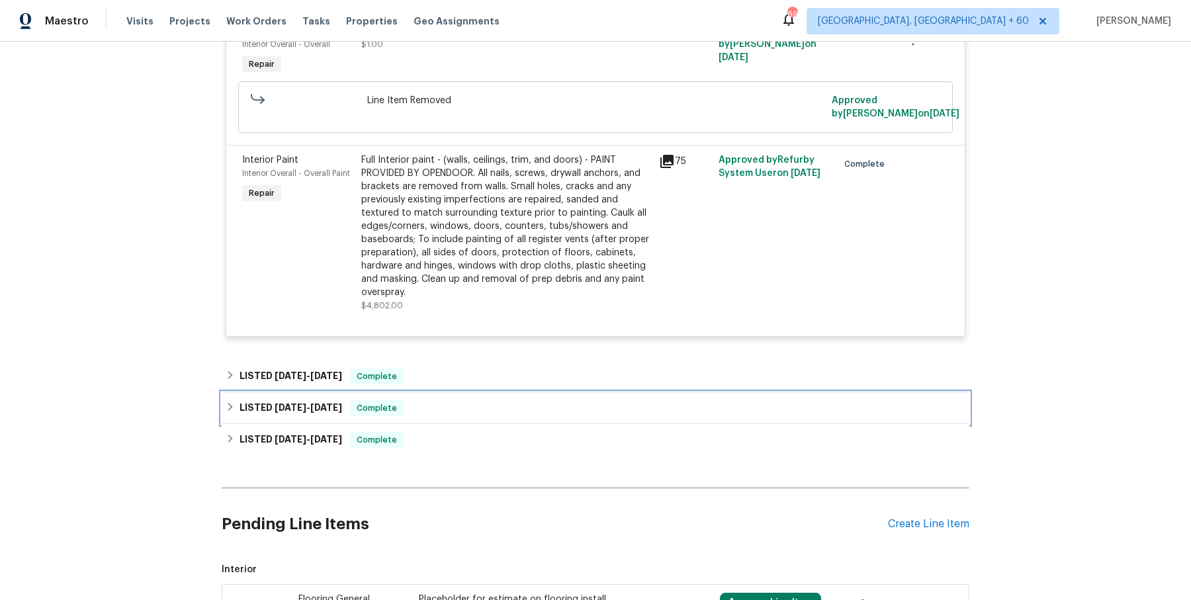
click at [449, 400] on div "LISTED [DATE] - [DATE] Complete" at bounding box center [596, 408] width 748 height 32
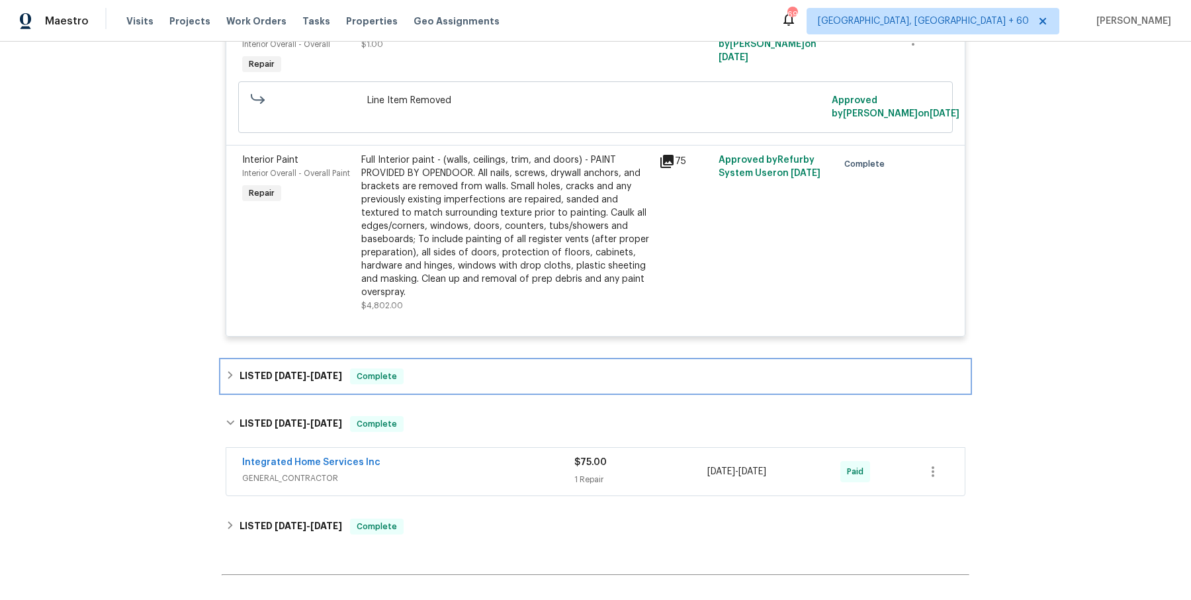
click at [456, 392] on div "LISTED [DATE] - [DATE] Complete" at bounding box center [596, 377] width 748 height 32
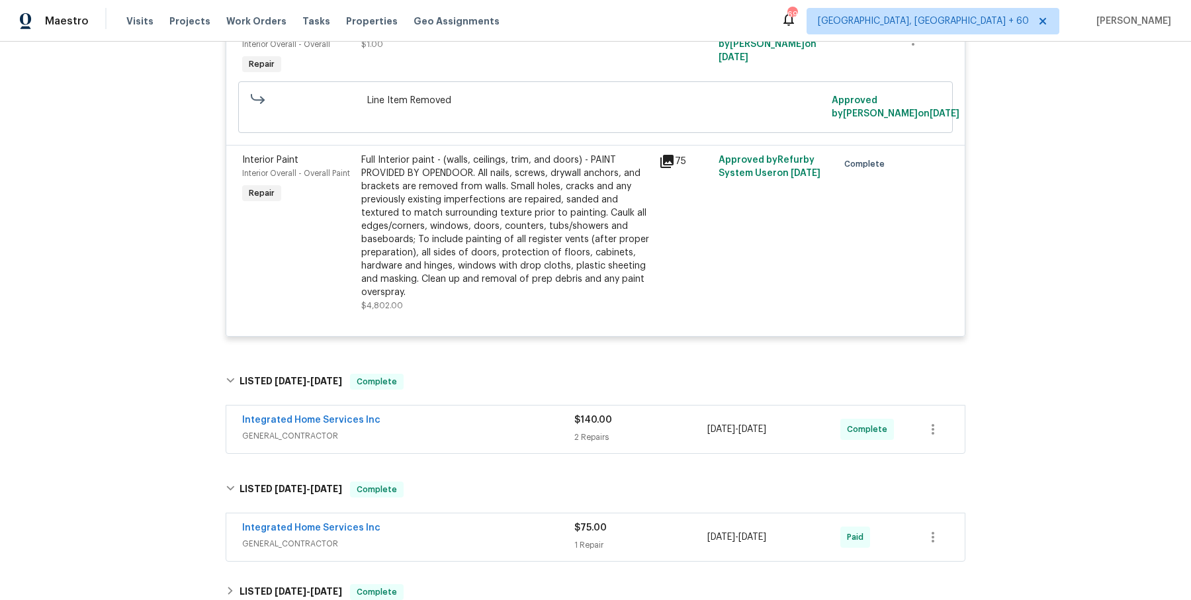
click at [455, 430] on div "Integrated Home Services Inc" at bounding box center [408, 422] width 332 height 16
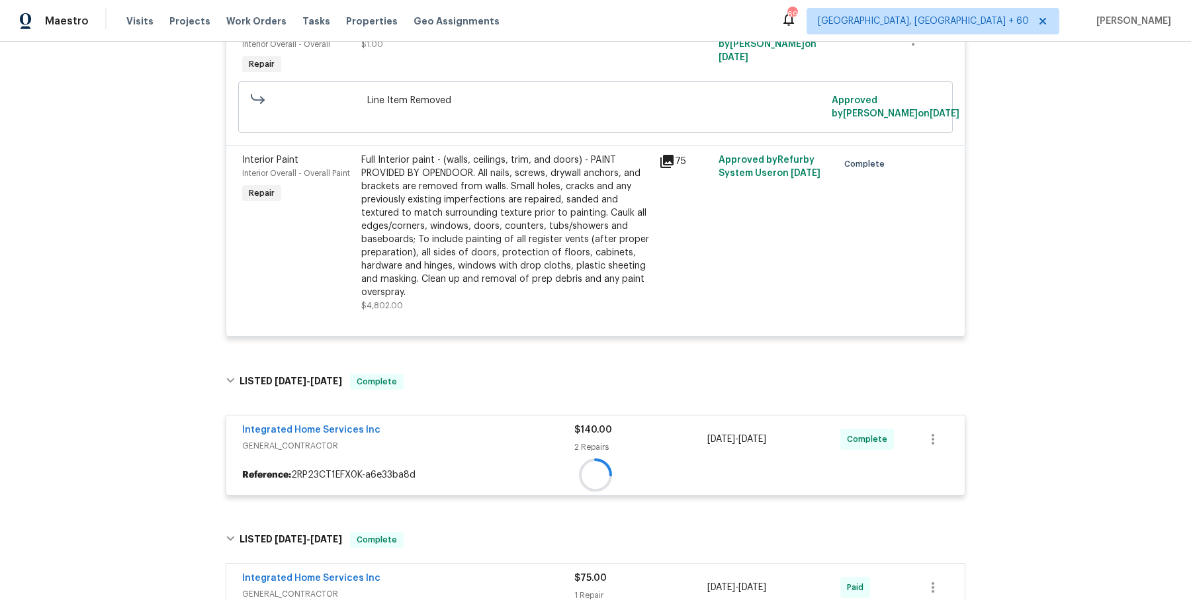
scroll to position [7049, 0]
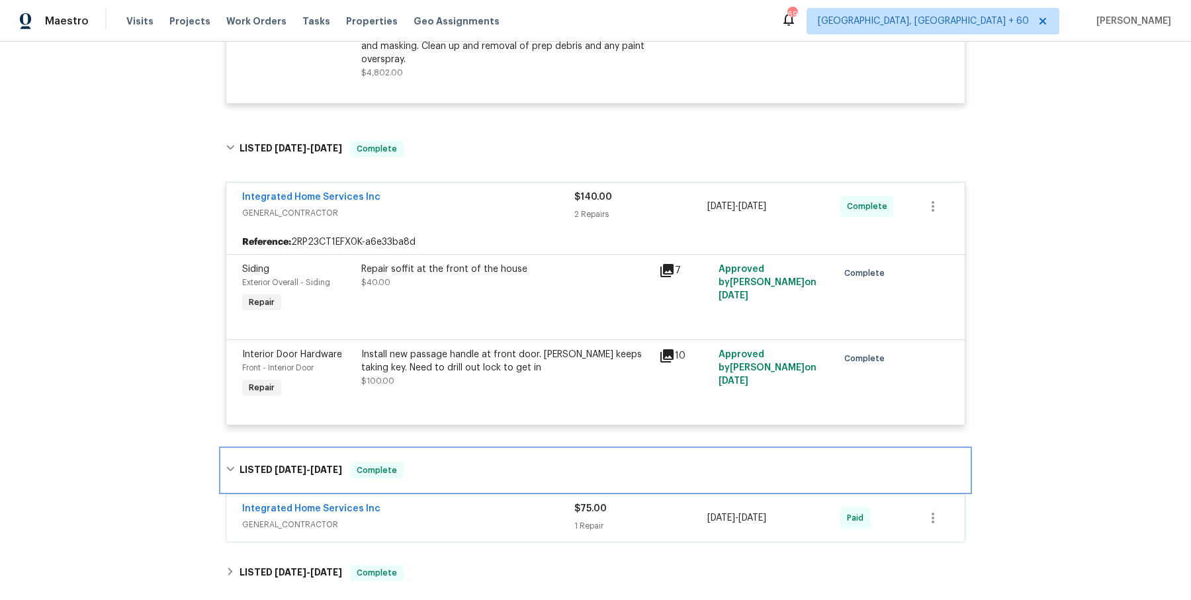
click at [447, 471] on div "LISTED [DATE] - [DATE] Complete" at bounding box center [596, 470] width 748 height 42
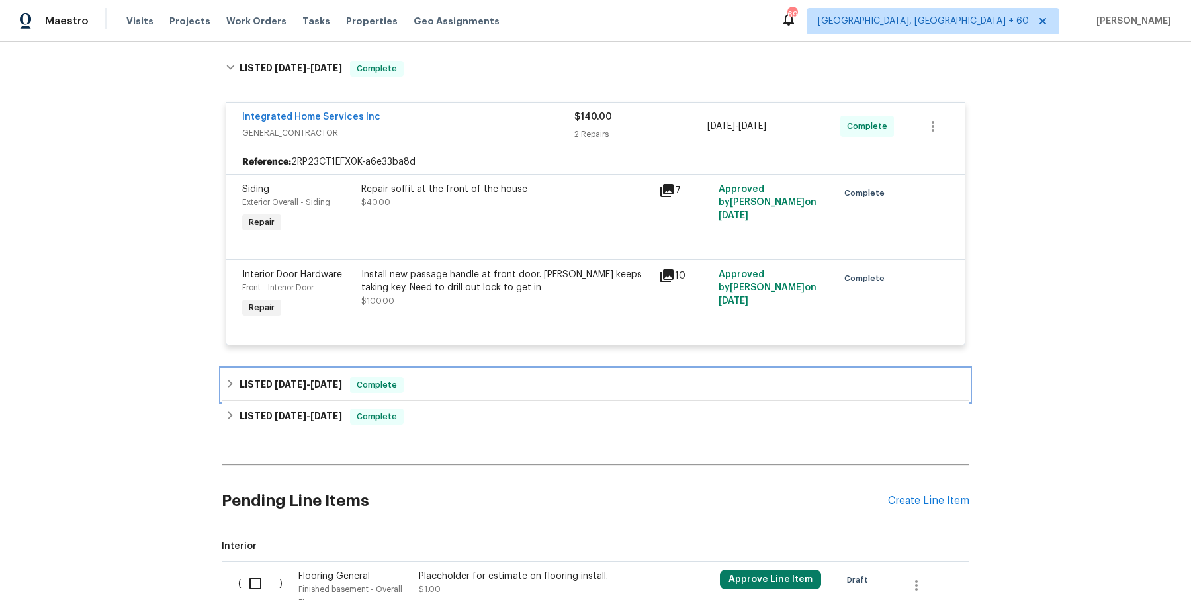
scroll to position [7142, 0]
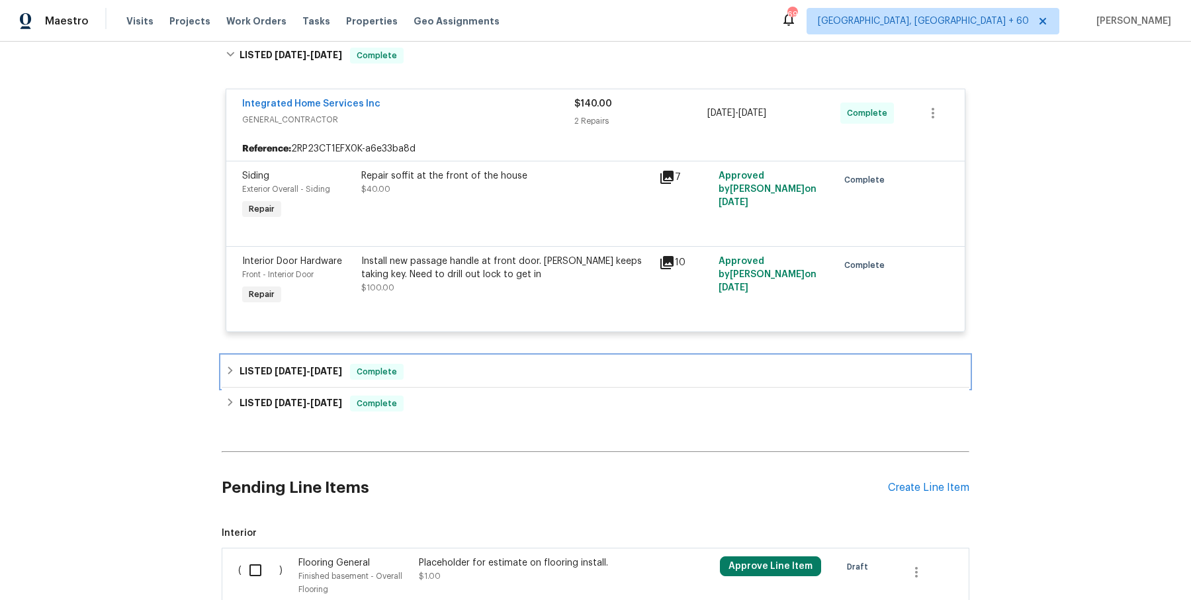
click at [478, 379] on div "LISTED [DATE] - [DATE] Complete" at bounding box center [596, 372] width 740 height 16
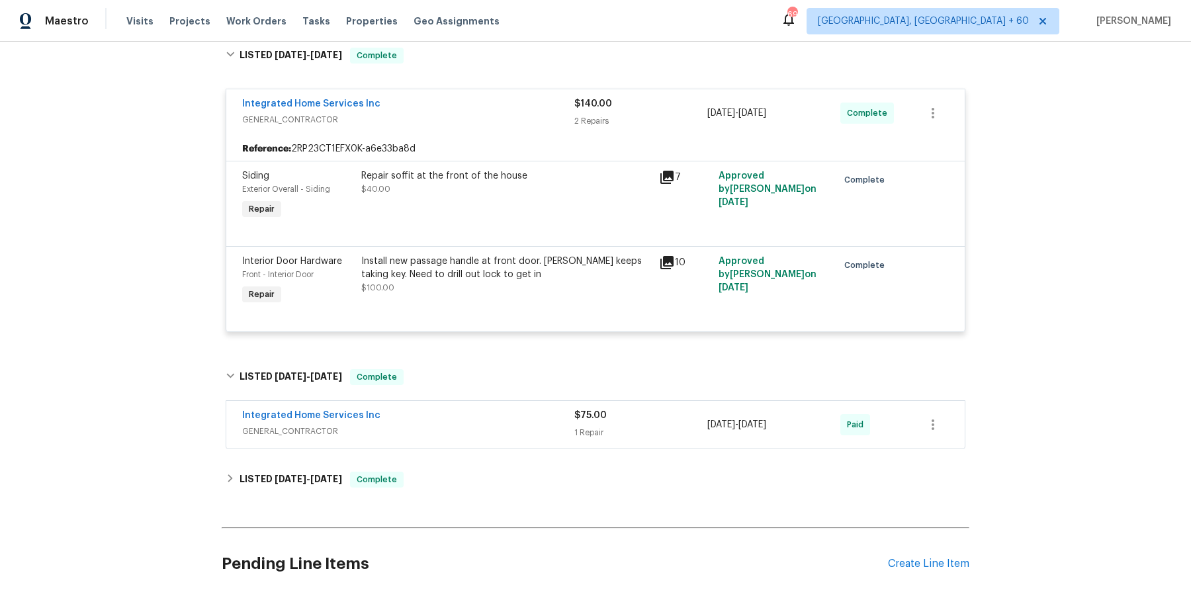
click at [476, 438] on span "GENERAL_CONTRACTOR" at bounding box center [408, 431] width 332 height 13
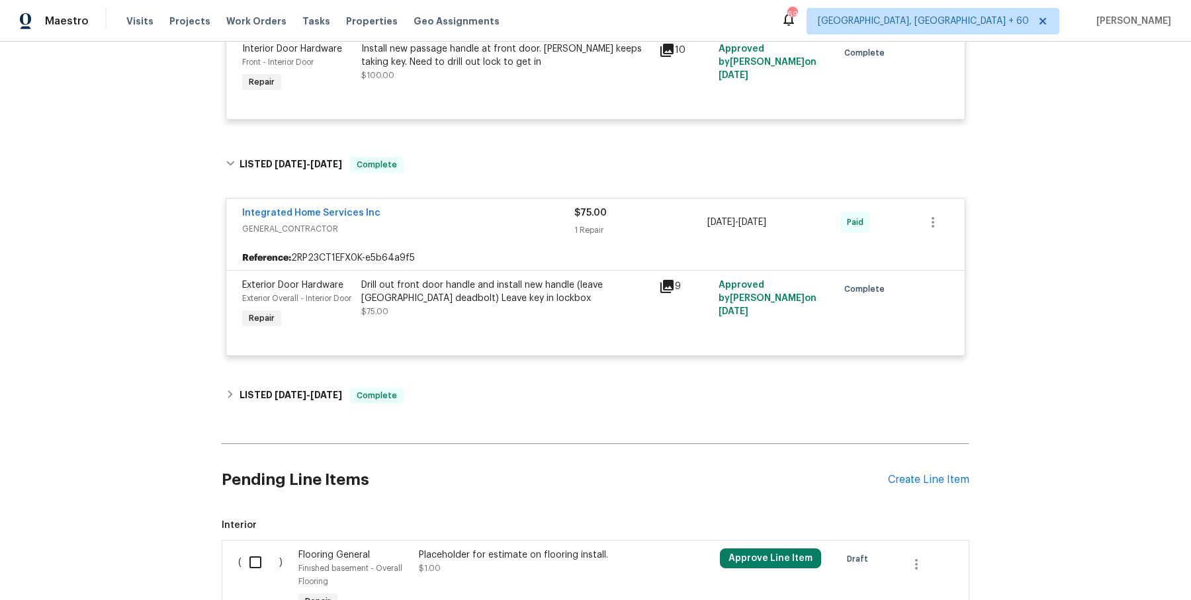
scroll to position [7372, 0]
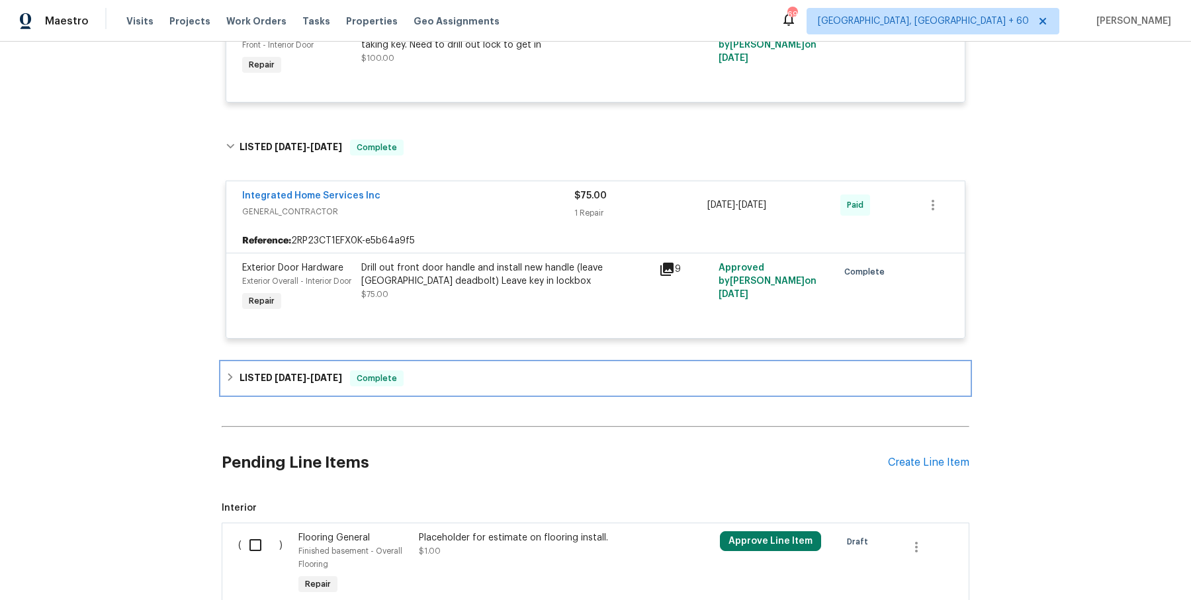
click at [463, 387] on div "LISTED [DATE] - [DATE] Complete" at bounding box center [596, 379] width 740 height 16
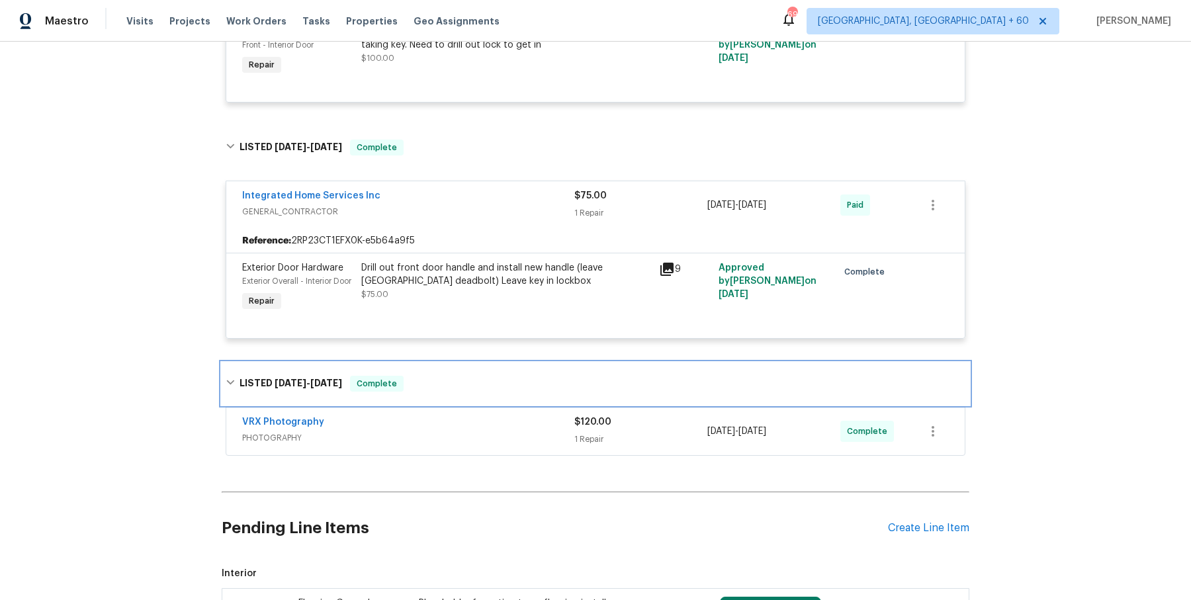
scroll to position [7456, 0]
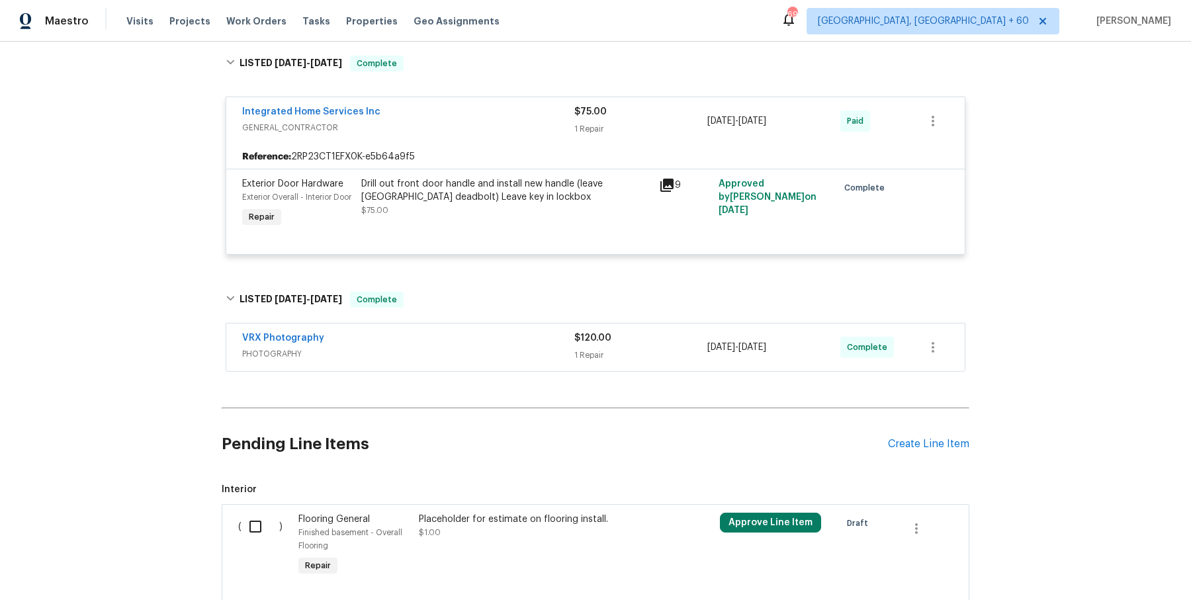
click at [494, 371] on div "VRX Photography PHOTOGRAPHY $120.00 1 Repair [DATE] - [DATE] Complete" at bounding box center [595, 348] width 739 height 48
click at [494, 361] on span "PHOTOGRAPHY" at bounding box center [408, 353] width 332 height 13
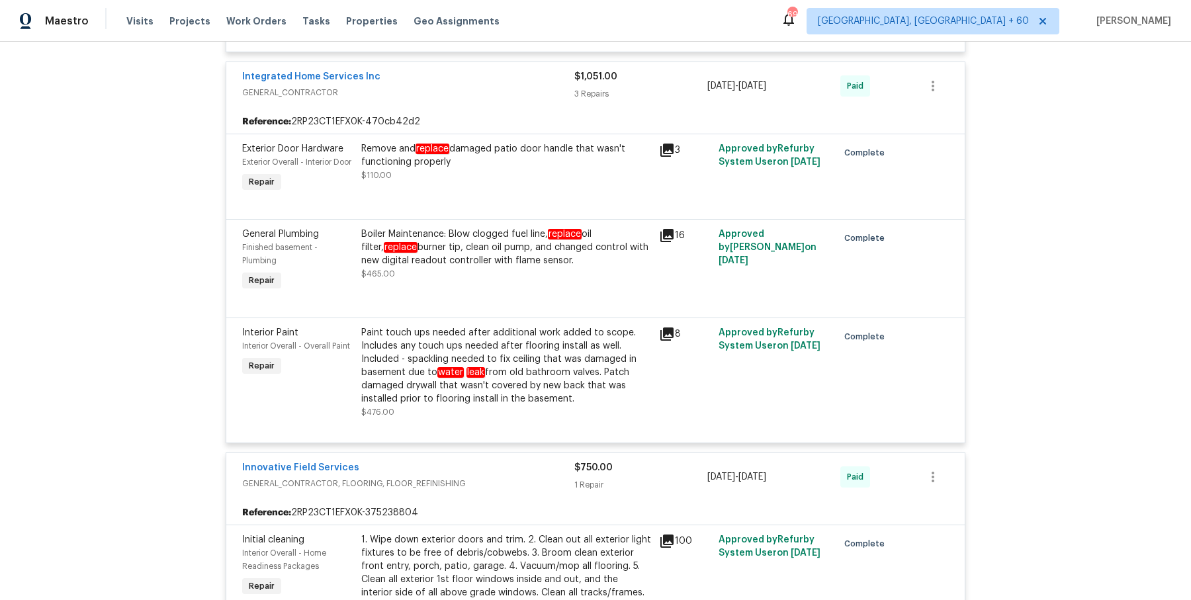
scroll to position [3010, 0]
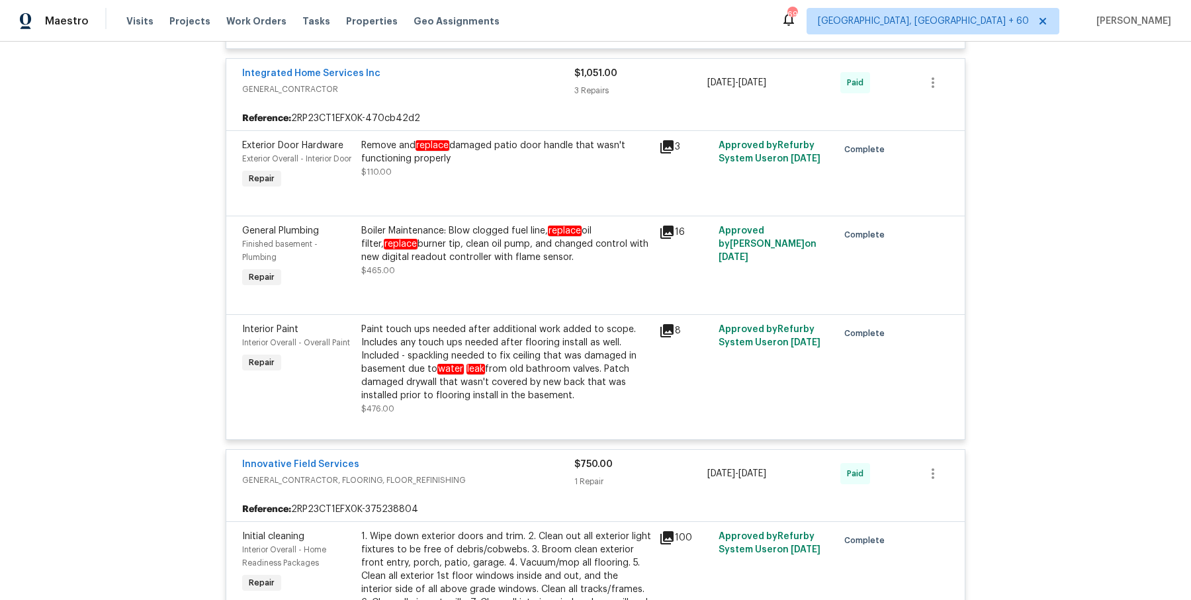
click at [276, 29] on div "Visits Projects Work Orders Tasks Properties Geo Assignments" at bounding box center [320, 21] width 389 height 26
click at [260, 27] on span "Work Orders" at bounding box center [256, 21] width 60 height 13
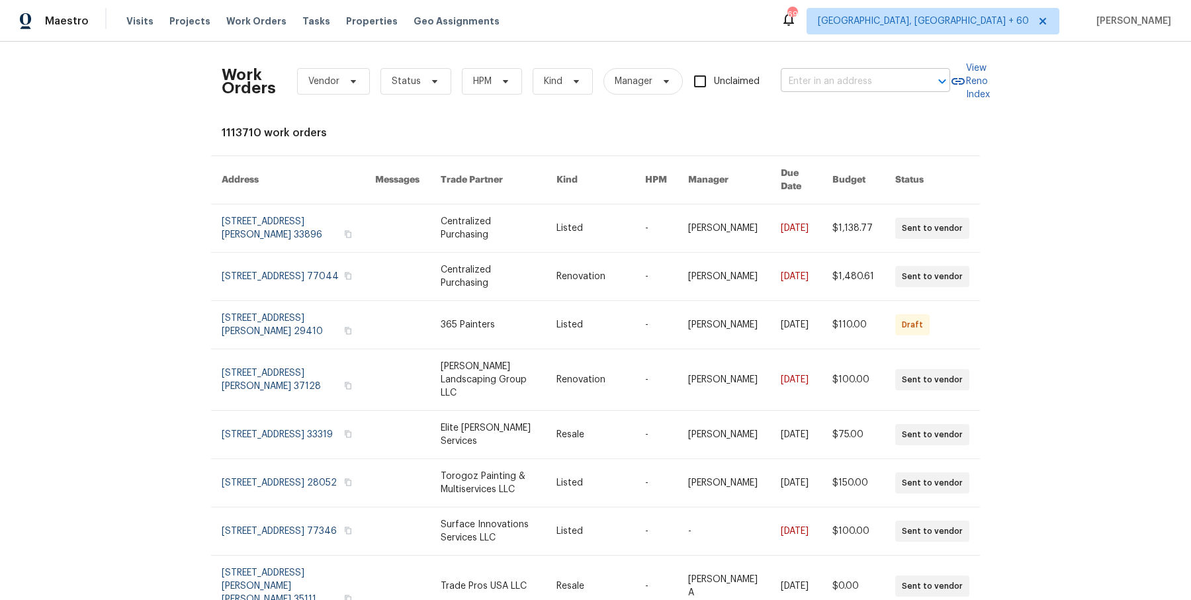
click at [823, 84] on input "text" at bounding box center [847, 81] width 132 height 21
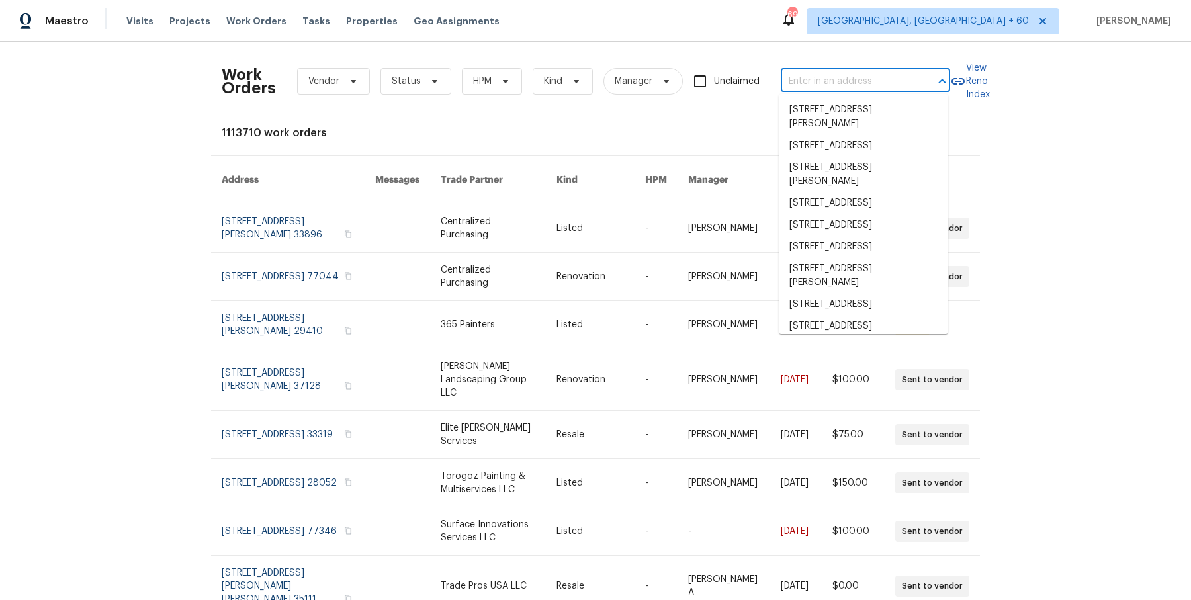
paste input "9078 [PERSON_NAME][GEOGRAPHIC_DATA], [GEOGRAPHIC_DATA] 20110"
type input "9078 [PERSON_NAME][GEOGRAPHIC_DATA], [GEOGRAPHIC_DATA] 20110"
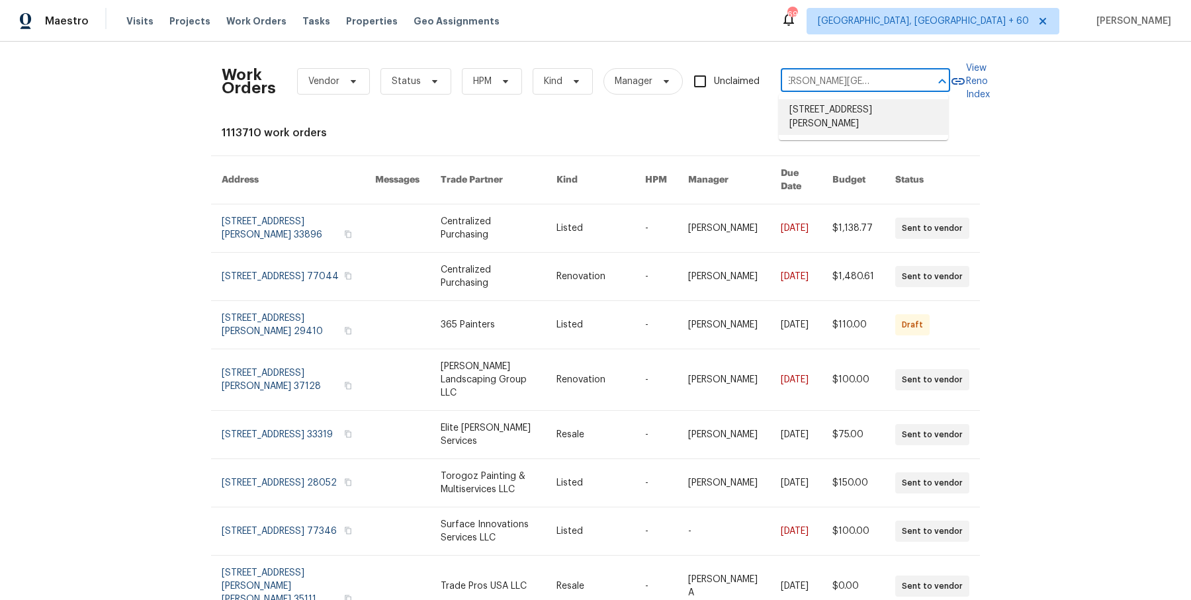
click at [826, 117] on li "[STREET_ADDRESS][PERSON_NAME]" at bounding box center [863, 117] width 169 height 36
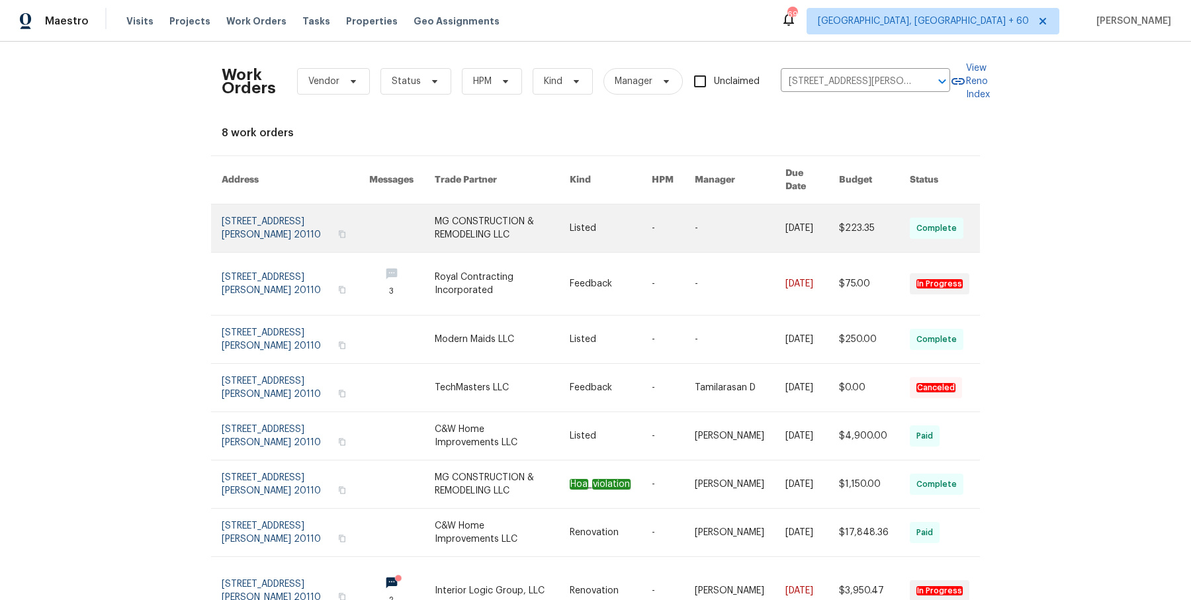
click at [655, 205] on td "-" at bounding box center [662, 229] width 43 height 48
click at [658, 219] on td "-" at bounding box center [662, 229] width 43 height 48
click at [610, 218] on link at bounding box center [611, 229] width 82 height 48
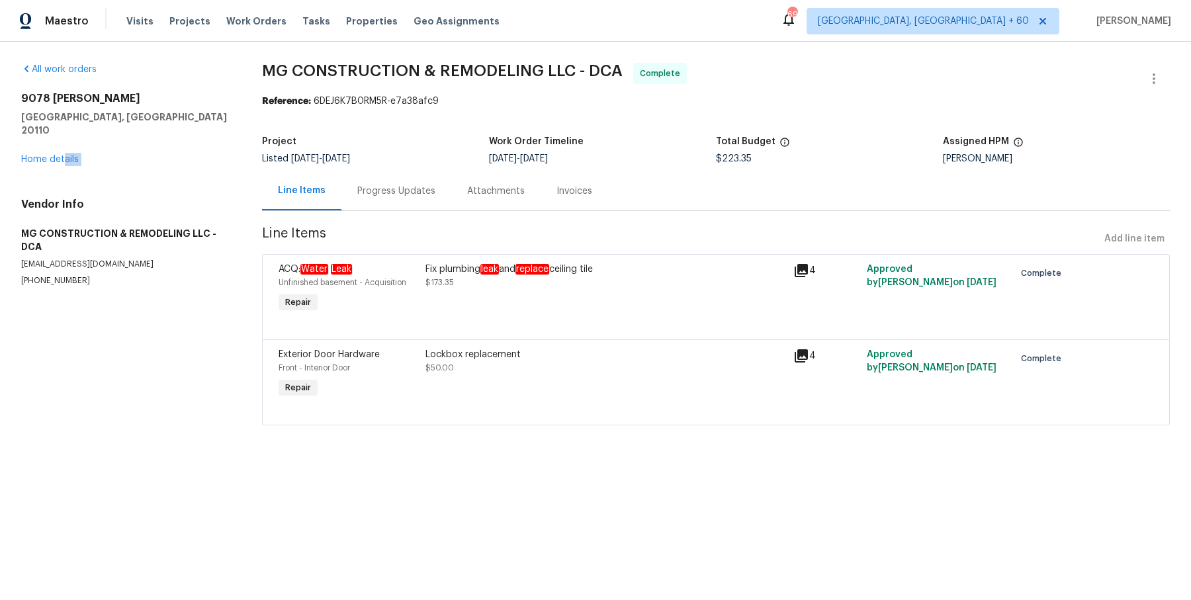
click at [64, 152] on div "All work orders [STREET_ADDRESS][PERSON_NAME] Home details Vendor Info MG CONST…" at bounding box center [125, 175] width 209 height 224
click at [58, 155] on link "Home details" at bounding box center [50, 159] width 58 height 9
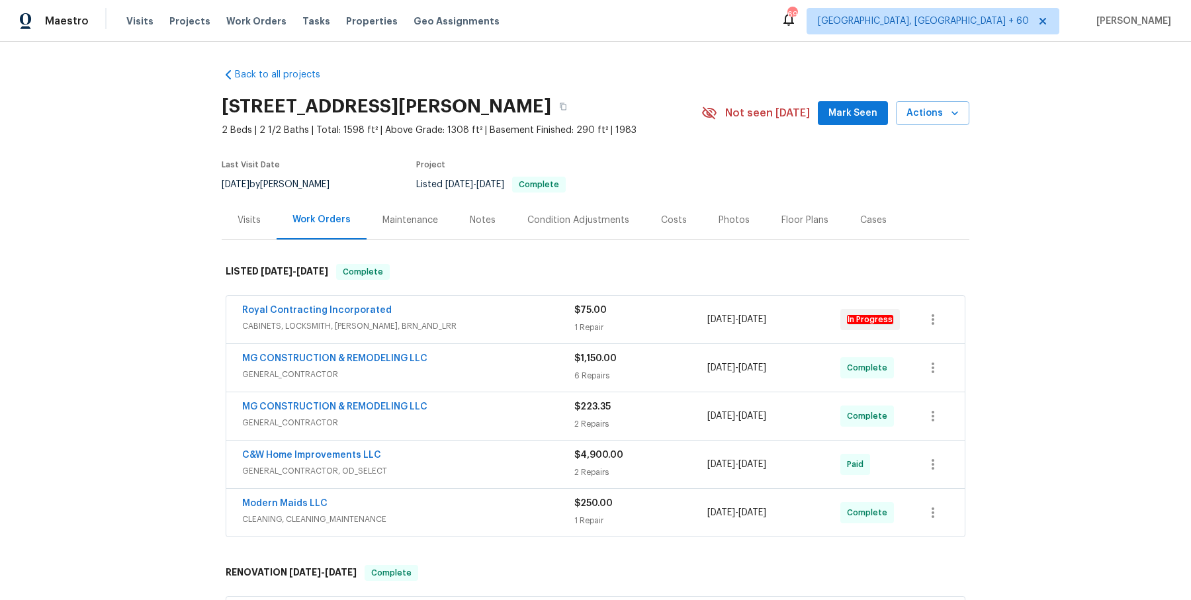
click at [503, 317] on div "Royal Contracting Incorporated" at bounding box center [408, 312] width 332 height 16
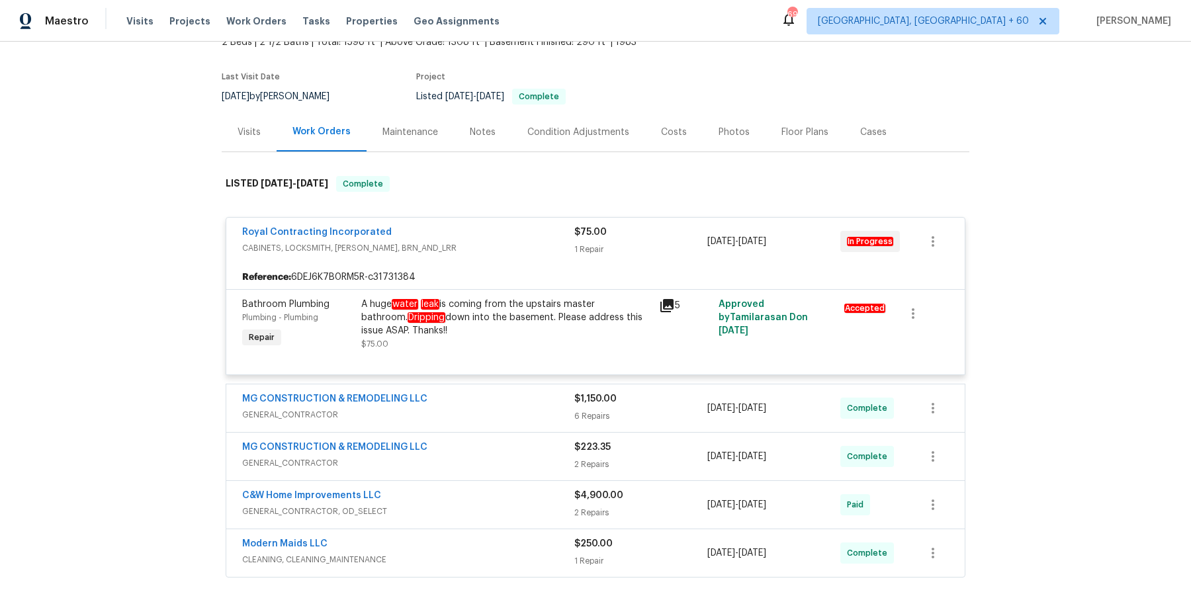
click at [488, 400] on div "MG CONSTRUCTION & REMODELING LLC" at bounding box center [408, 400] width 332 height 16
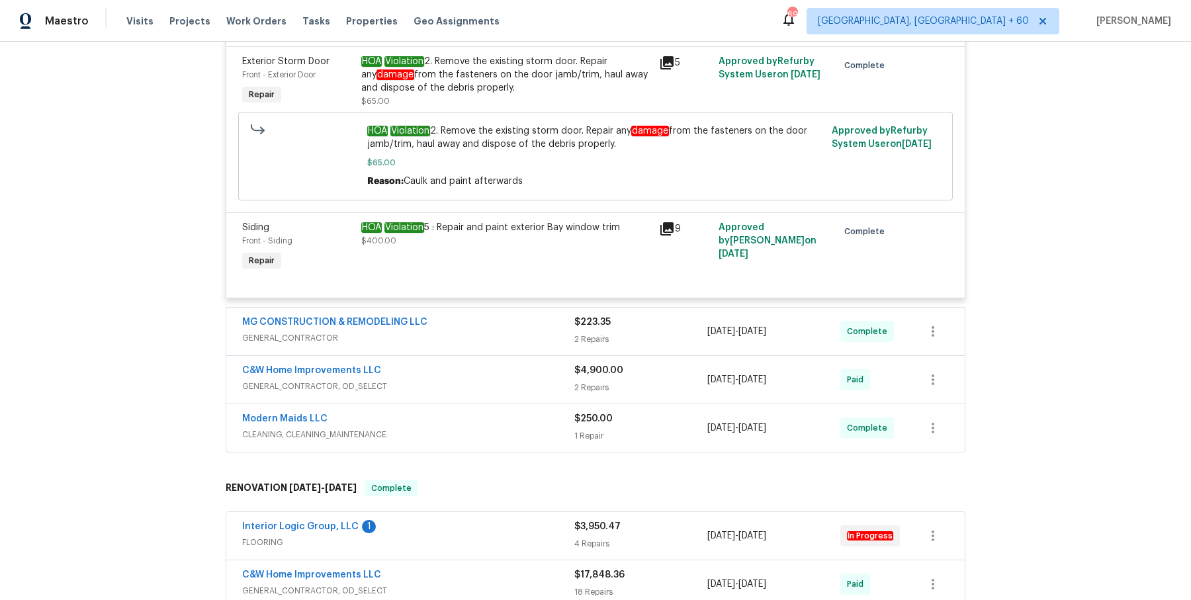
scroll to position [1264, 0]
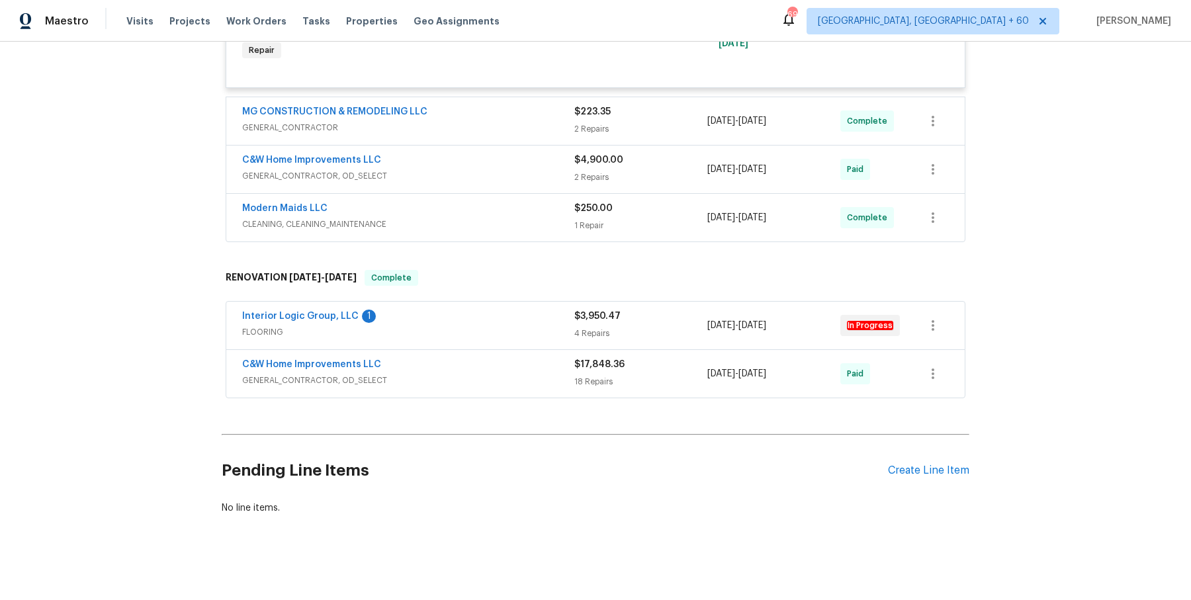
click at [494, 130] on span "GENERAL_CONTRACTOR" at bounding box center [408, 127] width 332 height 13
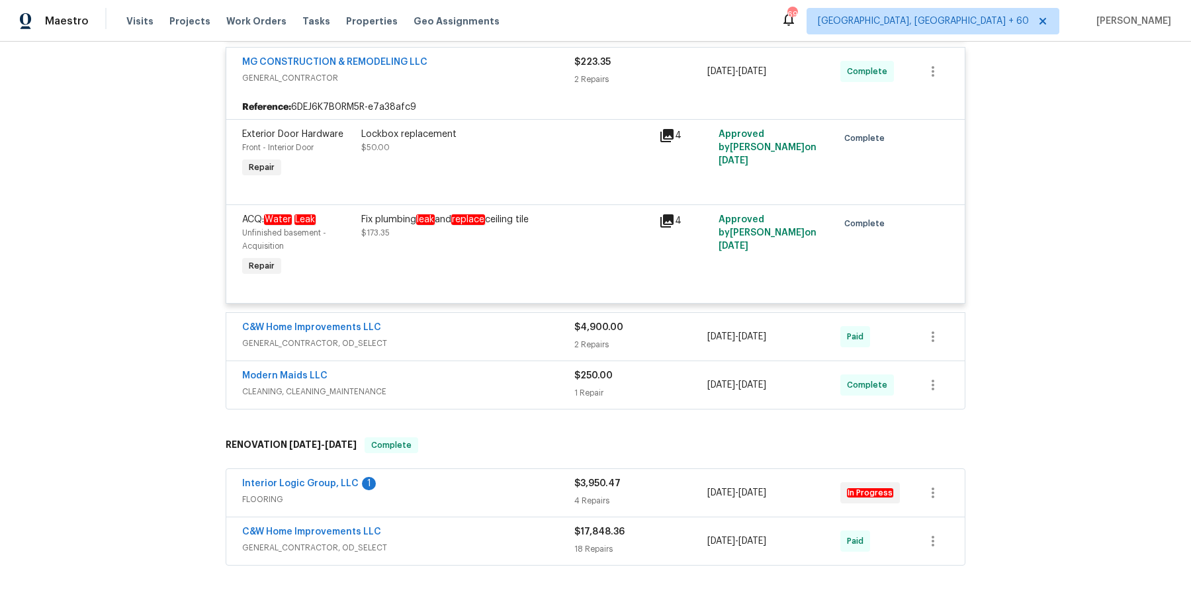
click at [505, 314] on div "C&W Home Improvements LLC GENERAL_CONTRACTOR, OD_SELECT $4,900.00 2 Repairs [DA…" at bounding box center [595, 337] width 739 height 48
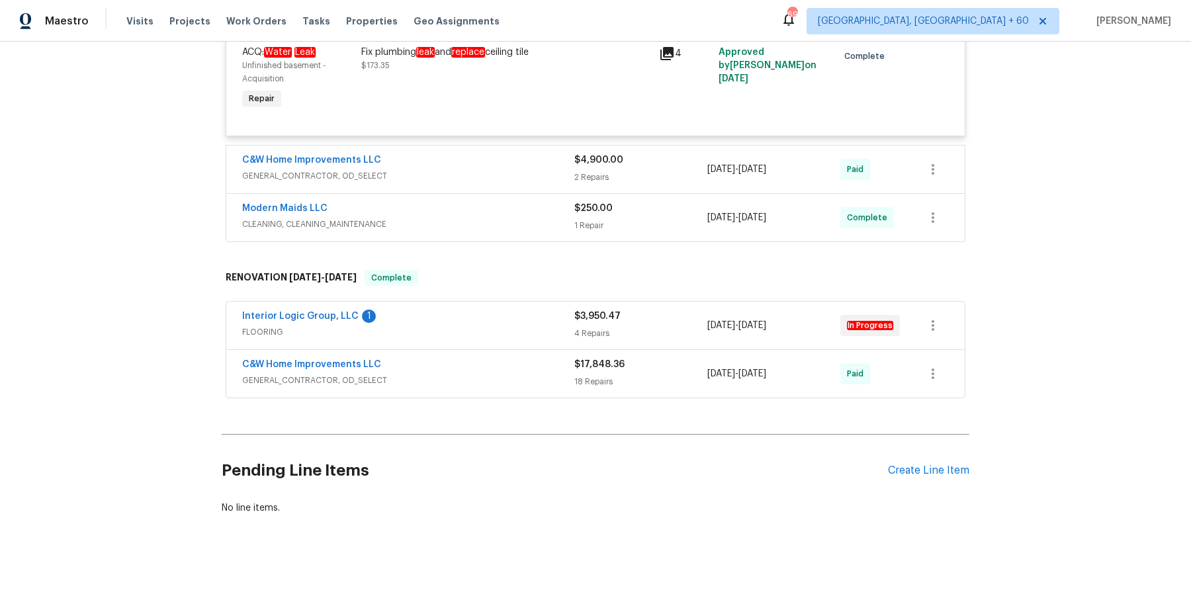
click at [526, 165] on div "C&W Home Improvements LLC" at bounding box center [408, 162] width 332 height 16
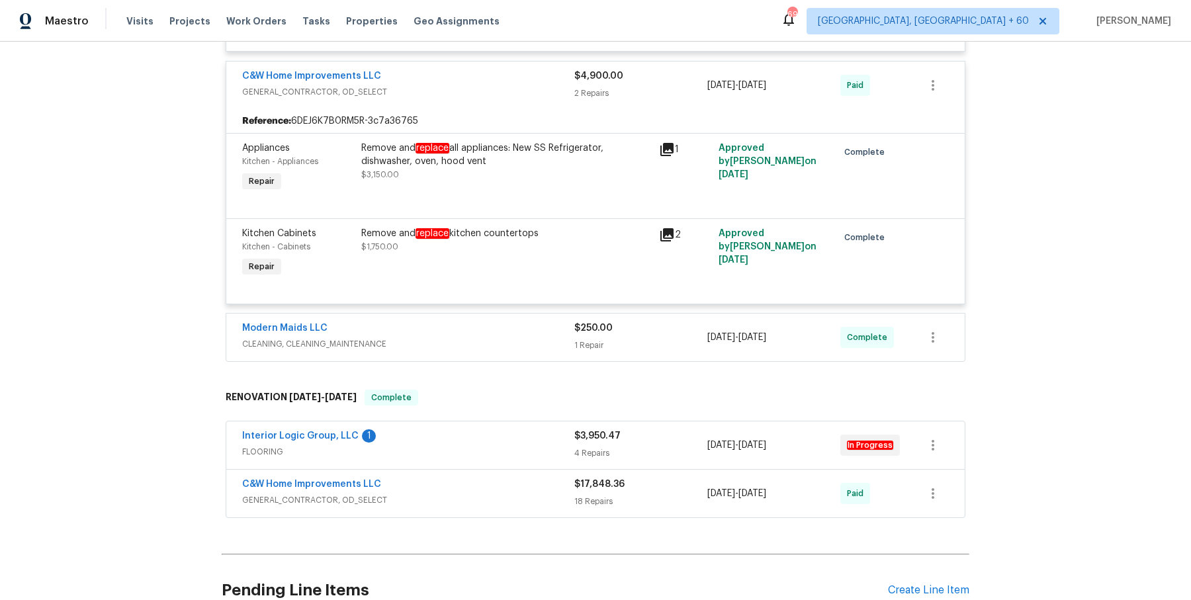
scroll to position [1626, 0]
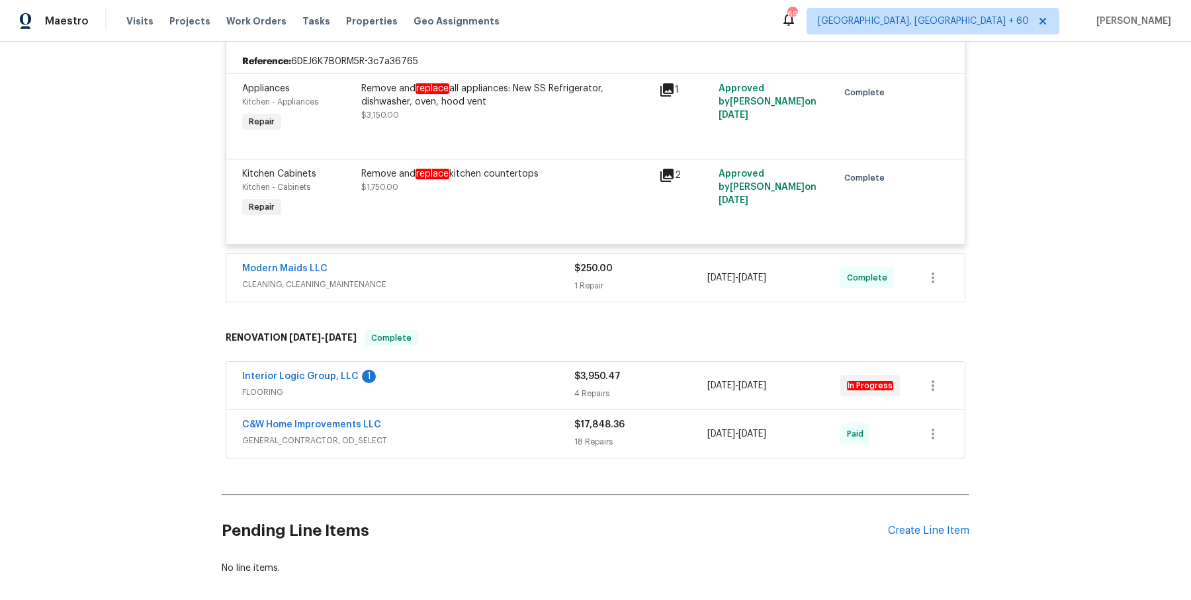
click at [553, 293] on div "Modern Maids LLC CLEANING, CLEANING_MAINTENANCE $250.00 1 Repair [DATE] - [DATE…" at bounding box center [595, 278] width 739 height 48
click at [554, 284] on span "CLEANING, CLEANING_MAINTENANCE" at bounding box center [408, 284] width 332 height 13
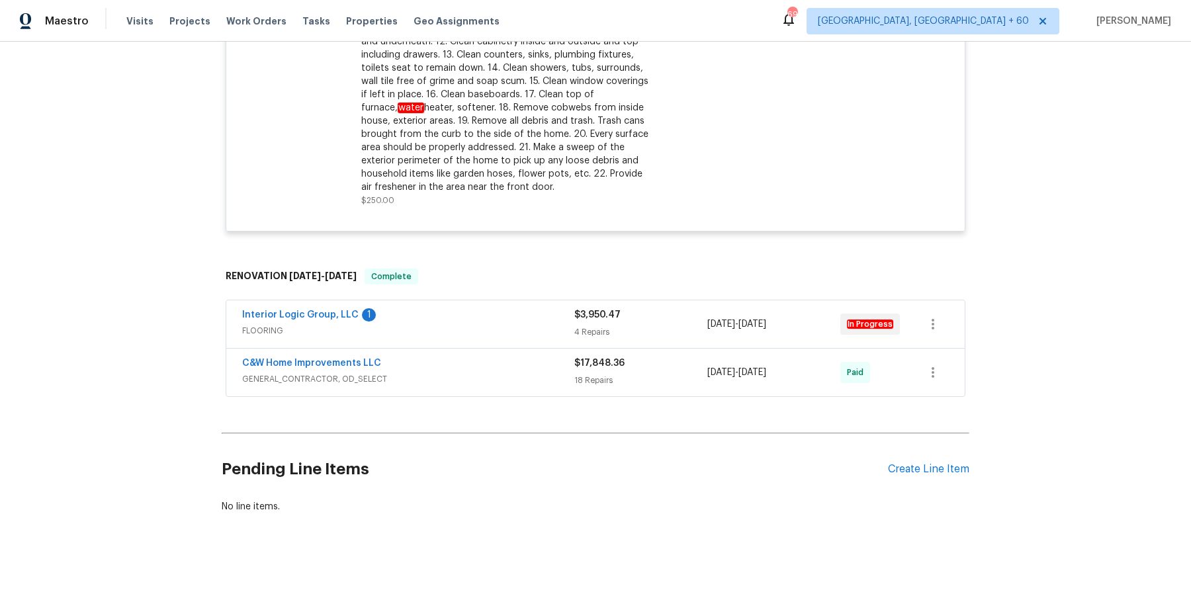
click at [535, 322] on div "Interior Logic Group, LLC 1 FLOORING" at bounding box center [408, 322] width 332 height 29
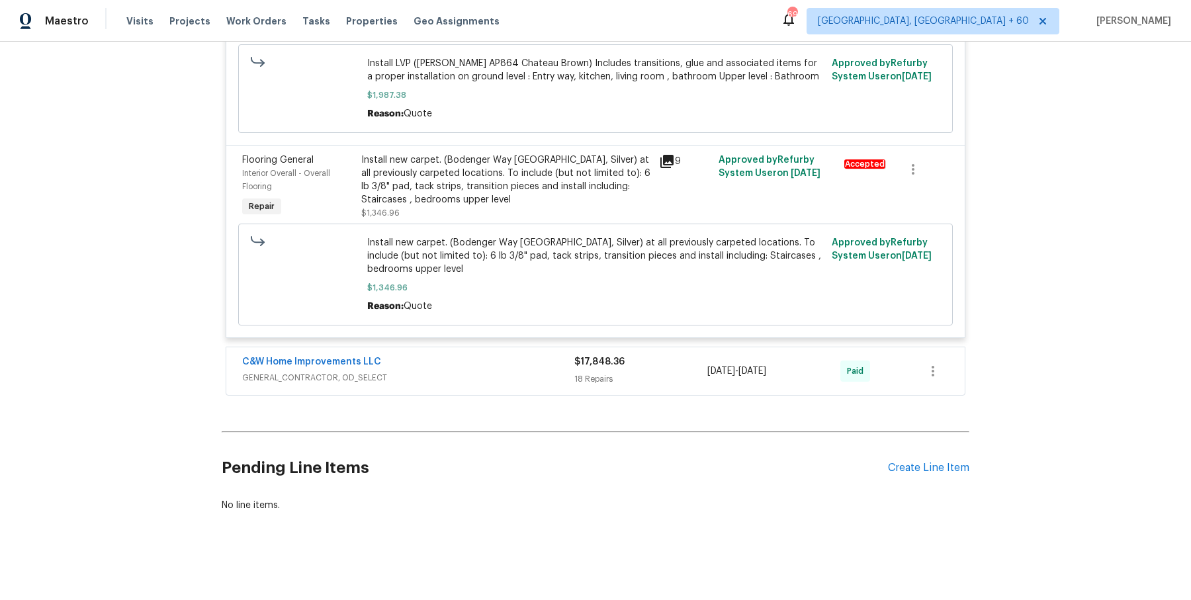
click at [507, 361] on div "C&W Home Improvements LLC" at bounding box center [408, 363] width 332 height 16
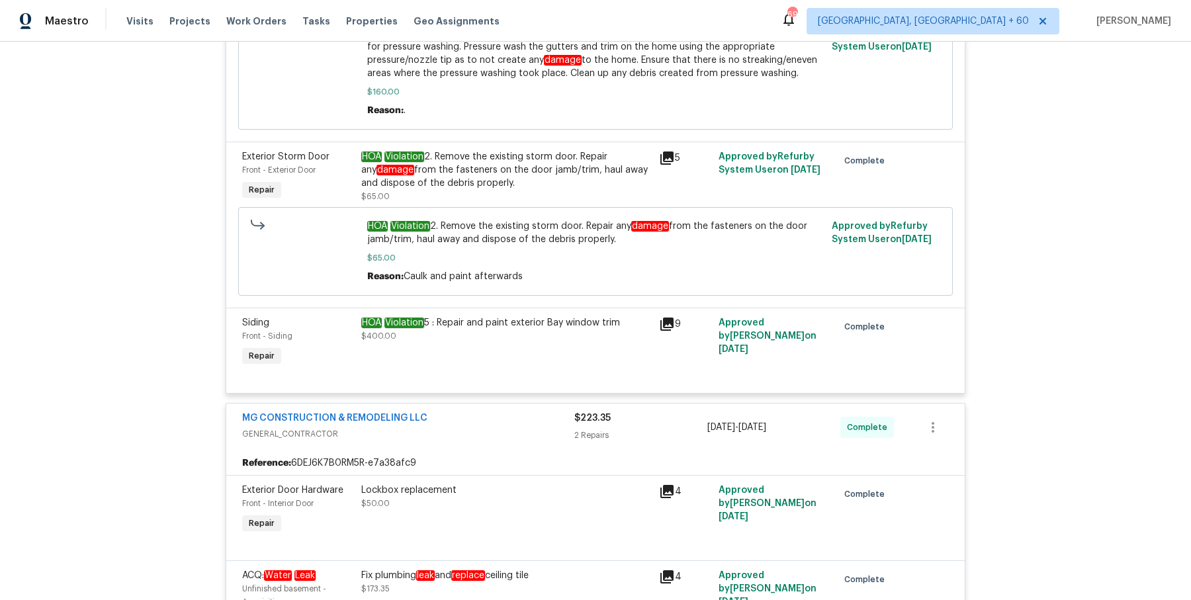
scroll to position [0, 0]
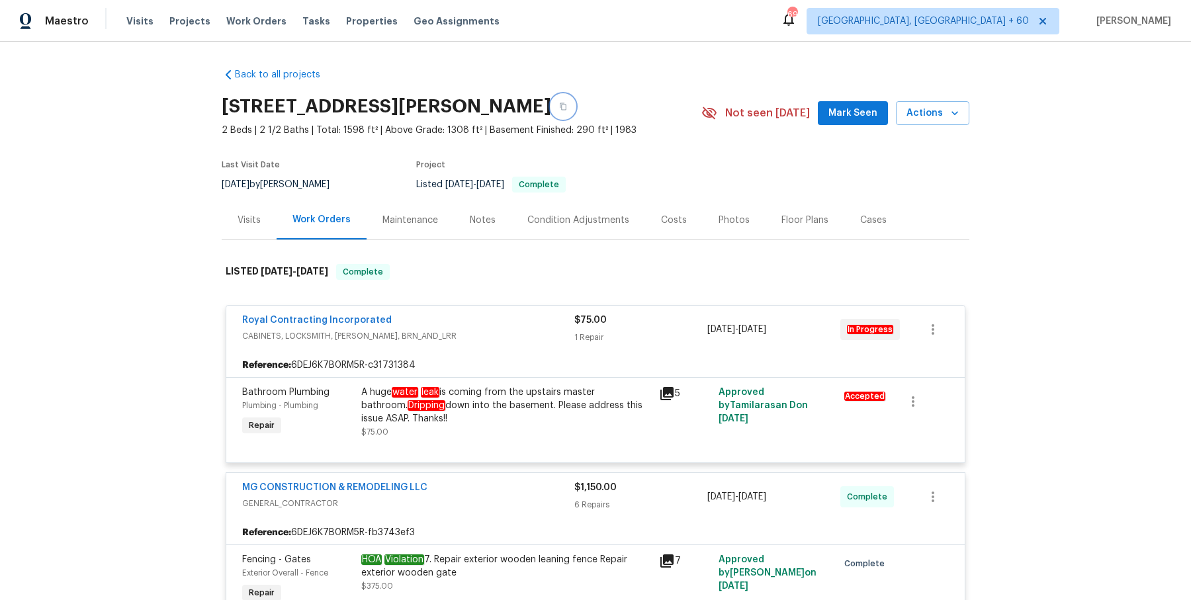
click at [575, 98] on button "button" at bounding box center [563, 107] width 24 height 24
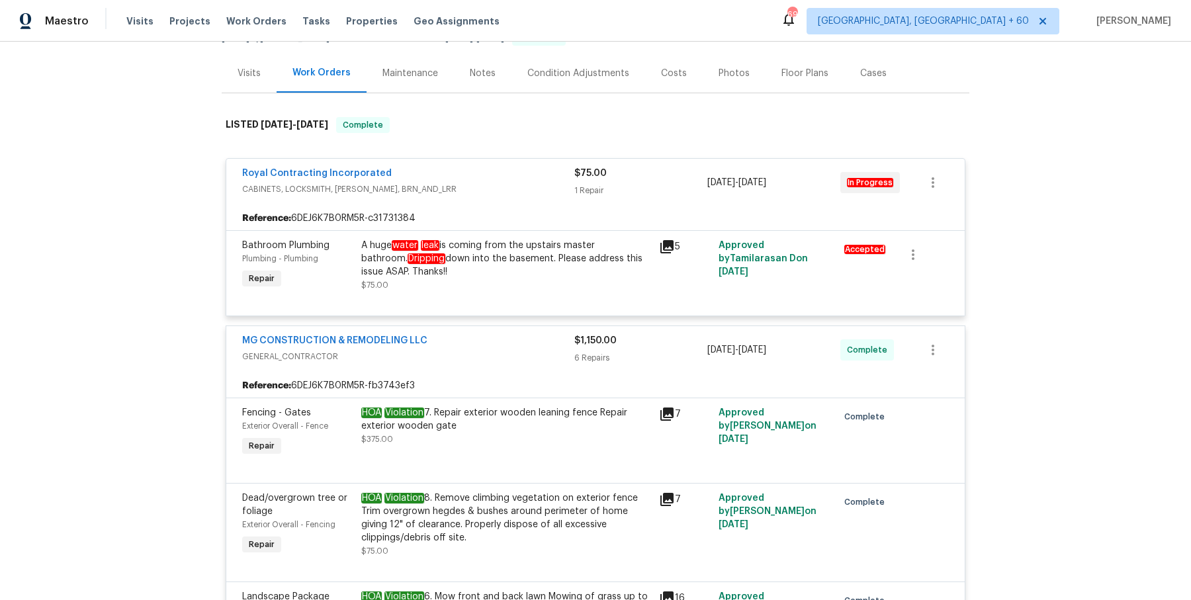
scroll to position [236, 0]
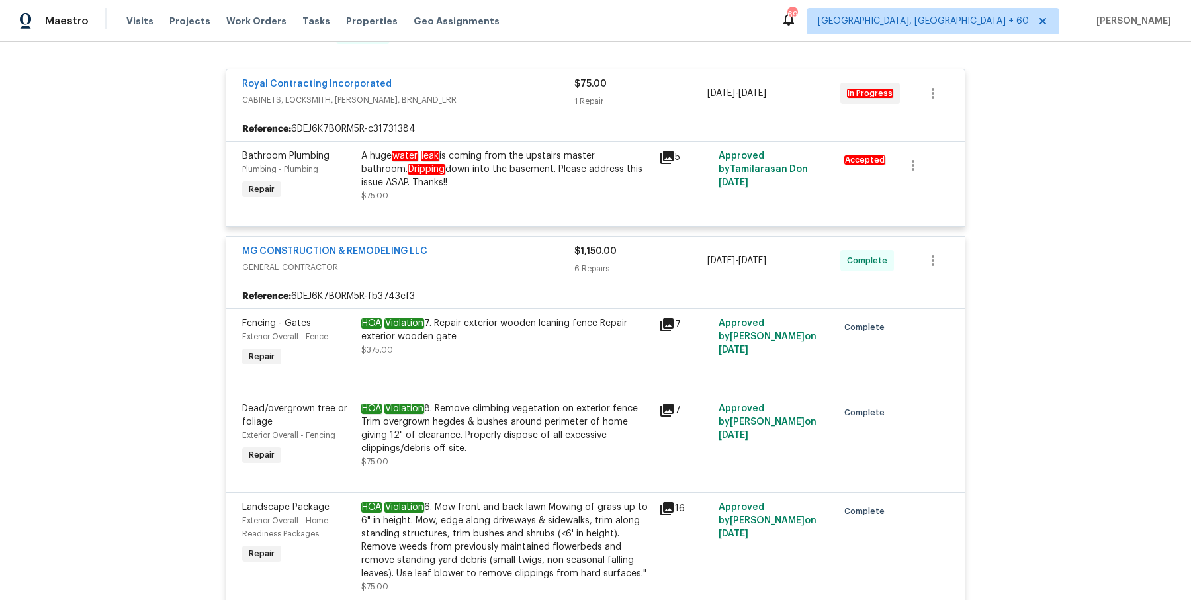
click at [495, 334] on div "HOA Violation 7. Repair exterior wooden leaning fence Repair exterior wooden ga…" at bounding box center [506, 330] width 290 height 26
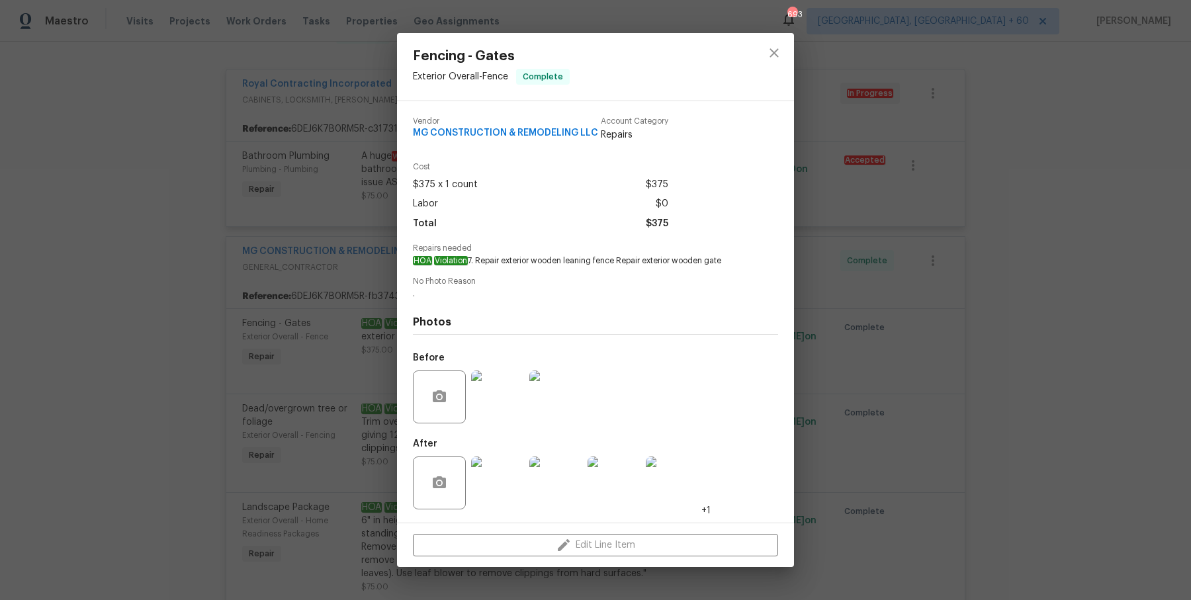
click at [879, 374] on div "Fencing - Gates Exterior Overall - Fence Complete Vendor MG CONSTRUCTION & REMO…" at bounding box center [595, 300] width 1191 height 600
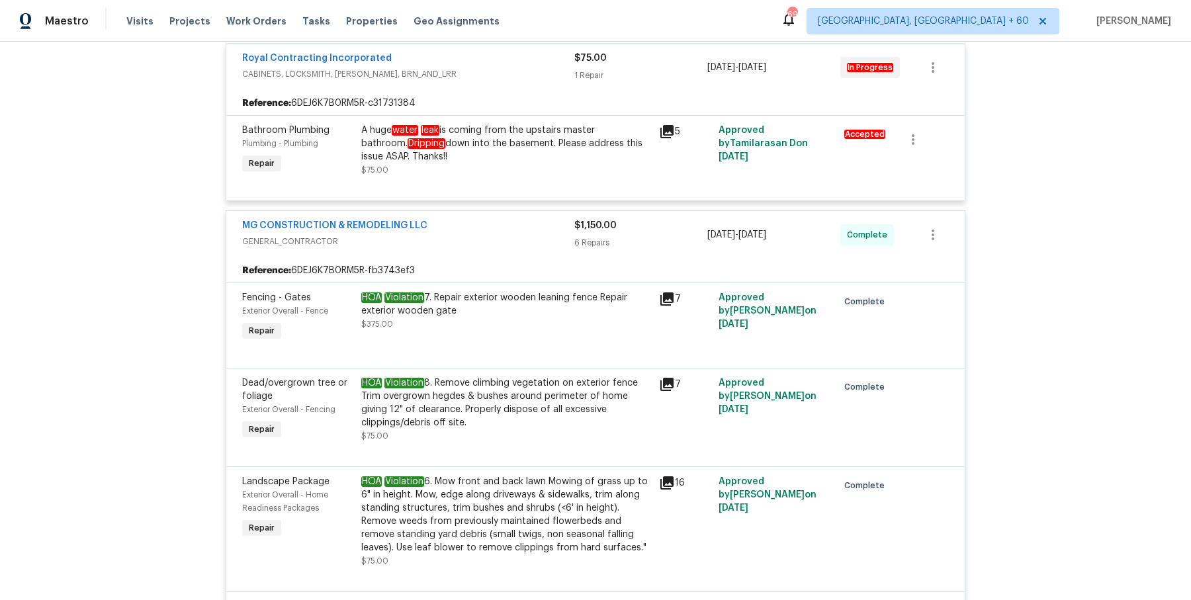
scroll to position [265, 0]
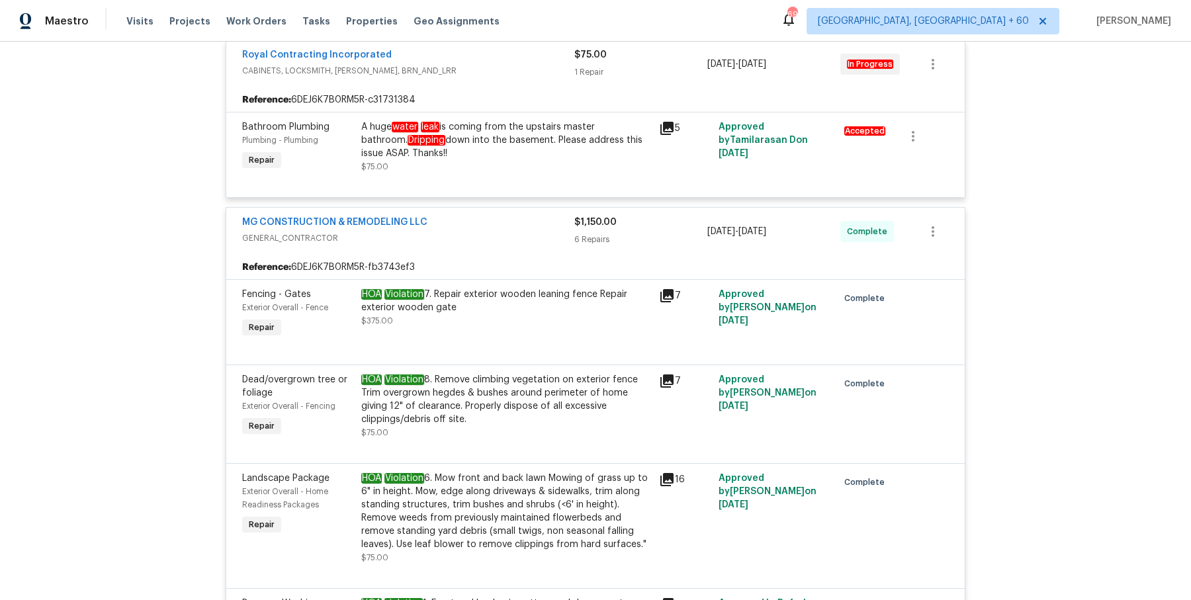
click at [455, 300] on div "HOA Violation 7. Repair exterior wooden leaning fence Repair exterior wooden ga…" at bounding box center [506, 301] width 290 height 26
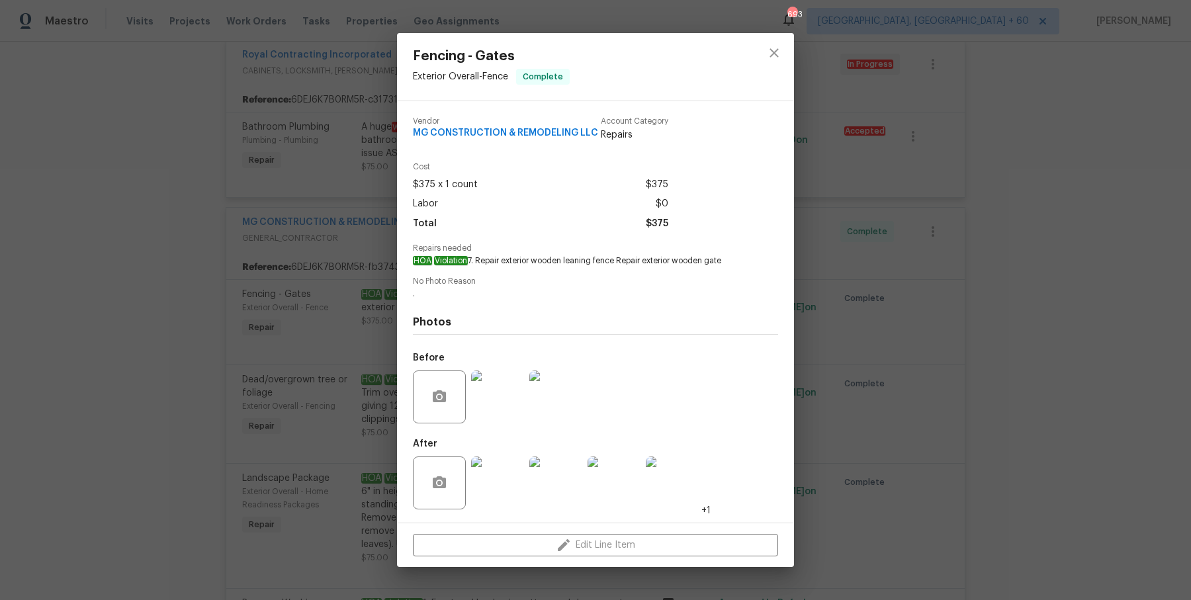
click at [876, 303] on div "Fencing - Gates Exterior Overall - Fence Complete Vendor MG CONSTRUCTION & REMO…" at bounding box center [595, 300] width 1191 height 600
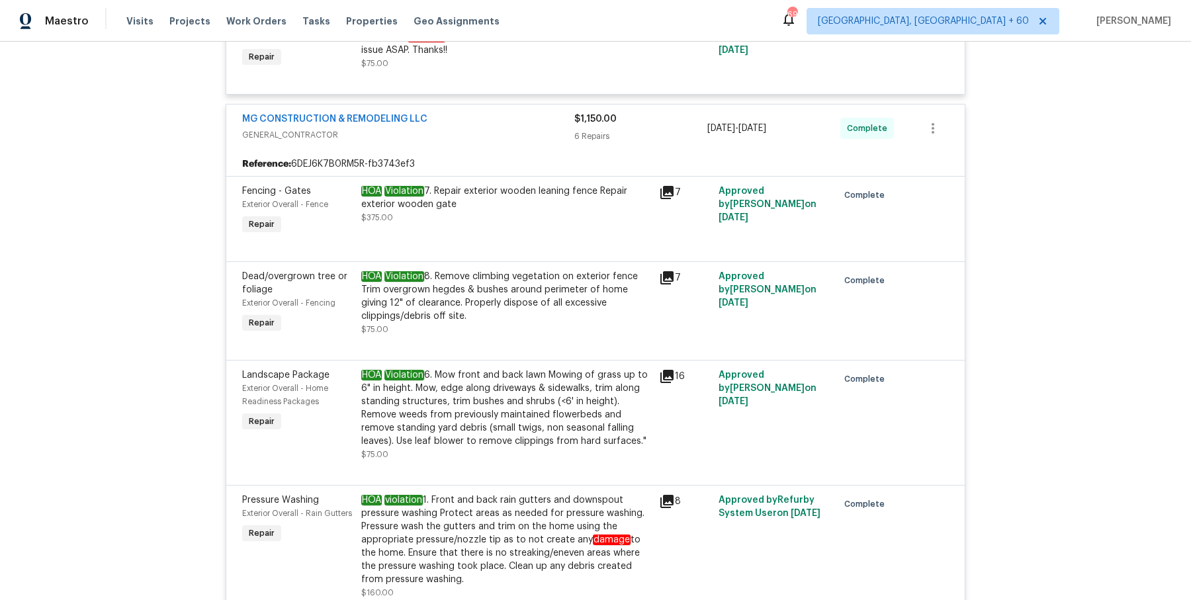
scroll to position [388, 0]
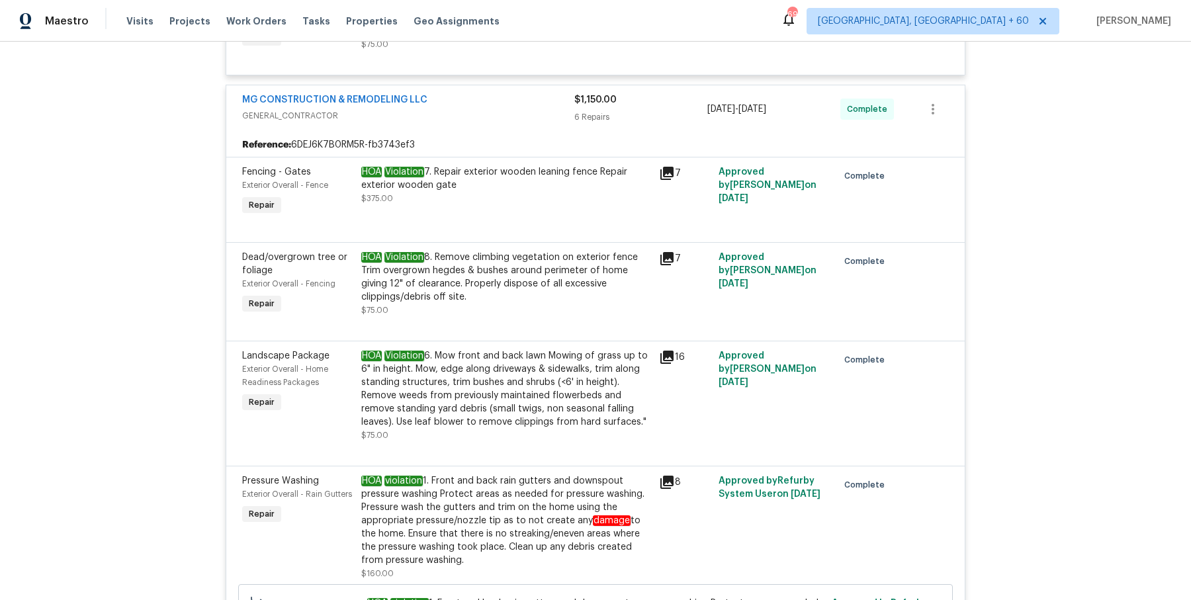
click at [499, 271] on div "HOA Violation 8. Remove climbing vegetation on exterior fence Trim overgrown he…" at bounding box center [506, 277] width 290 height 53
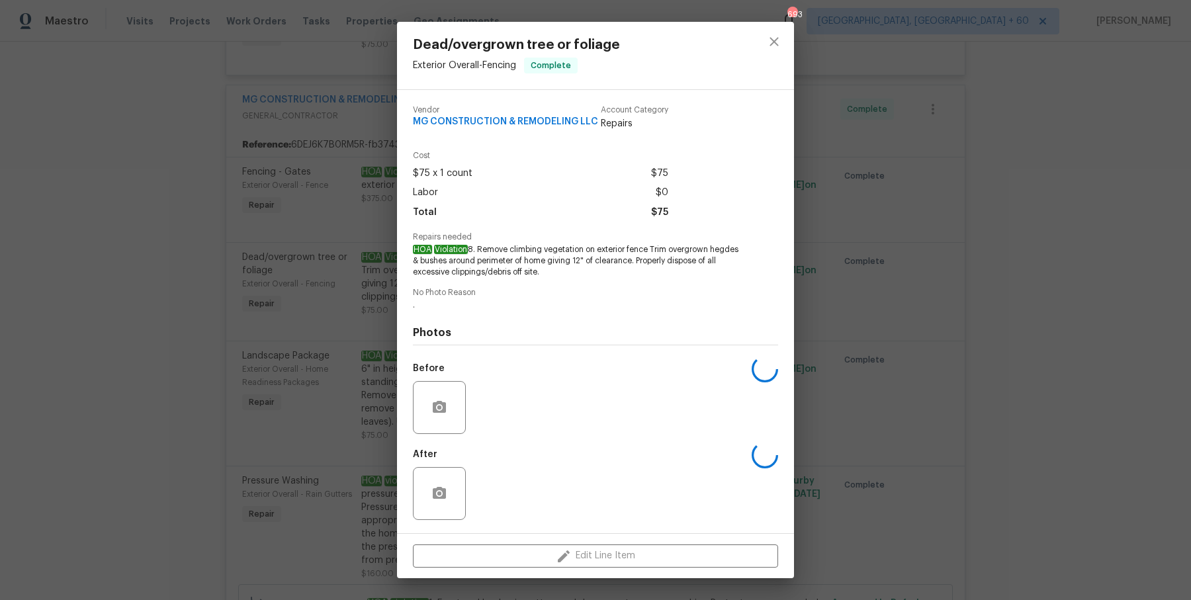
click at [978, 277] on div "Dead/overgrown tree or foliage Exterior Overall - Fencing Complete Vendor MG CO…" at bounding box center [595, 300] width 1191 height 600
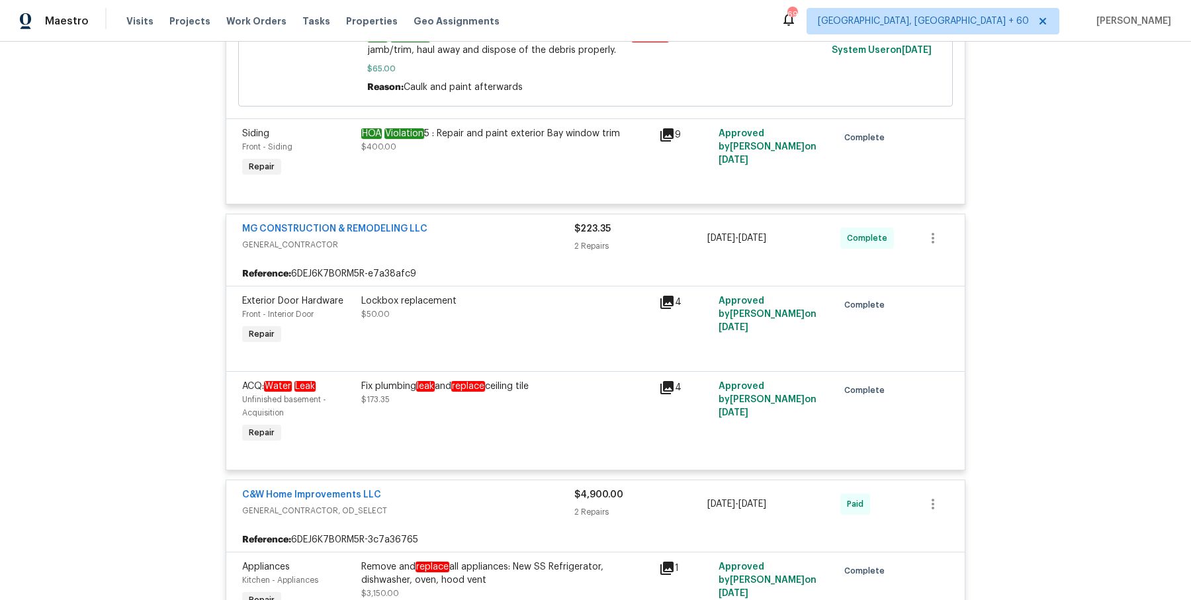
scroll to position [1150, 0]
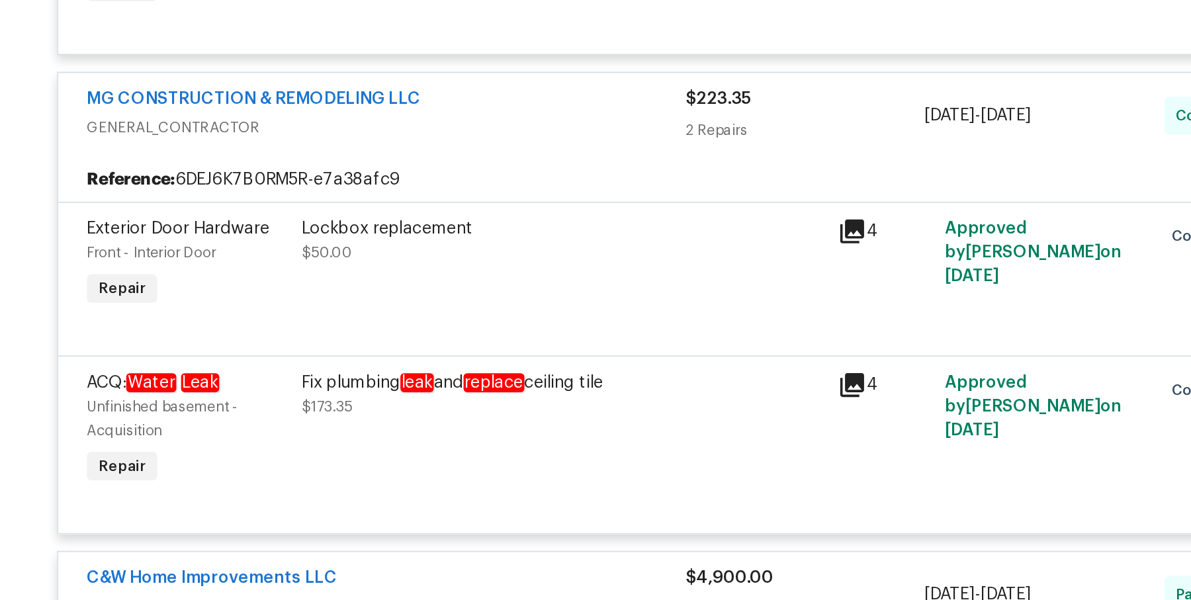
click at [435, 385] on em "leak" at bounding box center [425, 384] width 19 height 11
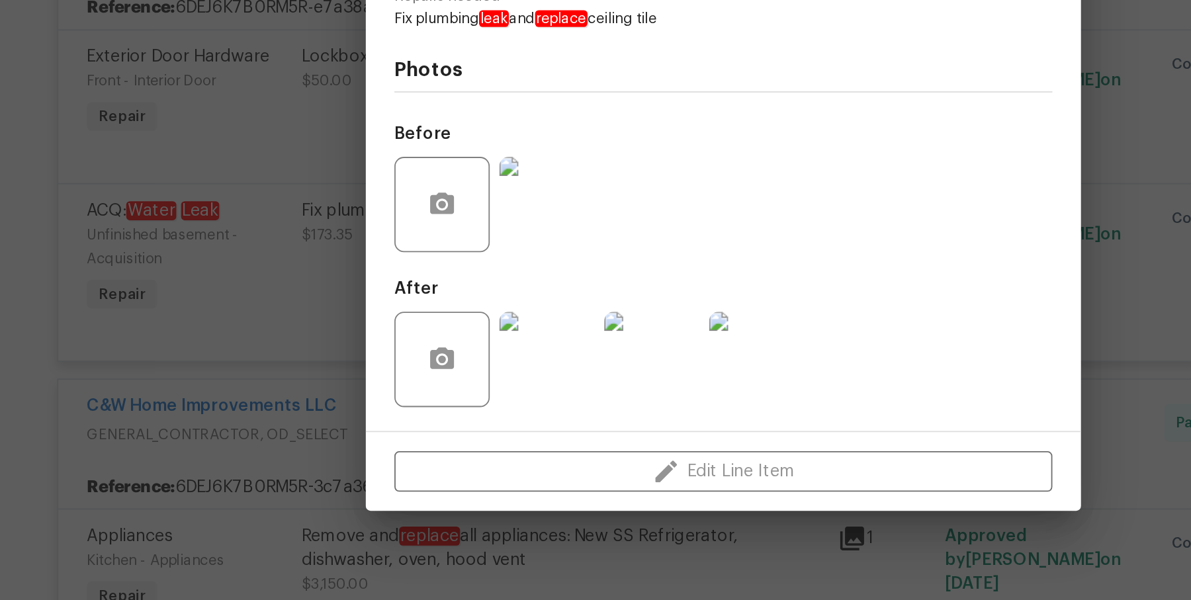
scroll to position [0, 0]
click at [495, 386] on img at bounding box center [497, 380] width 53 height 53
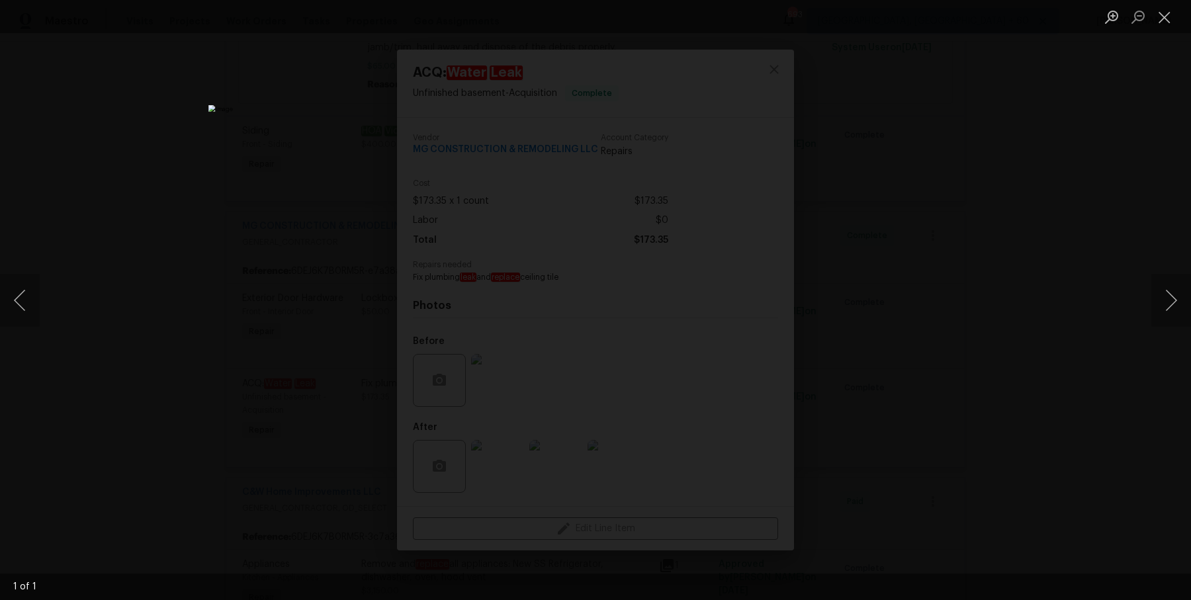
click at [950, 92] on div "Lightbox" at bounding box center [595, 300] width 1191 height 600
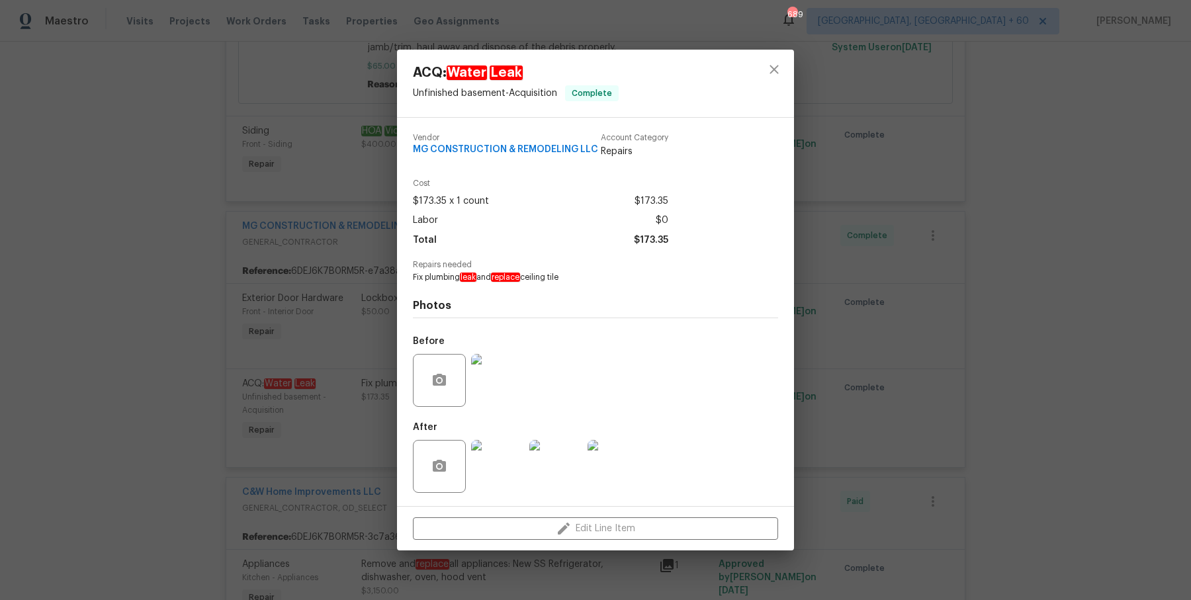
click at [216, 156] on div "ACQ: Water Leak Unfinished basement - Acquisition Complete Vendor MG CONSTRUCTI…" at bounding box center [595, 300] width 1191 height 600
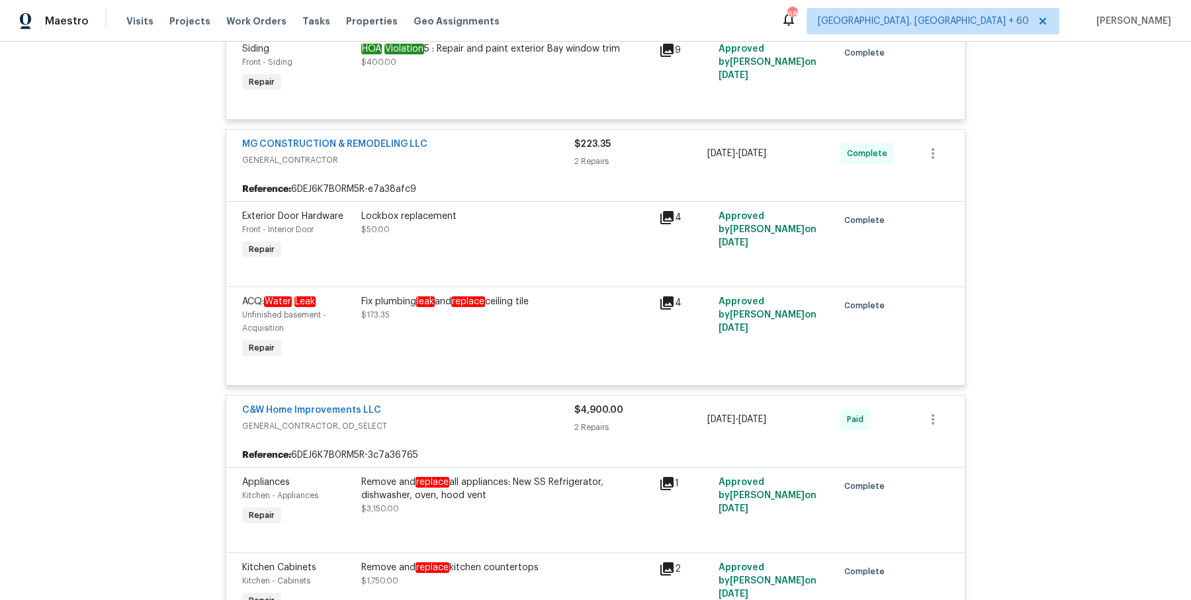
scroll to position [386, 0]
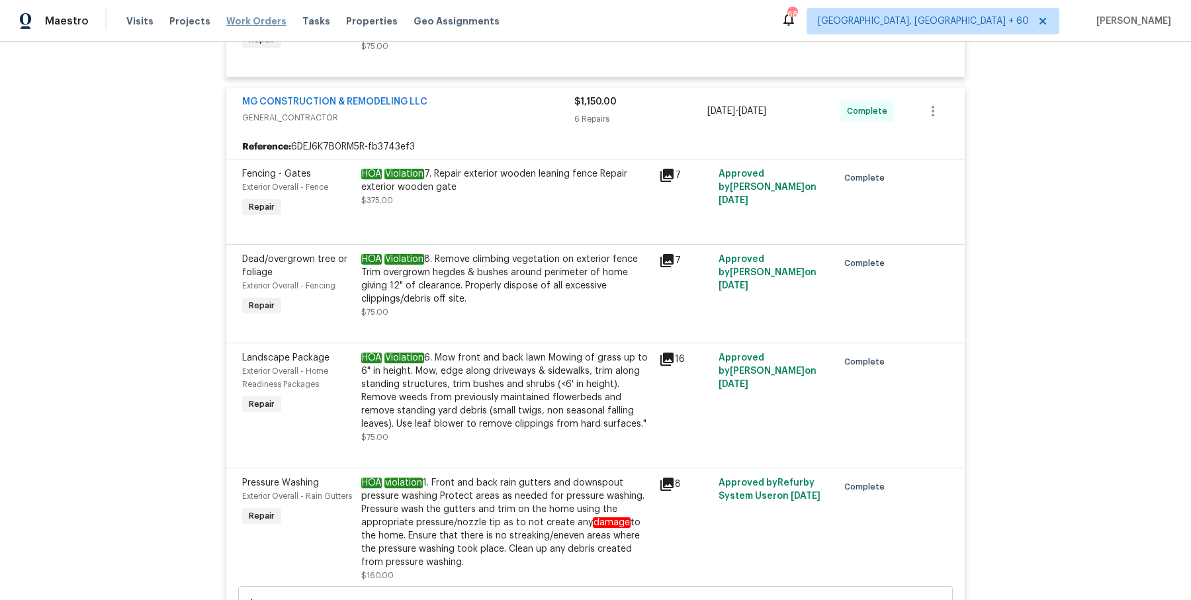
click at [259, 19] on span "Work Orders" at bounding box center [256, 21] width 60 height 13
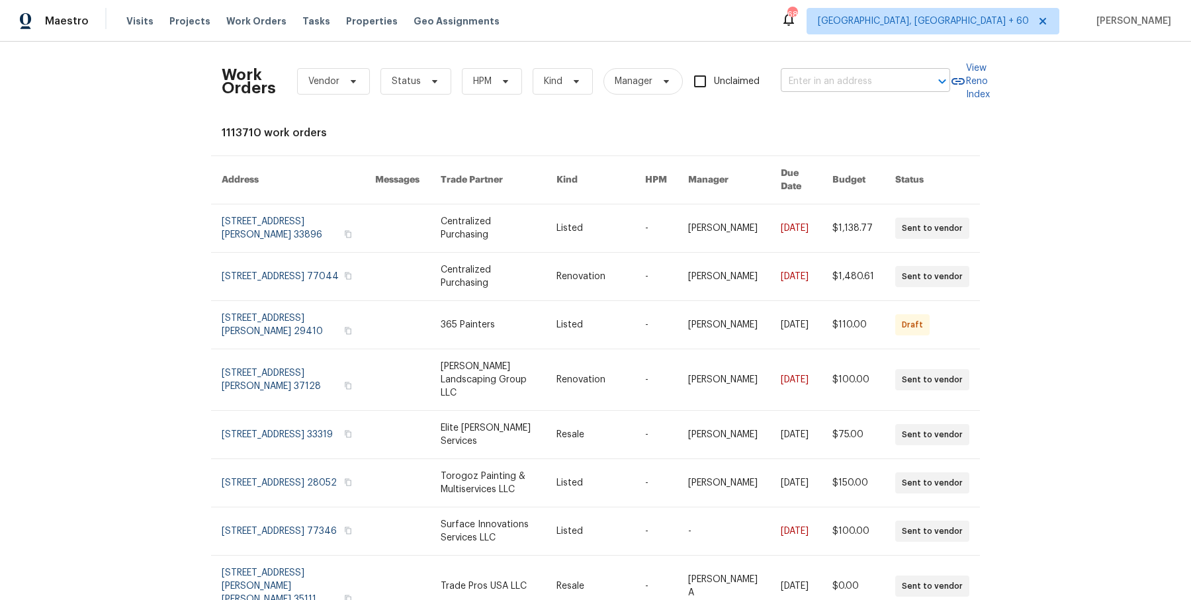
click at [920, 77] on div at bounding box center [933, 81] width 34 height 19
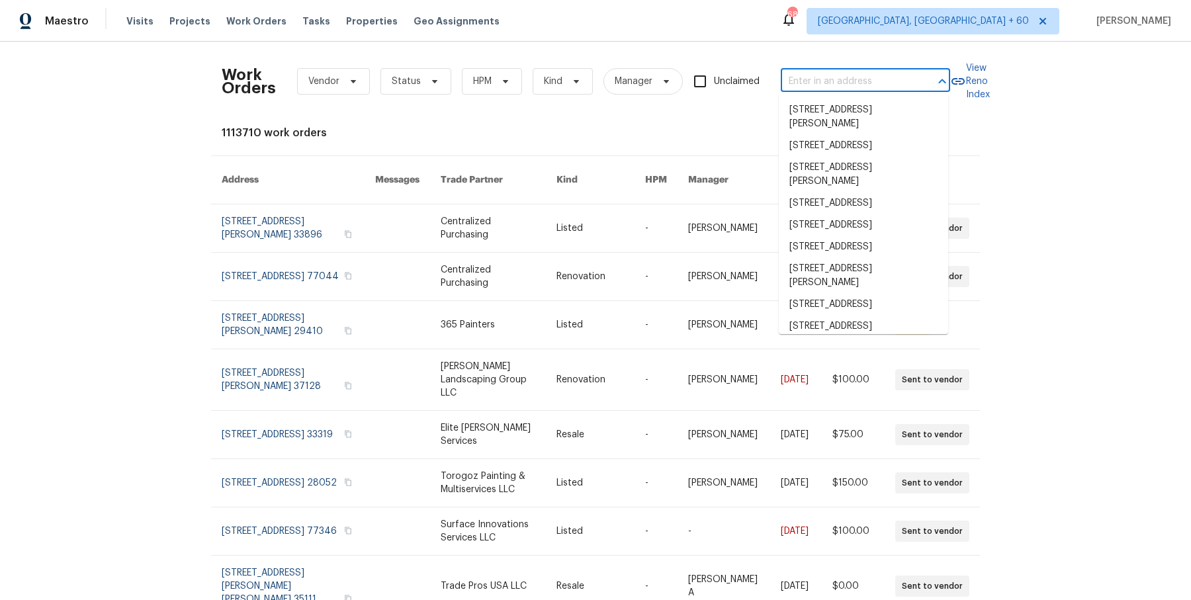
paste input "[STREET_ADDRESS][PERSON_NAME]"
type input "[STREET_ADDRESS][PERSON_NAME]"
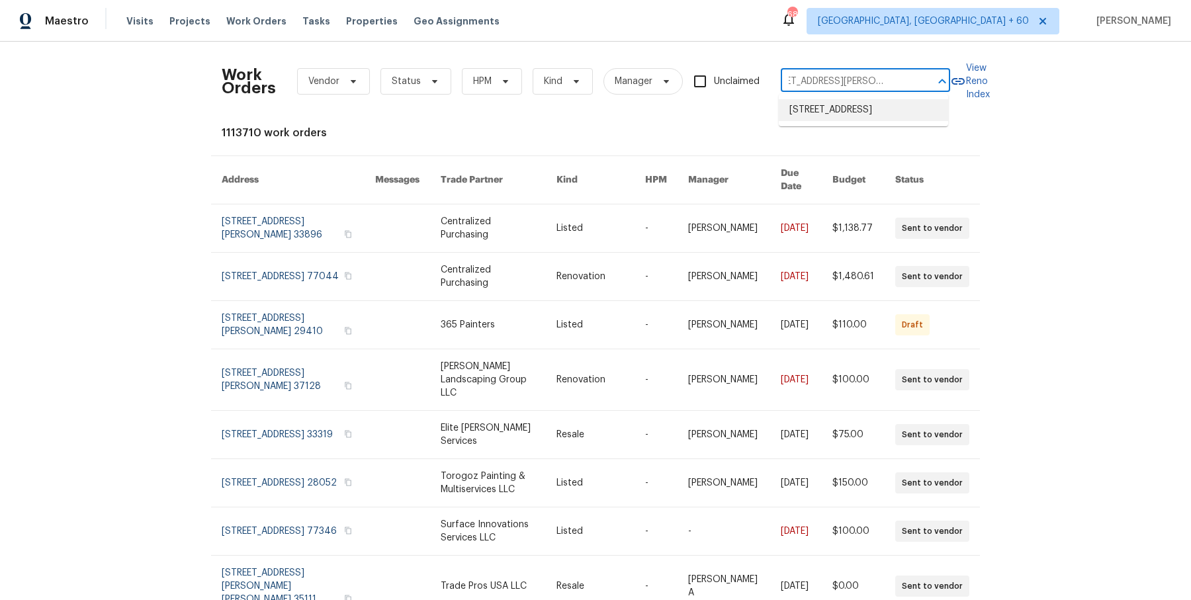
click at [880, 114] on li "[STREET_ADDRESS]" at bounding box center [863, 110] width 169 height 22
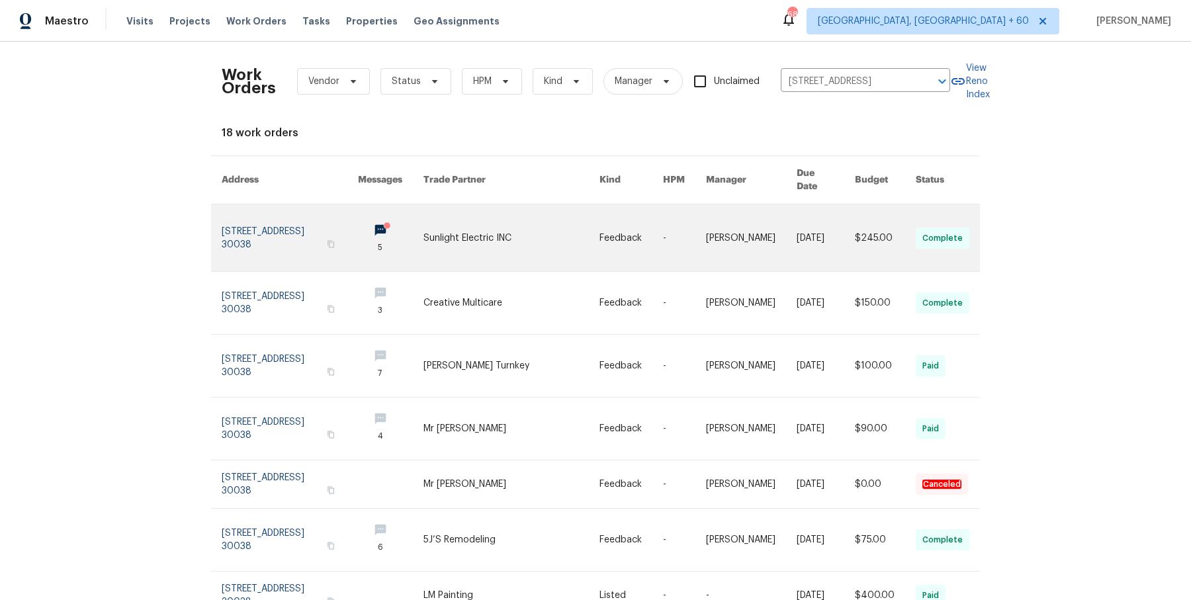
click at [819, 216] on link at bounding box center [826, 238] width 58 height 67
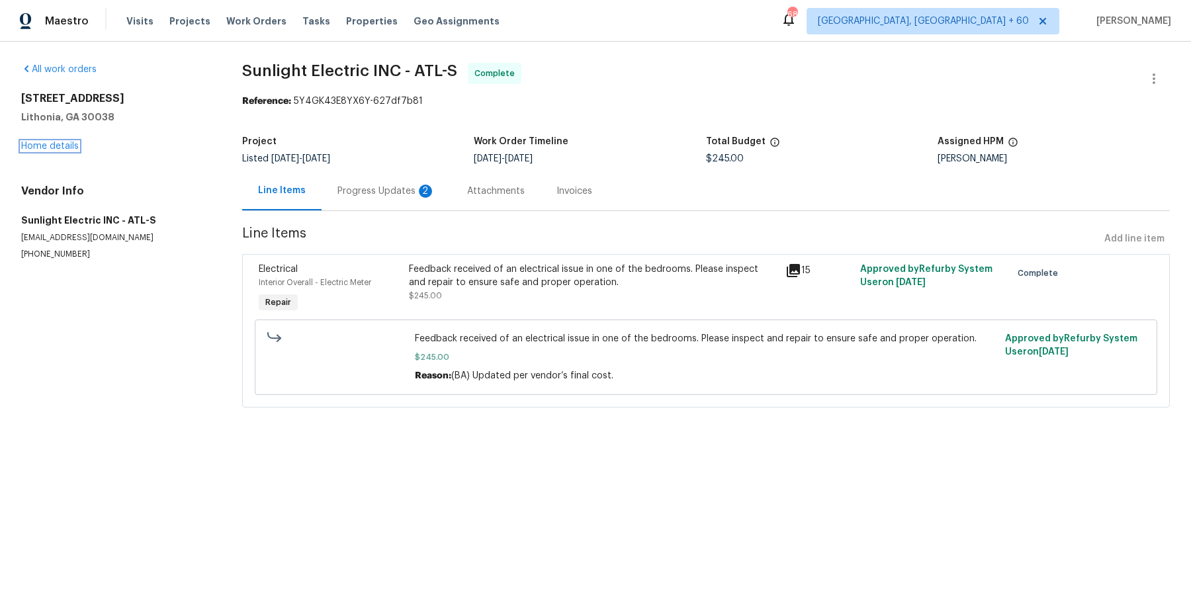
click at [61, 150] on link "Home details" at bounding box center [50, 146] width 58 height 9
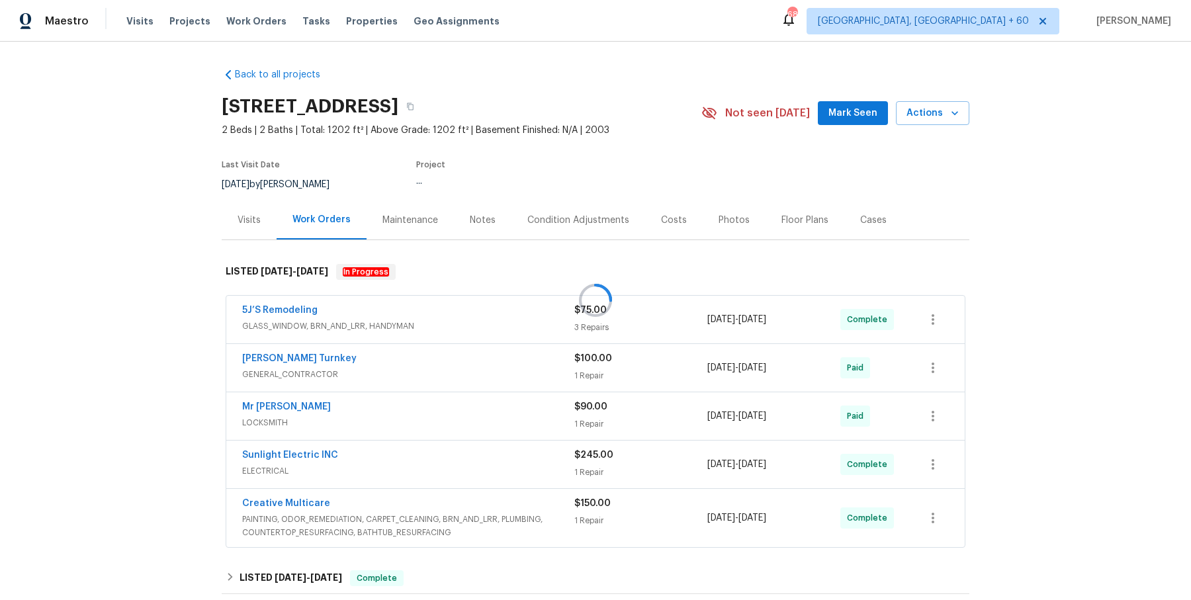
click at [468, 314] on div at bounding box center [595, 300] width 1191 height 600
click at [468, 326] on span "GLASS_WINDOW, BRN_AND_LRR, HANDYMAN" at bounding box center [408, 326] width 332 height 13
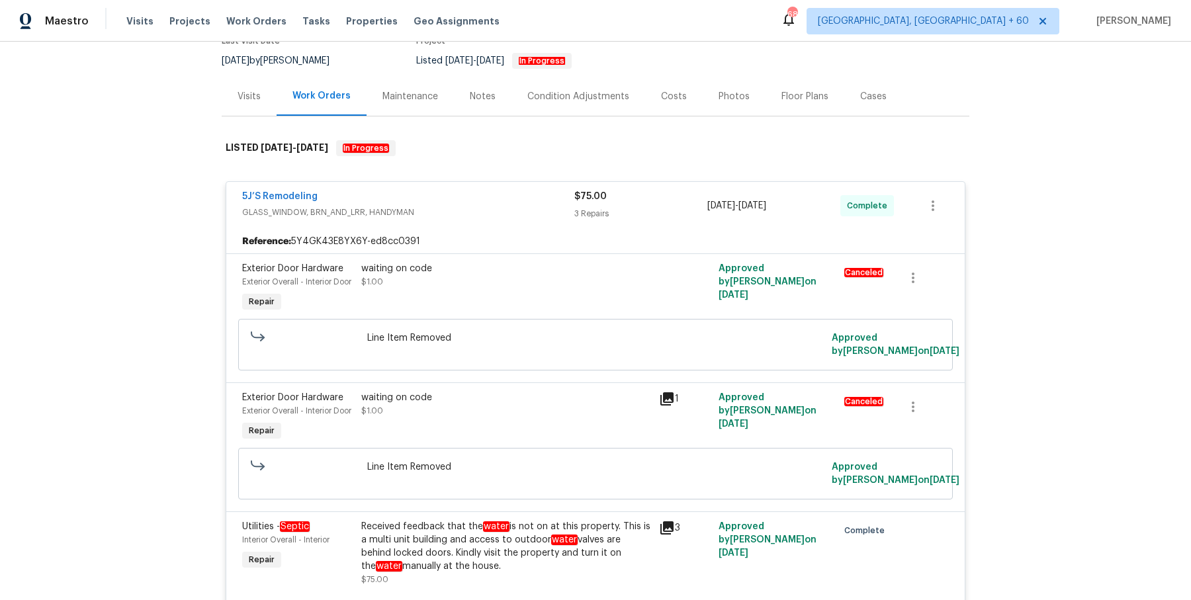
scroll to position [84, 0]
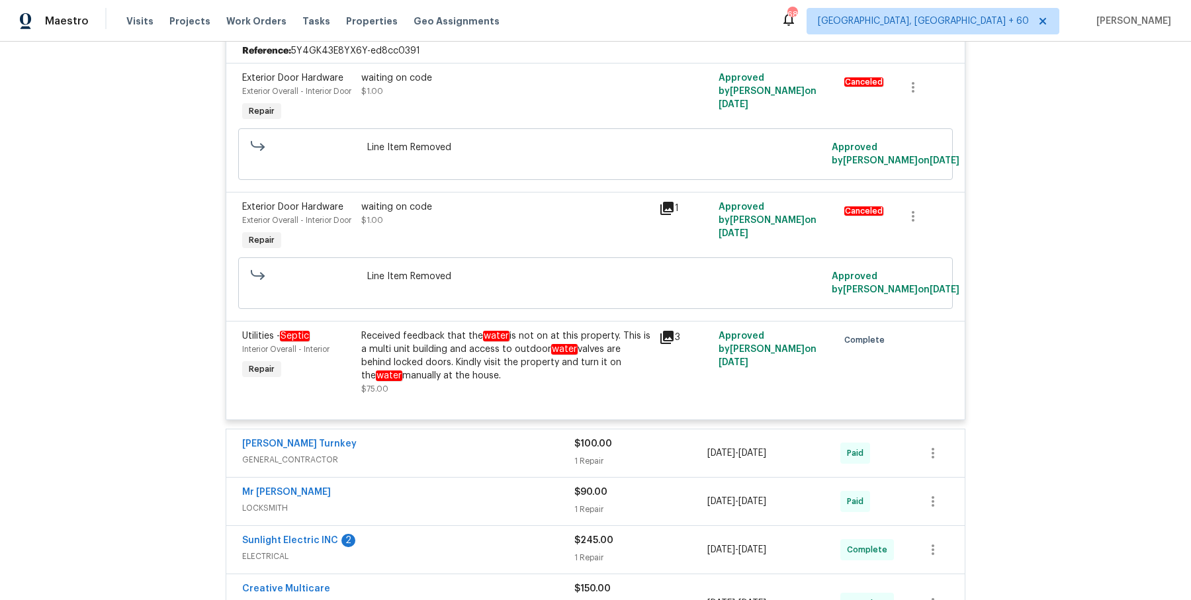
click at [422, 477] on div "[PERSON_NAME] Turnkey GENERAL_CONTRACTOR $100.00 1 Repair [DATE] - [DATE] Paid" at bounding box center [595, 454] width 739 height 48
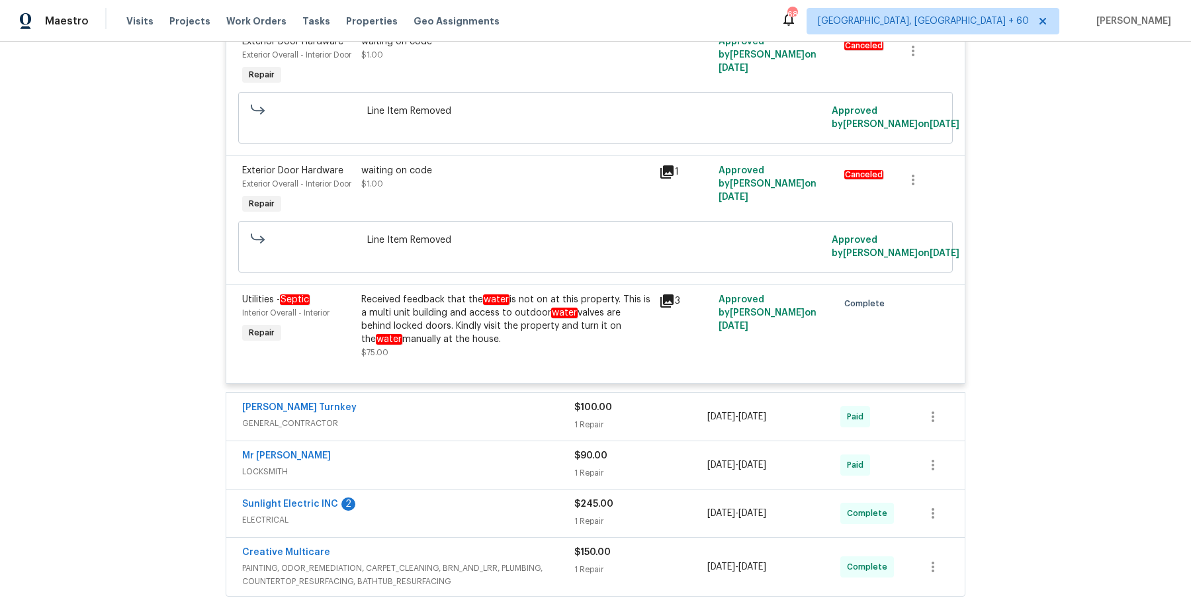
scroll to position [362, 0]
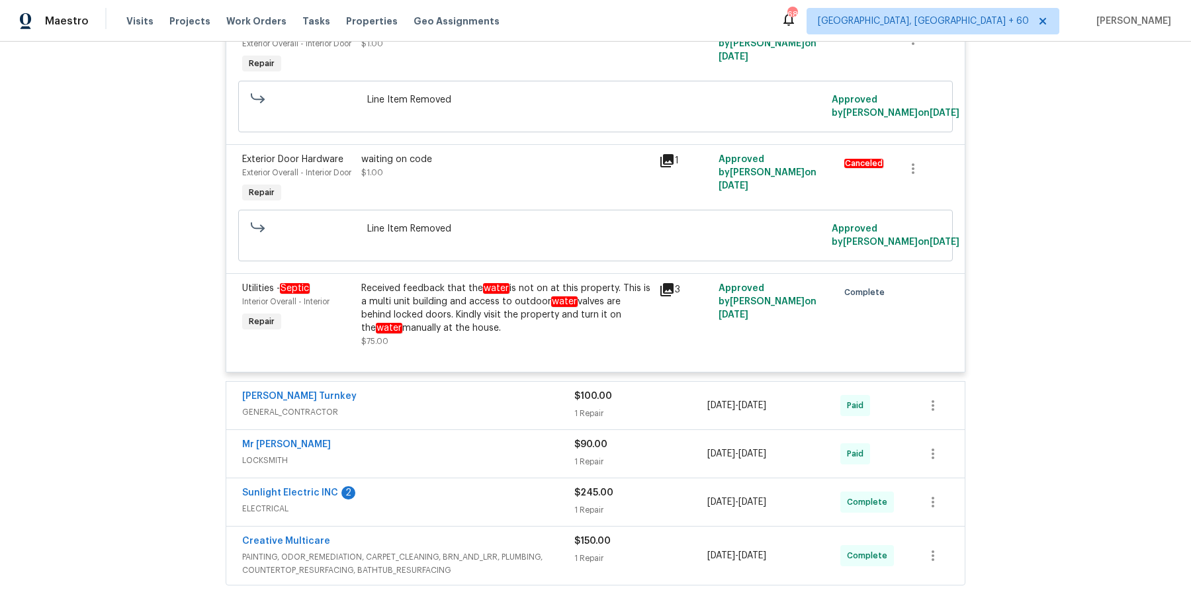
click at [453, 430] on div "[PERSON_NAME] Turnkey GENERAL_CONTRACTOR $100.00 1 Repair [DATE] - [DATE] Paid" at bounding box center [595, 406] width 739 height 48
click at [455, 419] on span "GENERAL_CONTRACTOR" at bounding box center [408, 412] width 332 height 13
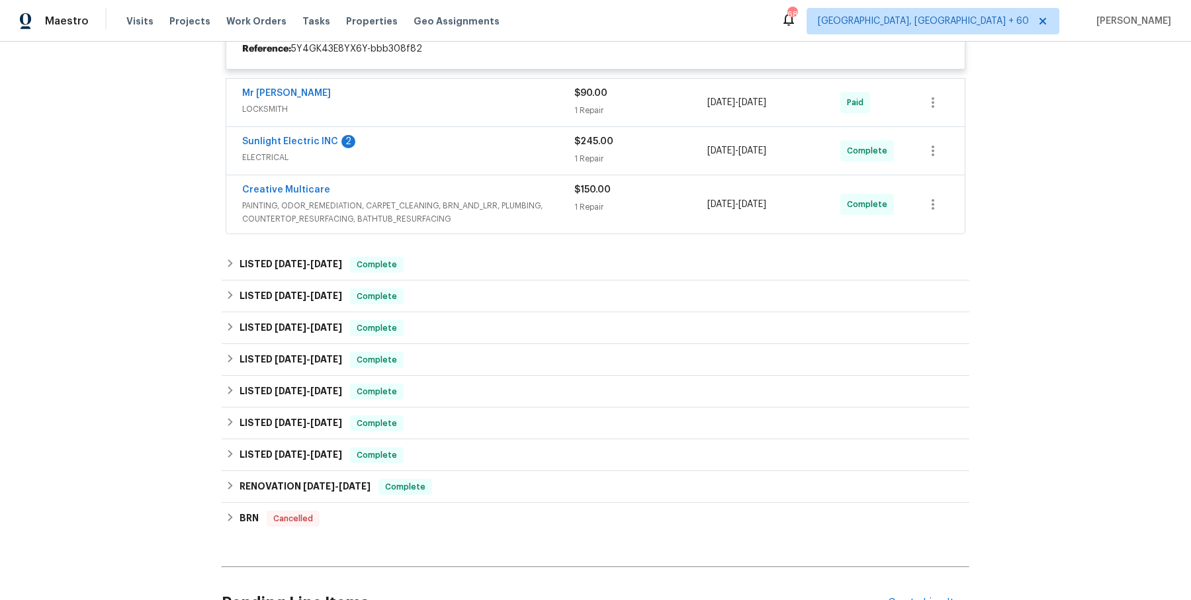
scroll to position [759, 0]
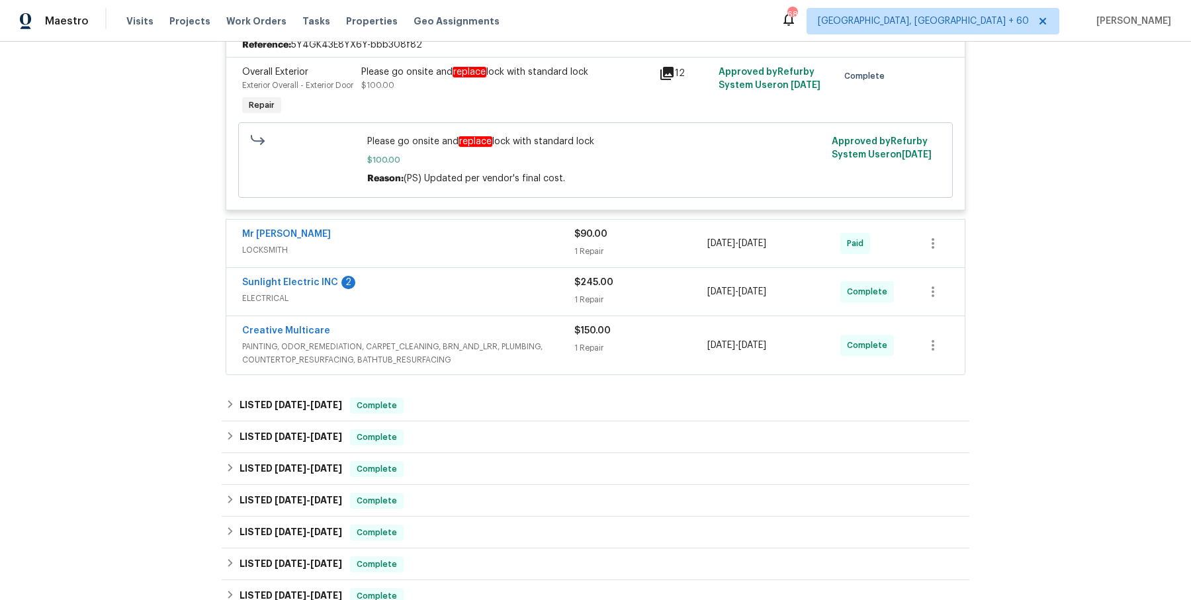
click at [537, 244] on div "Mr [PERSON_NAME]" at bounding box center [408, 236] width 332 height 16
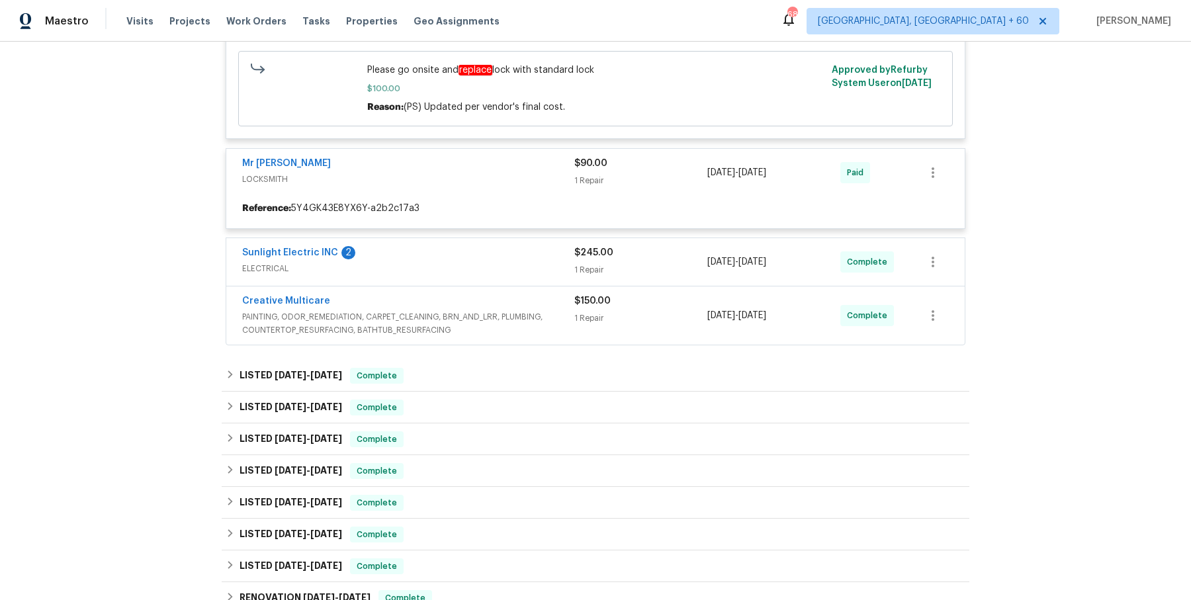
scroll to position [835, 0]
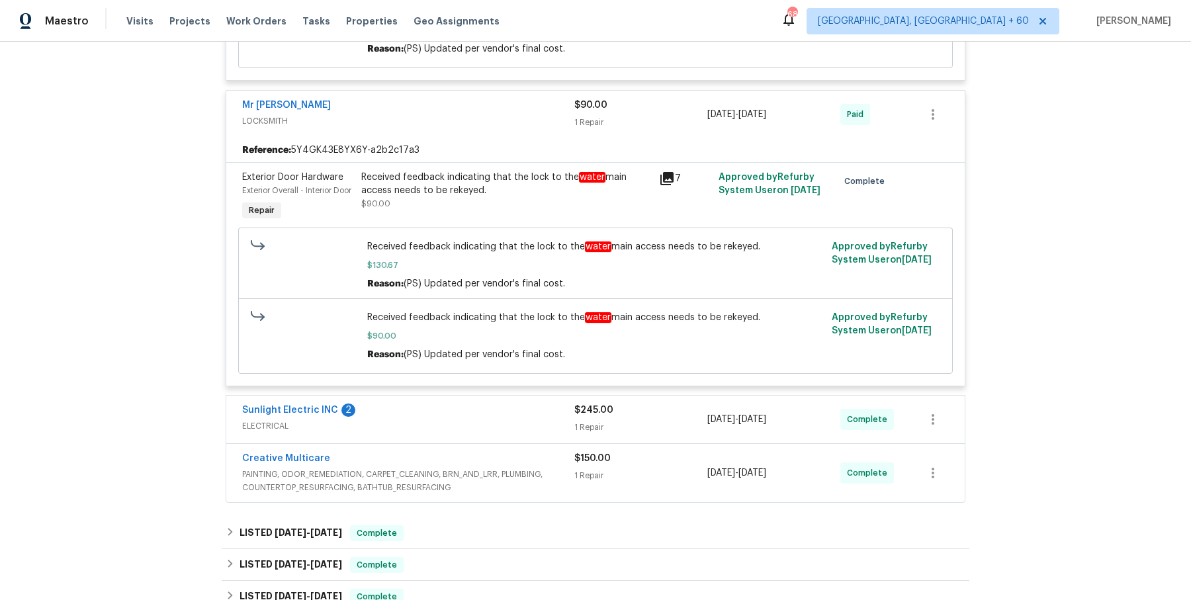
click at [492, 433] on span "ELECTRICAL" at bounding box center [408, 426] width 332 height 13
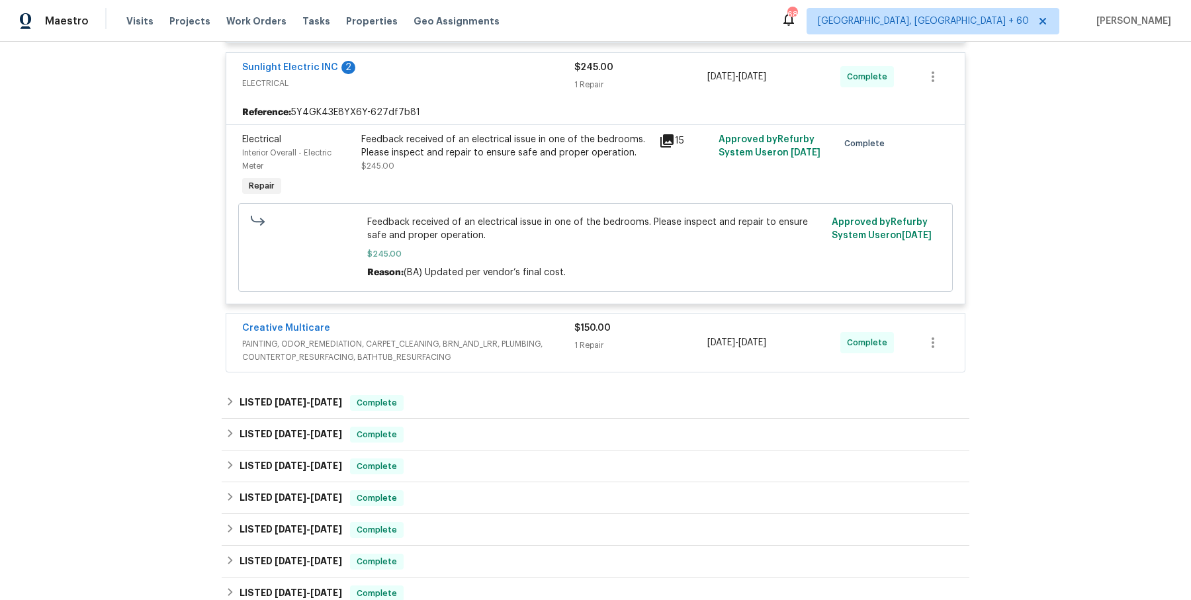
click at [541, 338] on div "Creative Multicare" at bounding box center [408, 330] width 332 height 16
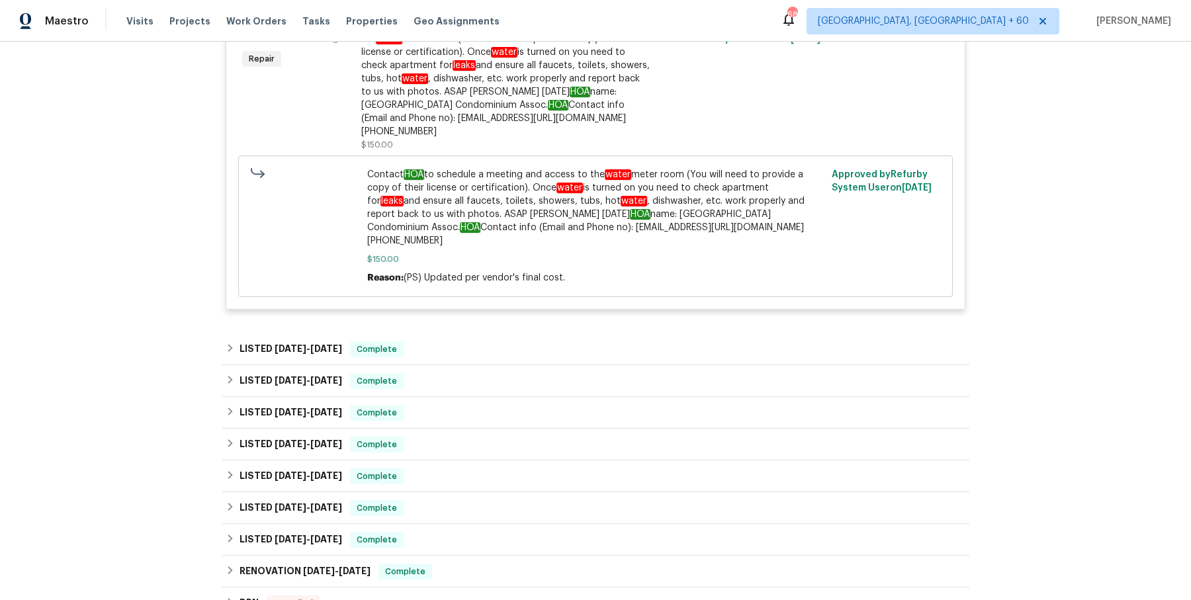
scroll to position [1651, 0]
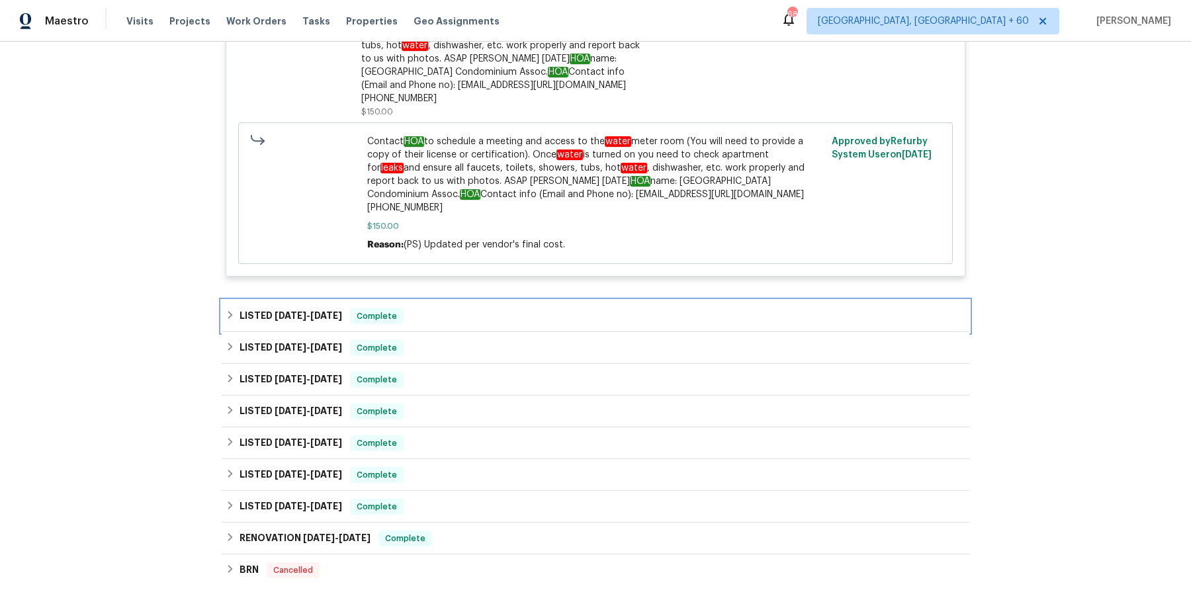
click at [479, 324] on div "LISTED [DATE] - [DATE] Complete" at bounding box center [596, 316] width 740 height 16
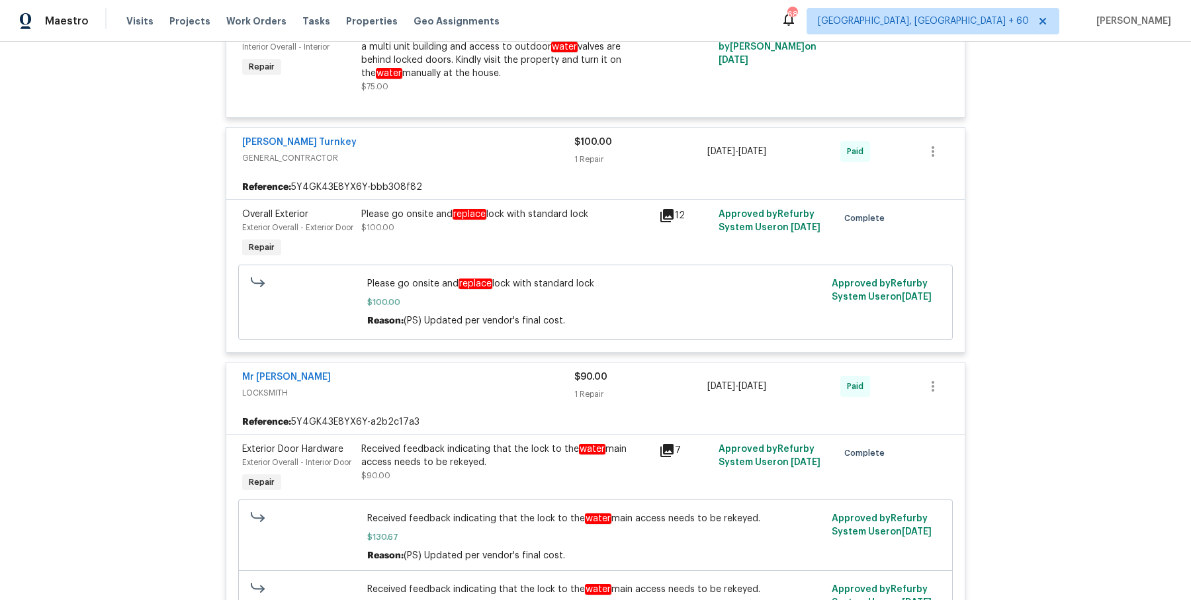
scroll to position [627, 0]
